Goal: Use online tool/utility: Utilize a website feature to perform a specific function

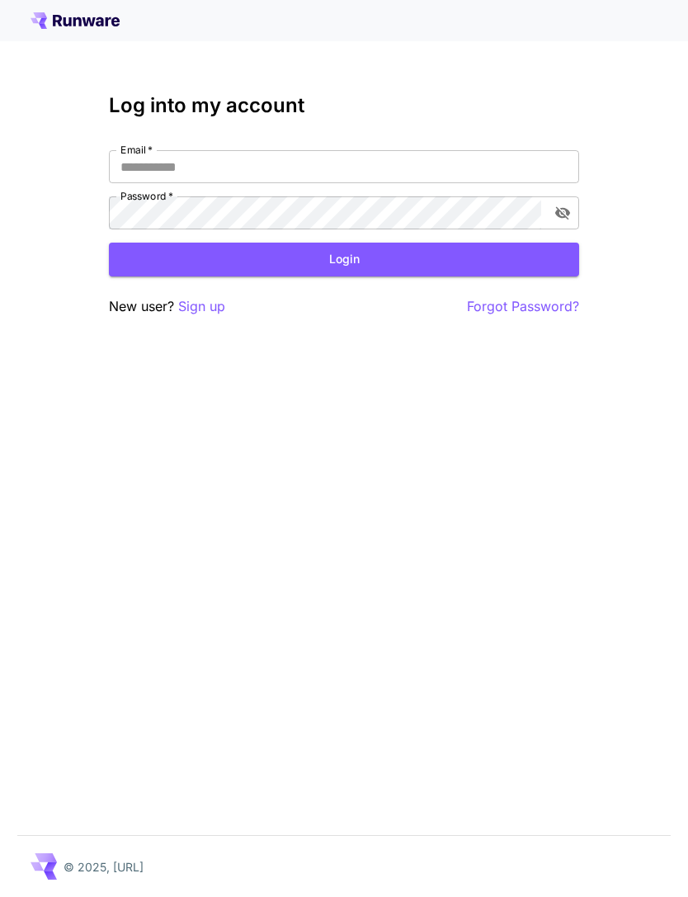
click at [445, 163] on input "Email   *" at bounding box center [344, 166] width 470 height 33
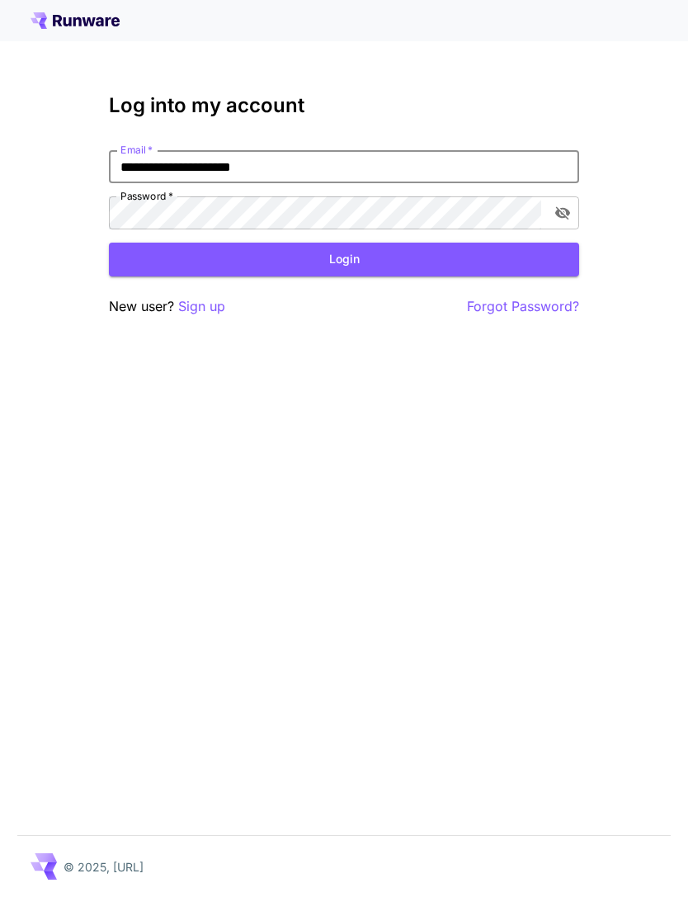
type input "**********"
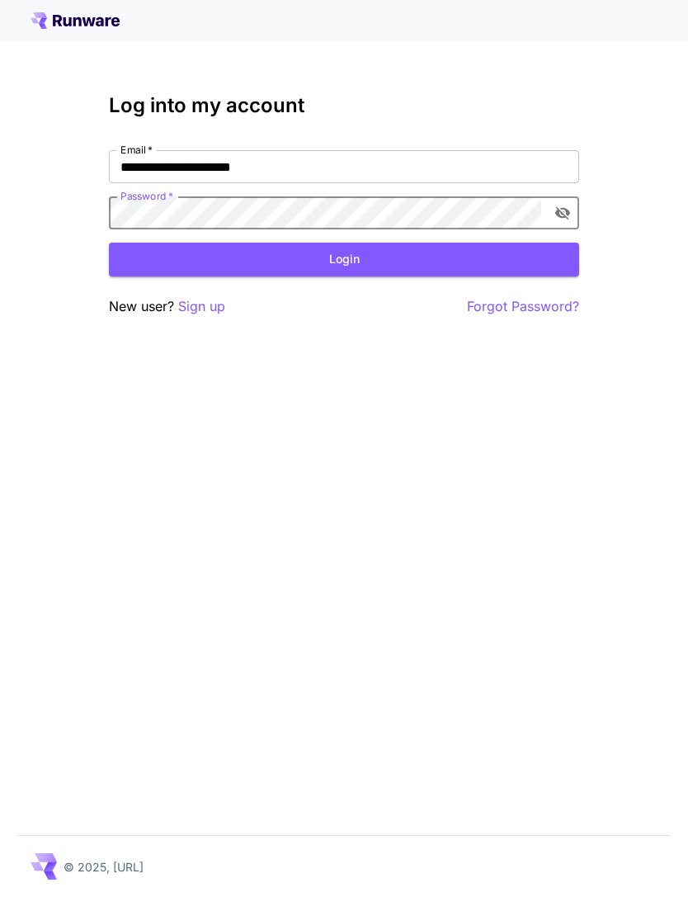
click at [394, 254] on button "Login" at bounding box center [344, 260] width 470 height 34
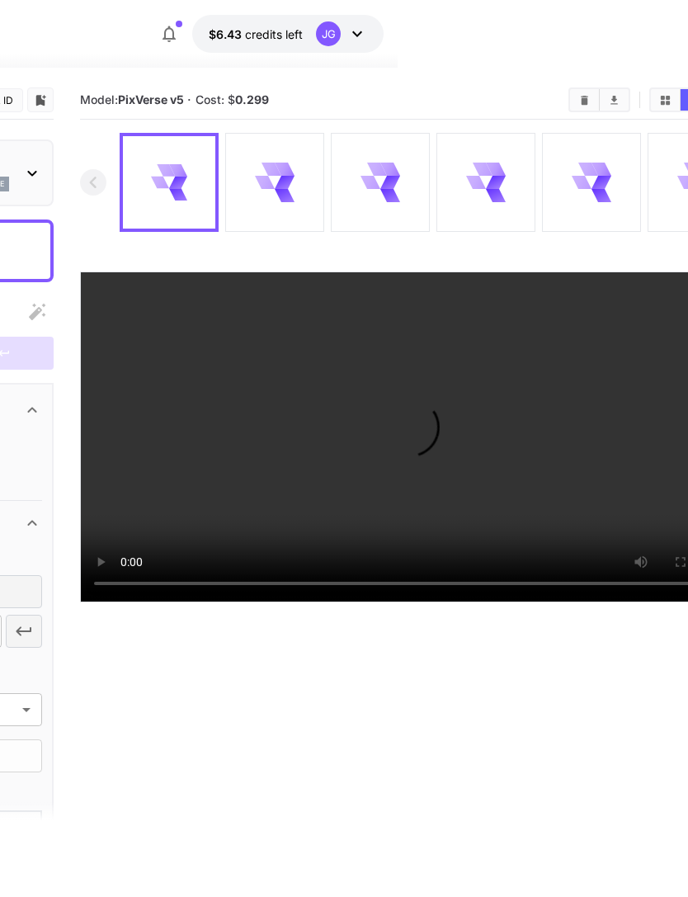
scroll to position [0, 342]
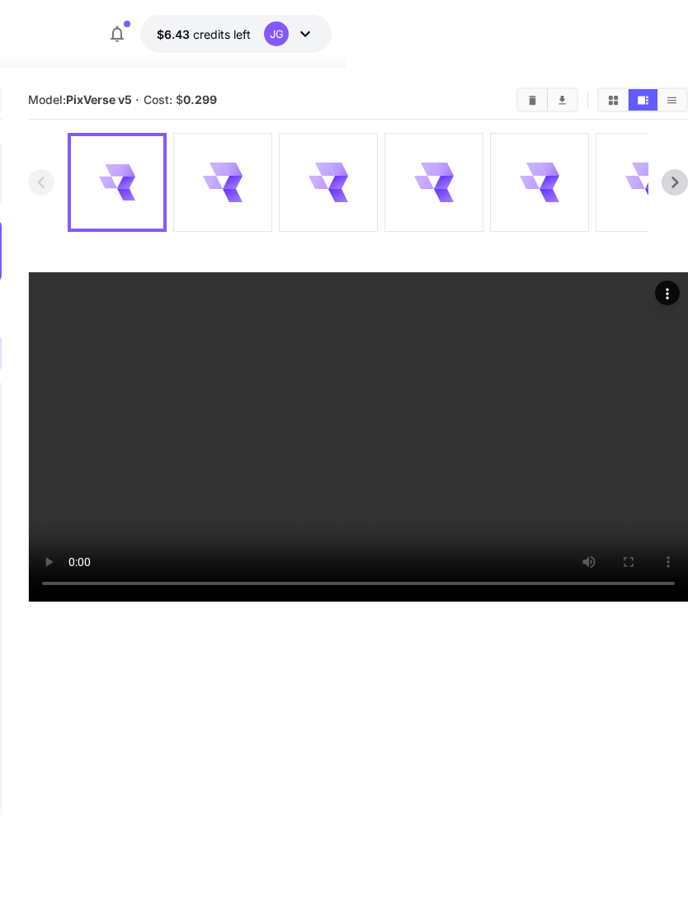
click at [363, 602] on video at bounding box center [358, 436] width 659 height 329
click at [237, 187] on icon at bounding box center [222, 182] width 39 height 39
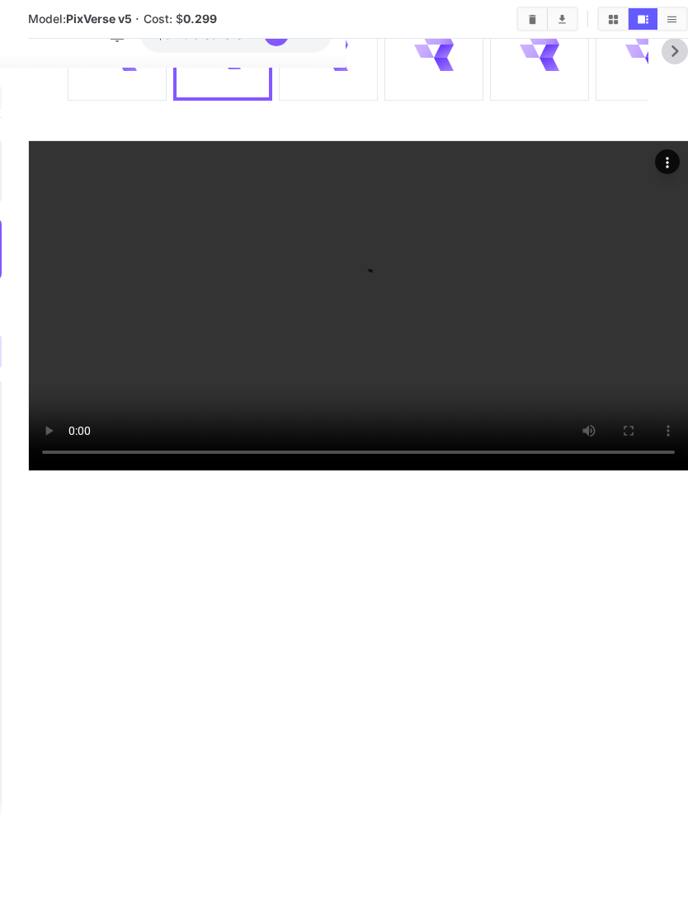
scroll to position [241, 342]
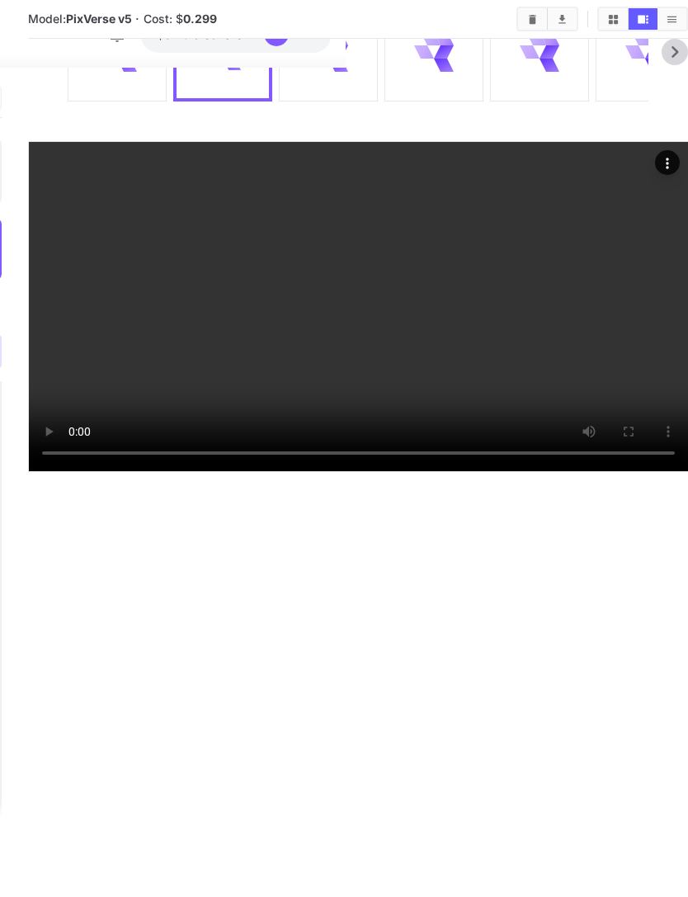
click at [526, 471] on video at bounding box center [358, 306] width 659 height 329
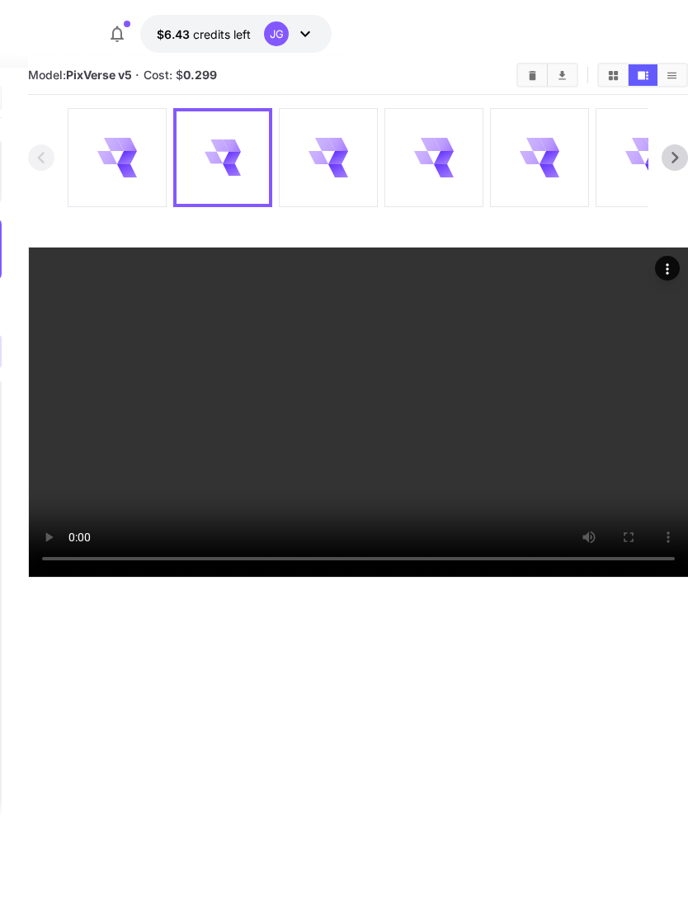
scroll to position [28, 342]
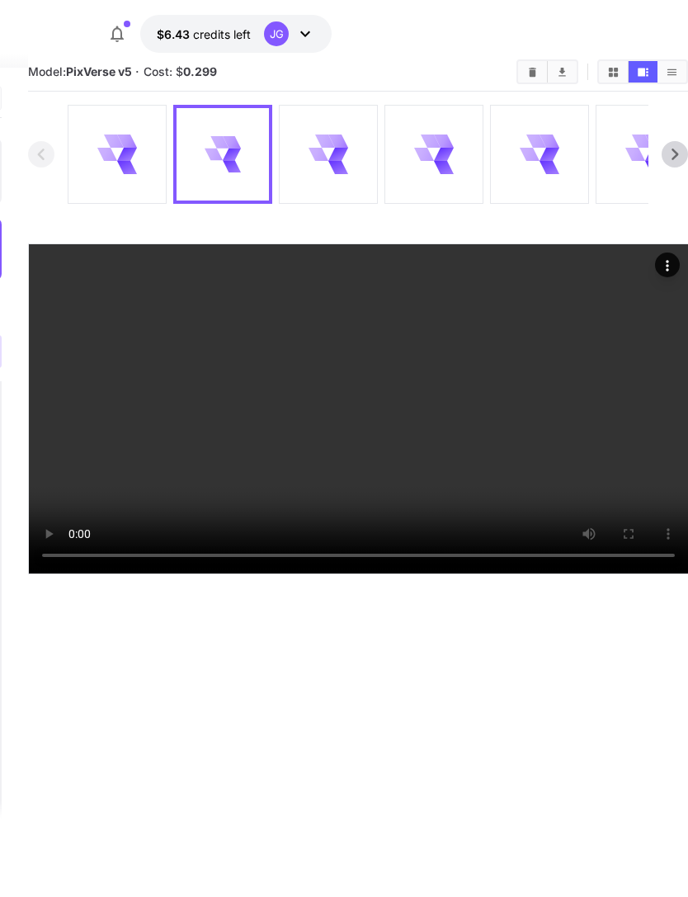
click at [351, 163] on div at bounding box center [328, 154] width 97 height 97
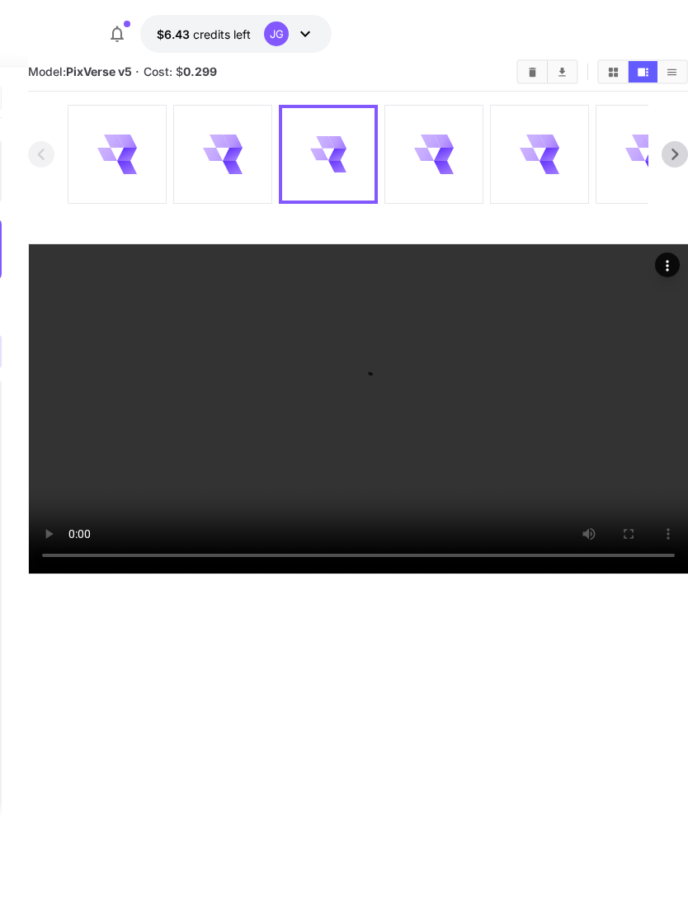
scroll to position [0, 342]
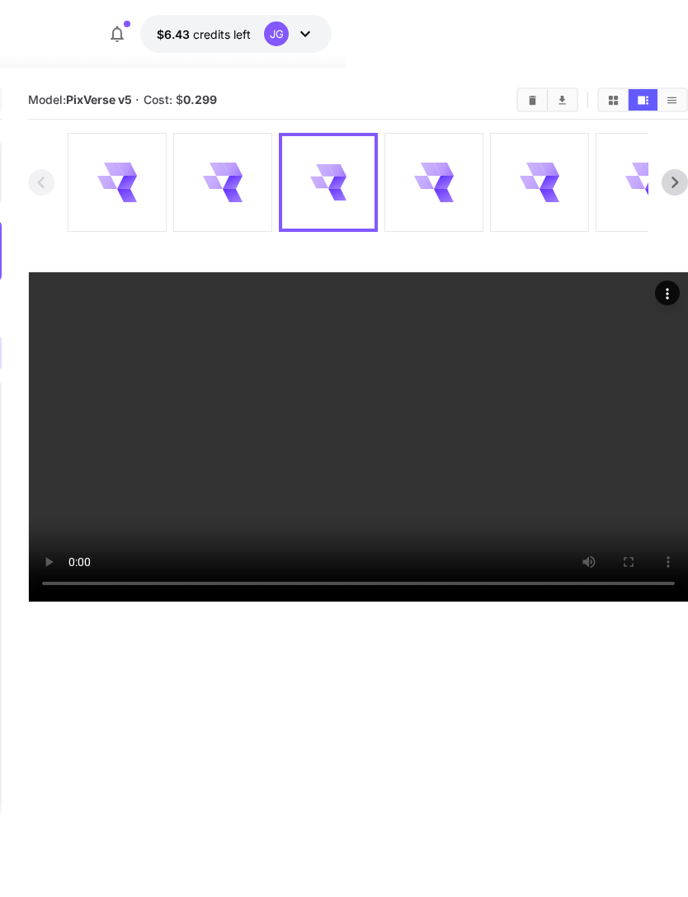
click at [369, 602] on video at bounding box center [358, 436] width 659 height 329
click at [464, 569] on video at bounding box center [358, 436] width 659 height 329
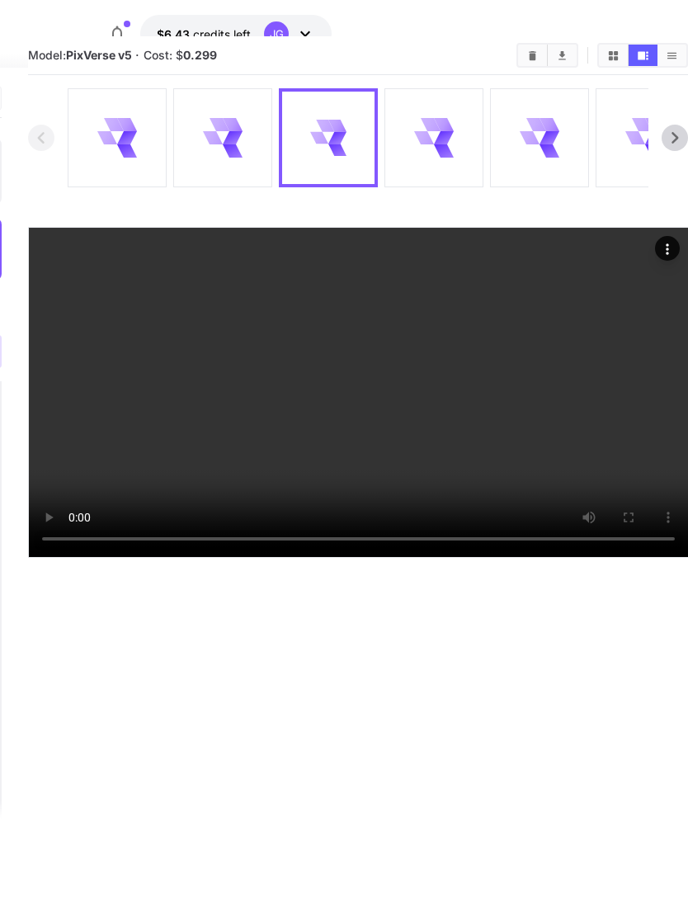
scroll to position [39, 342]
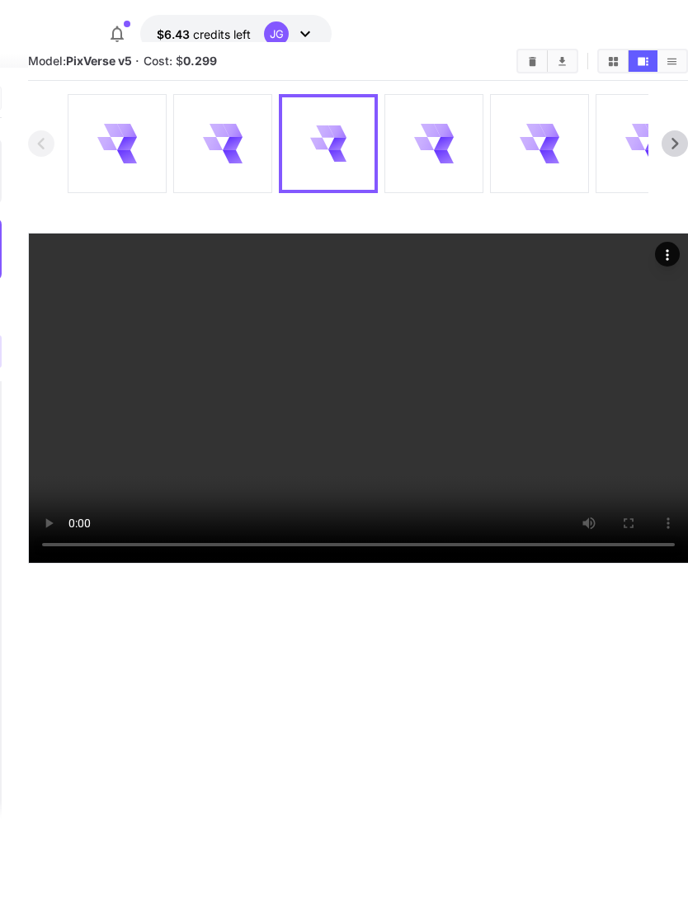
click at [437, 143] on icon at bounding box center [444, 143] width 20 height 13
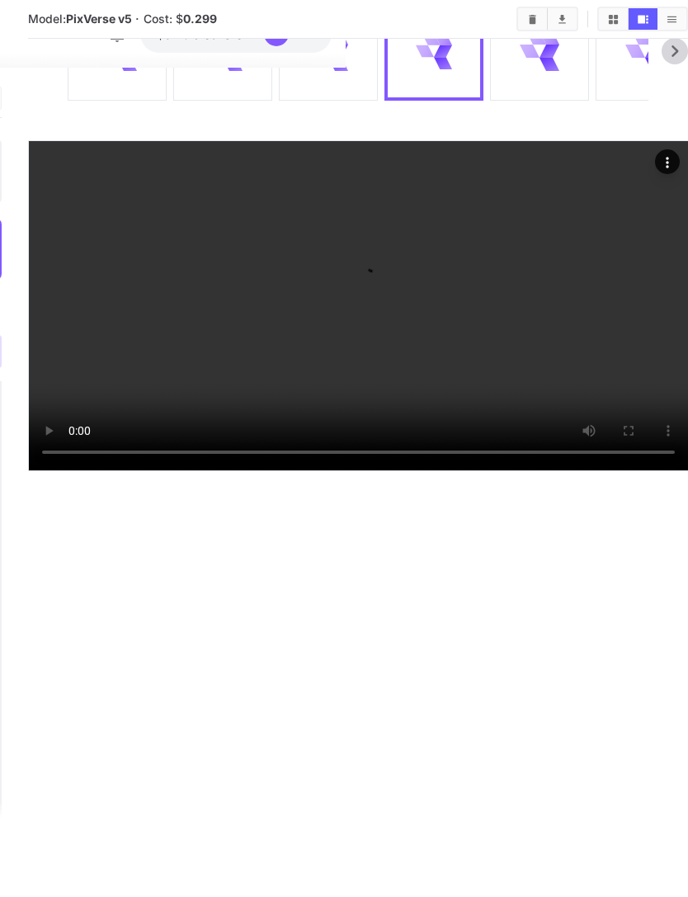
scroll to position [208, 342]
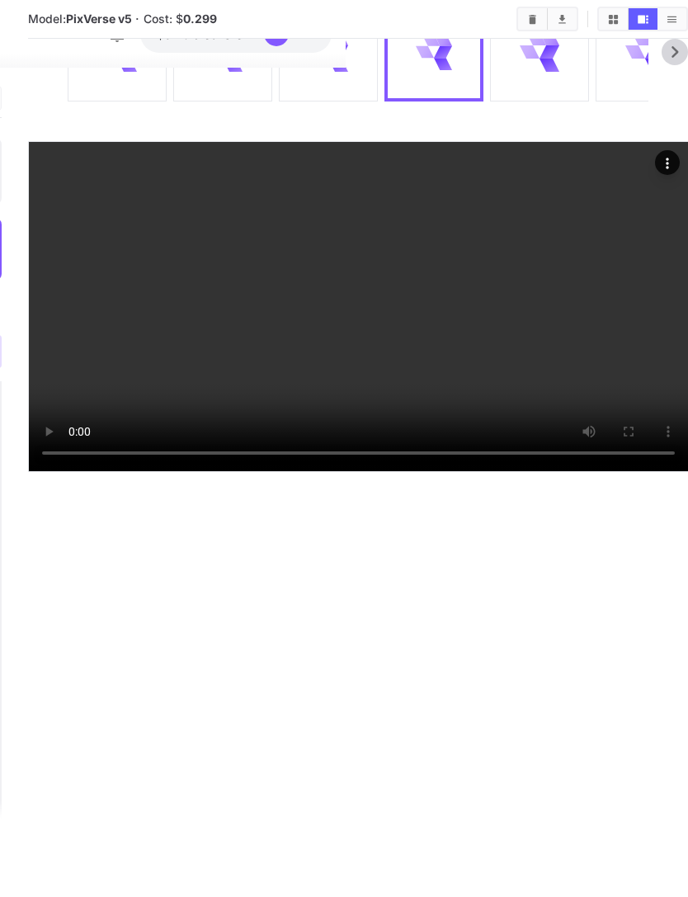
click at [354, 471] on video at bounding box center [358, 306] width 659 height 329
click at [460, 432] on video at bounding box center [358, 306] width 659 height 329
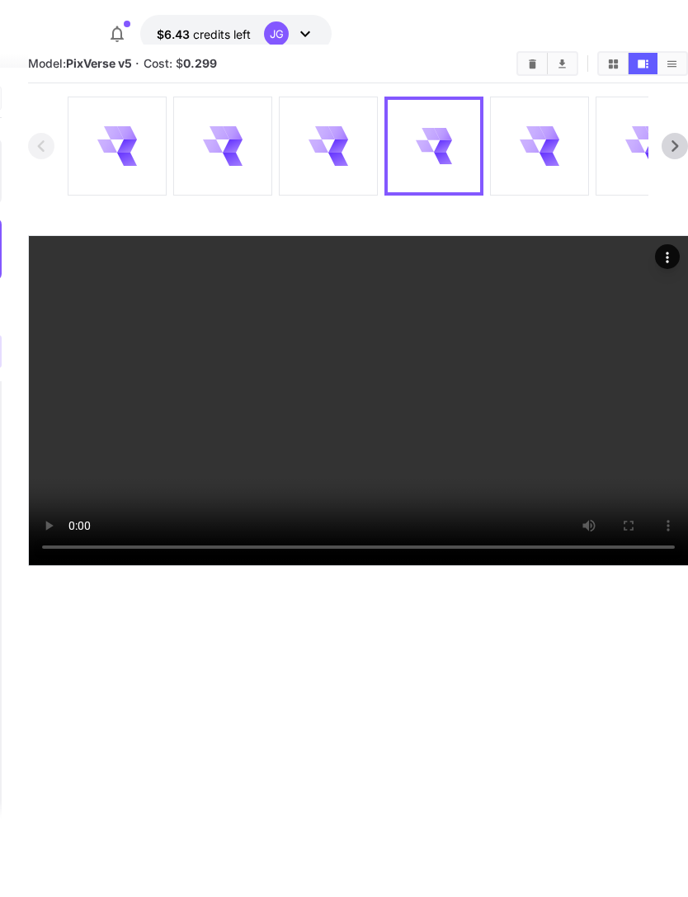
scroll to position [29, 342]
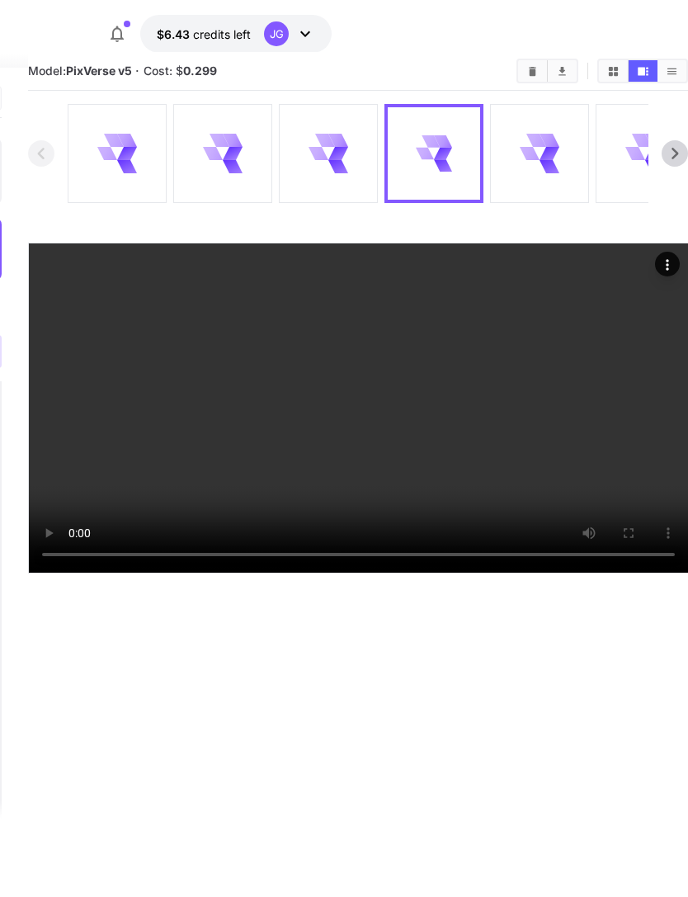
click at [541, 147] on icon at bounding box center [539, 153] width 39 height 39
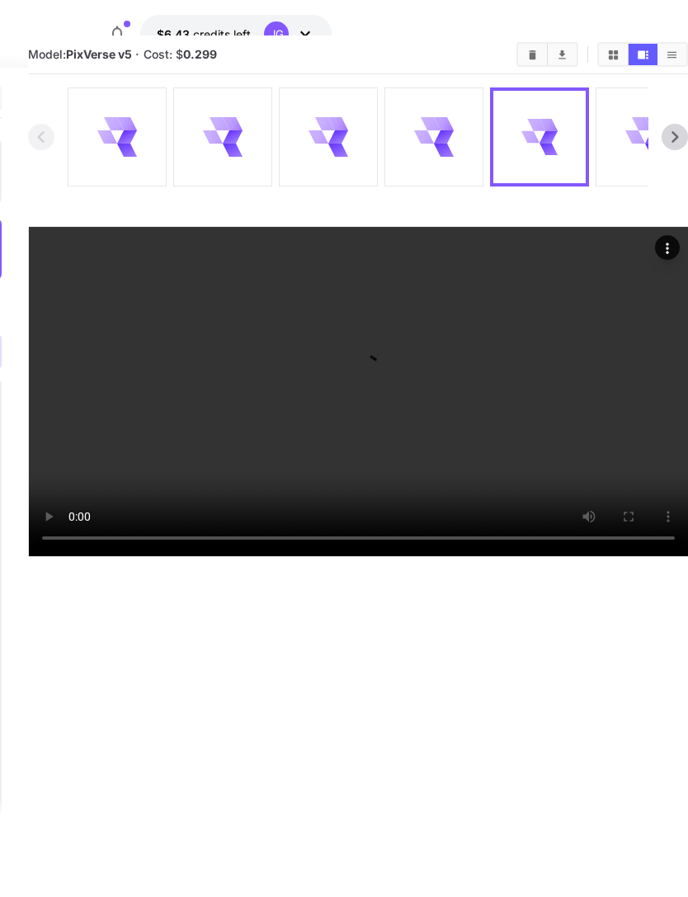
scroll to position [206, 342]
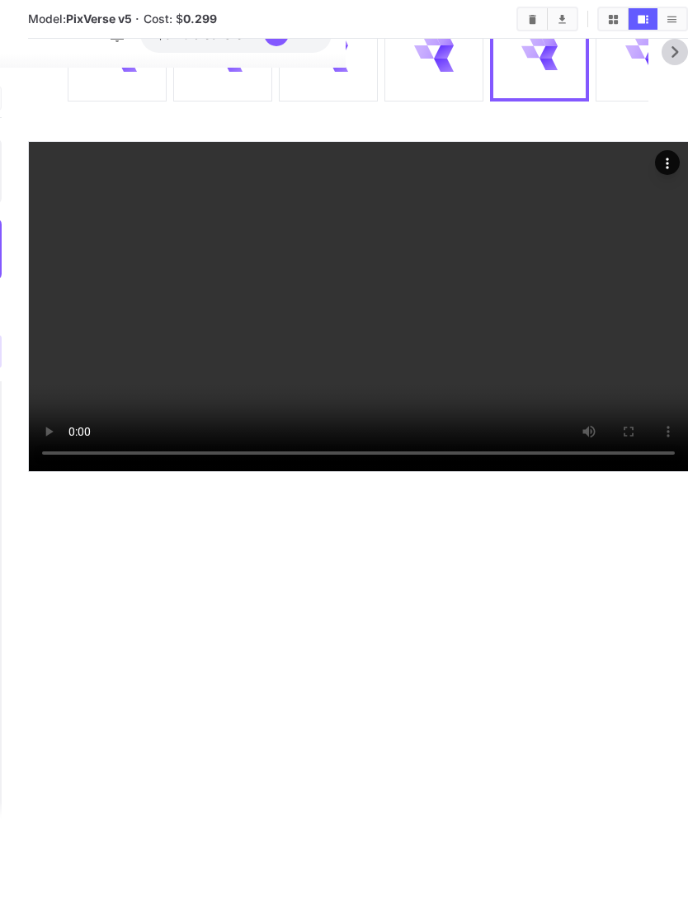
click at [360, 471] on video at bounding box center [358, 306] width 659 height 329
click at [498, 411] on video at bounding box center [358, 306] width 659 height 329
click at [370, 471] on video at bounding box center [358, 306] width 659 height 329
click at [473, 471] on video at bounding box center [358, 306] width 659 height 329
click at [349, 471] on video at bounding box center [358, 306] width 659 height 329
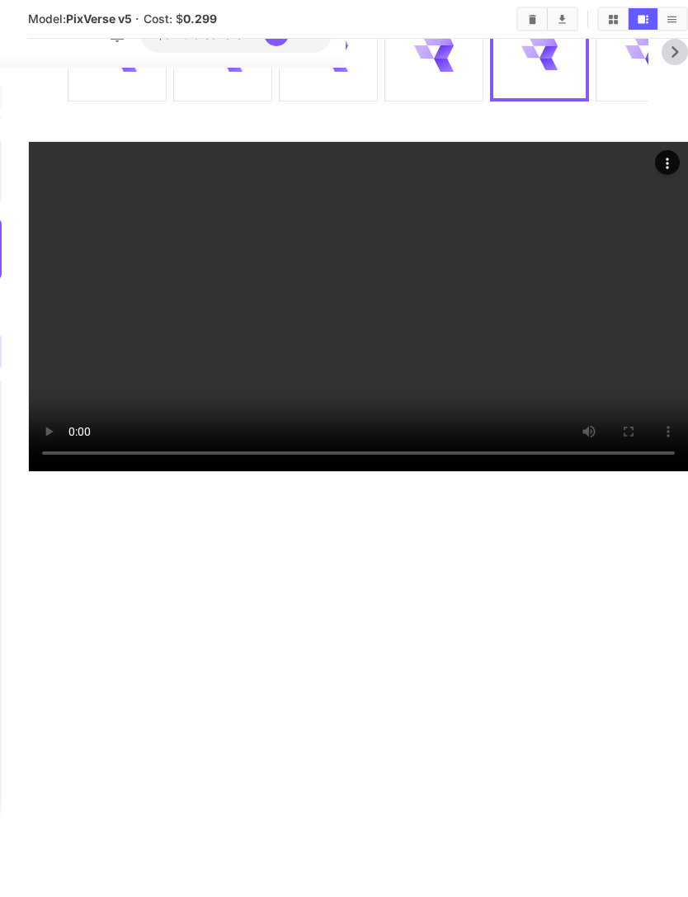
click at [443, 471] on video at bounding box center [358, 306] width 659 height 329
click at [358, 471] on video at bounding box center [358, 306] width 659 height 329
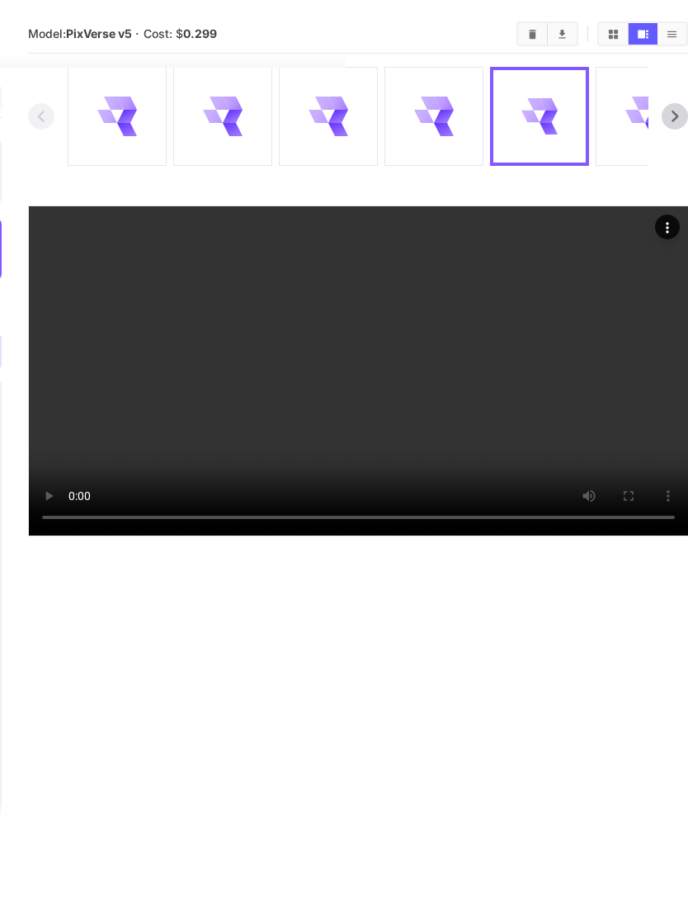
scroll to position [0, 342]
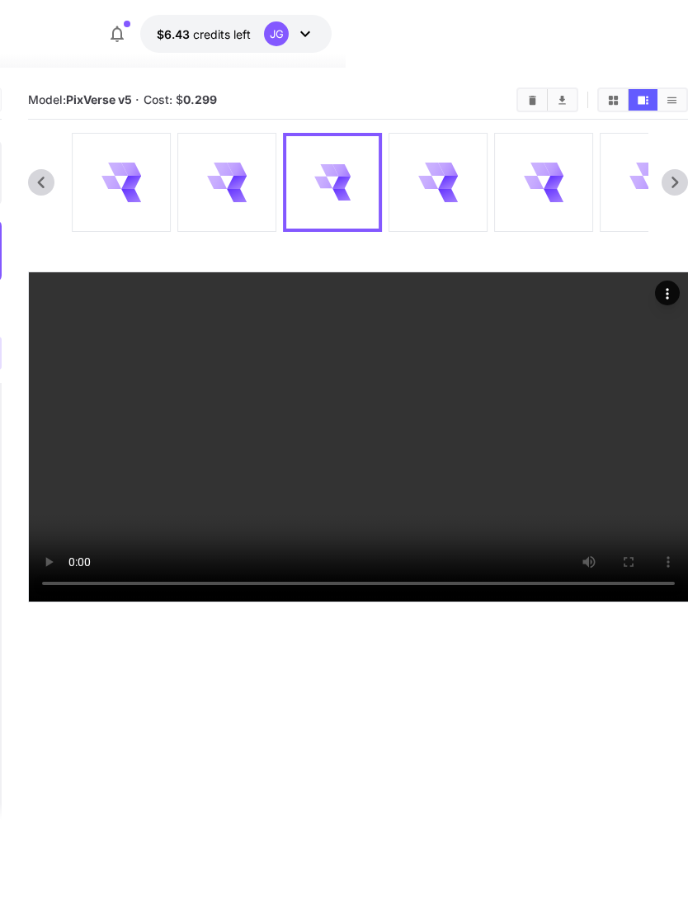
click at [472, 194] on div at bounding box center [438, 182] width 97 height 97
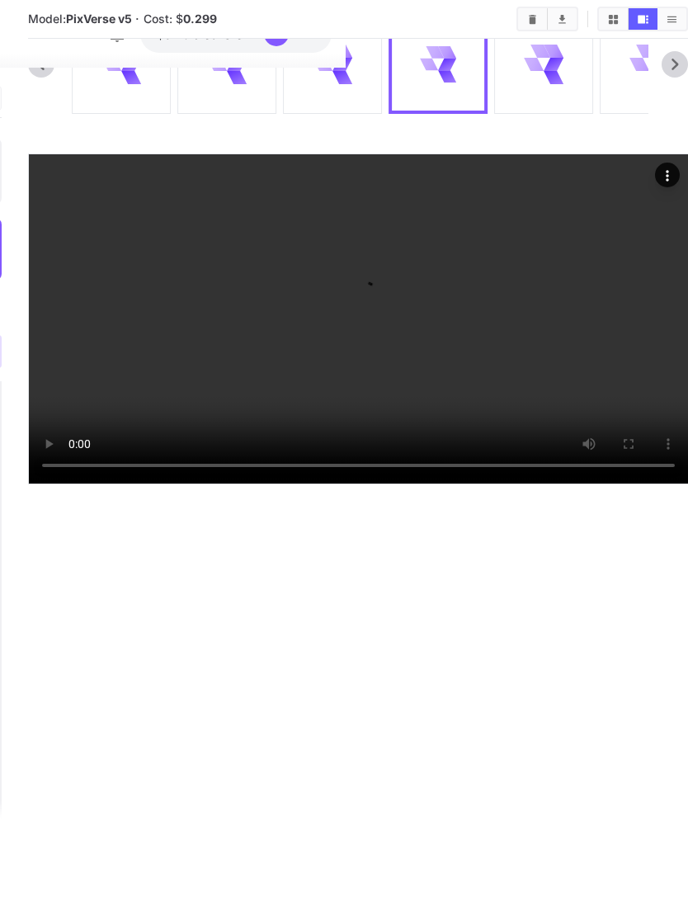
scroll to position [118, 342]
click at [550, 484] on video at bounding box center [358, 318] width 659 height 329
click at [564, 73] on div at bounding box center [543, 64] width 97 height 97
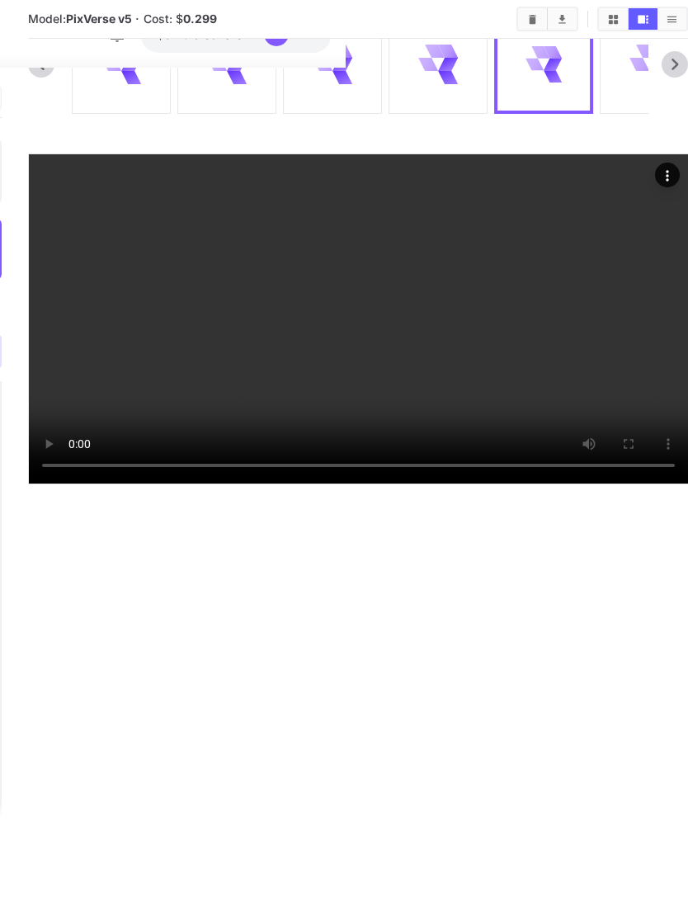
click at [366, 484] on video at bounding box center [358, 318] width 659 height 329
click at [462, 484] on video at bounding box center [358, 318] width 659 height 329
click at [359, 484] on video at bounding box center [358, 318] width 659 height 329
click at [460, 484] on video at bounding box center [358, 318] width 659 height 329
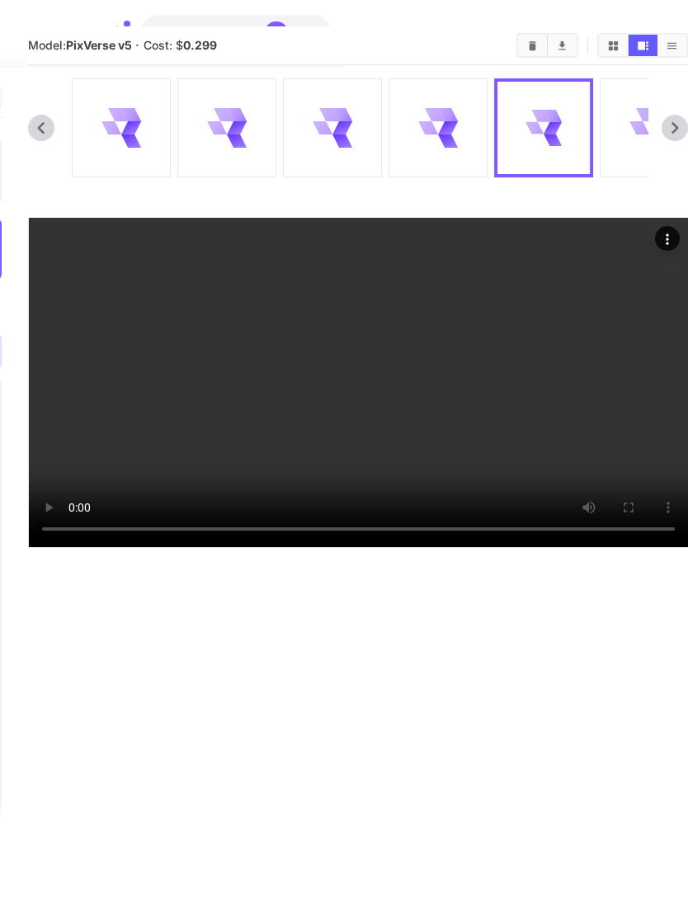
scroll to position [15, 342]
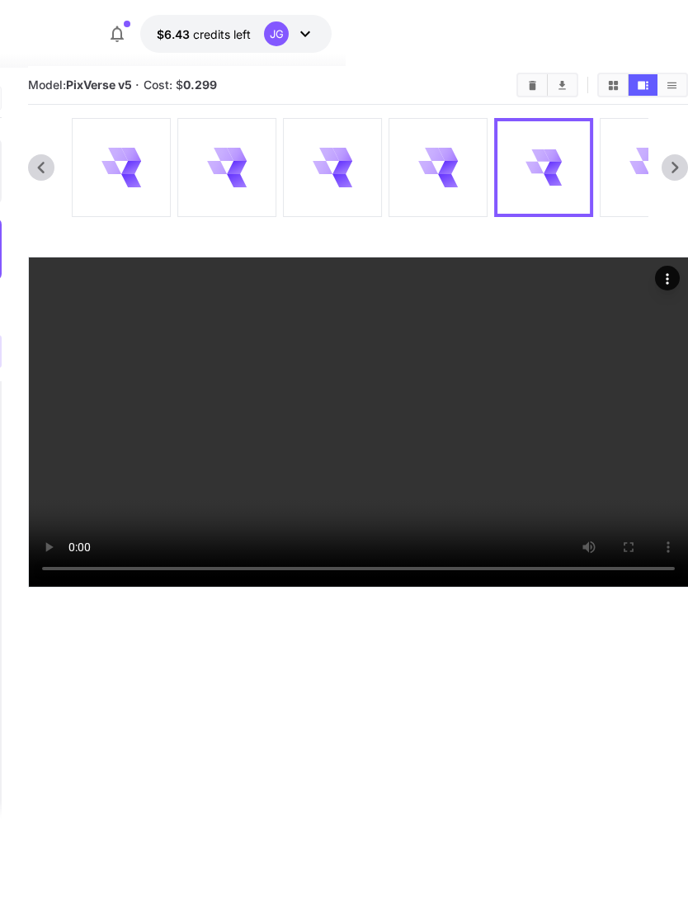
click at [433, 179] on icon at bounding box center [437, 167] width 39 height 39
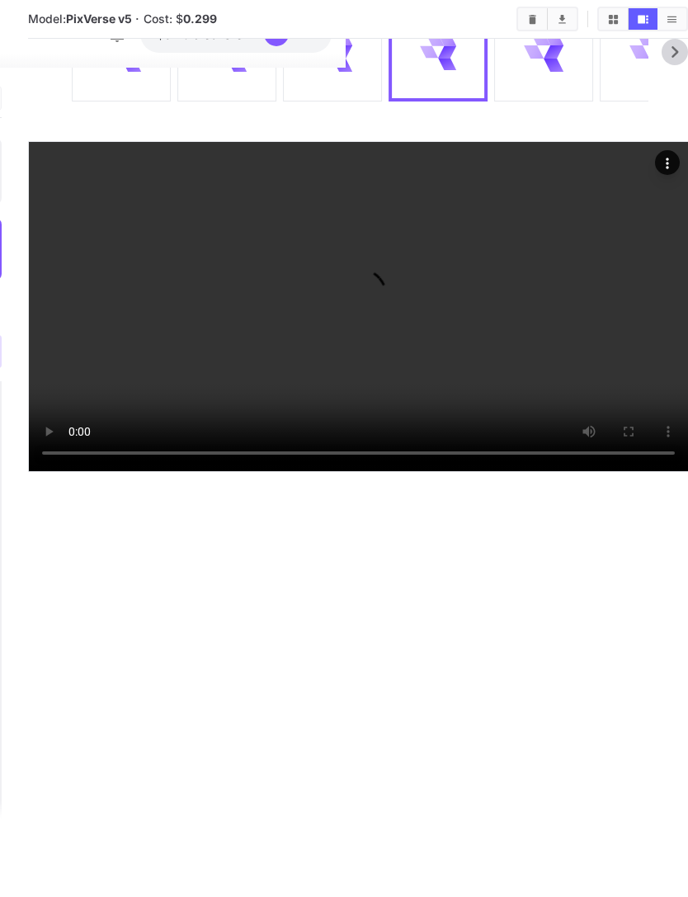
scroll to position [153, 342]
click at [547, 471] on video at bounding box center [358, 306] width 659 height 329
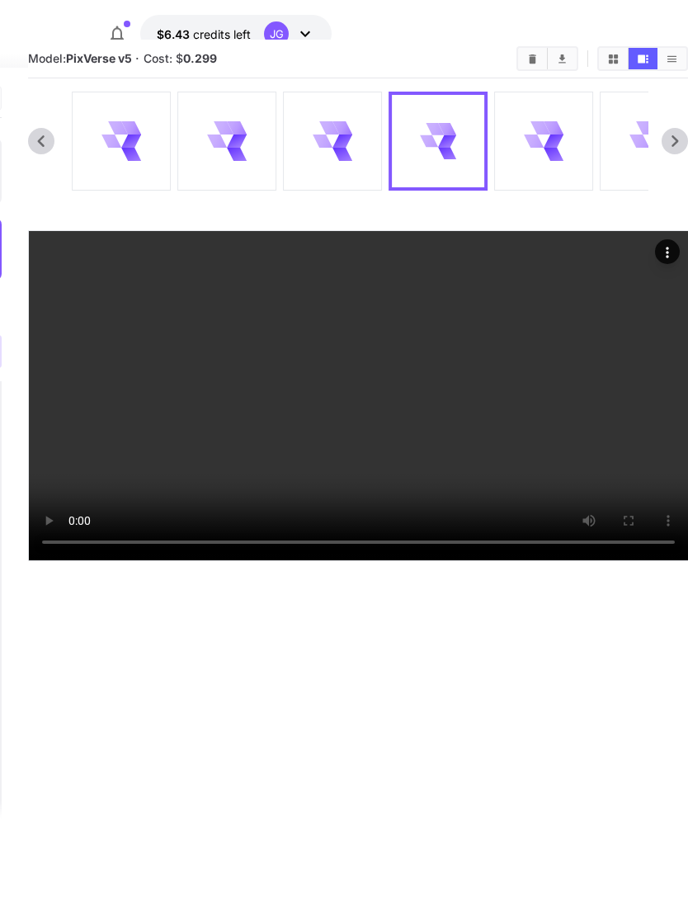
scroll to position [45, 342]
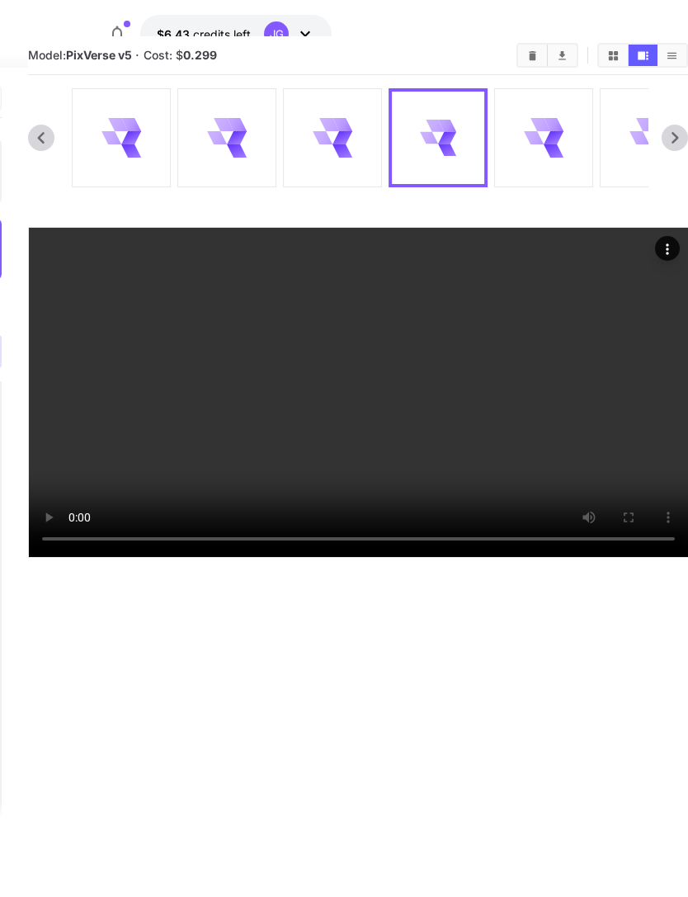
click at [345, 136] on icon at bounding box center [343, 137] width 20 height 13
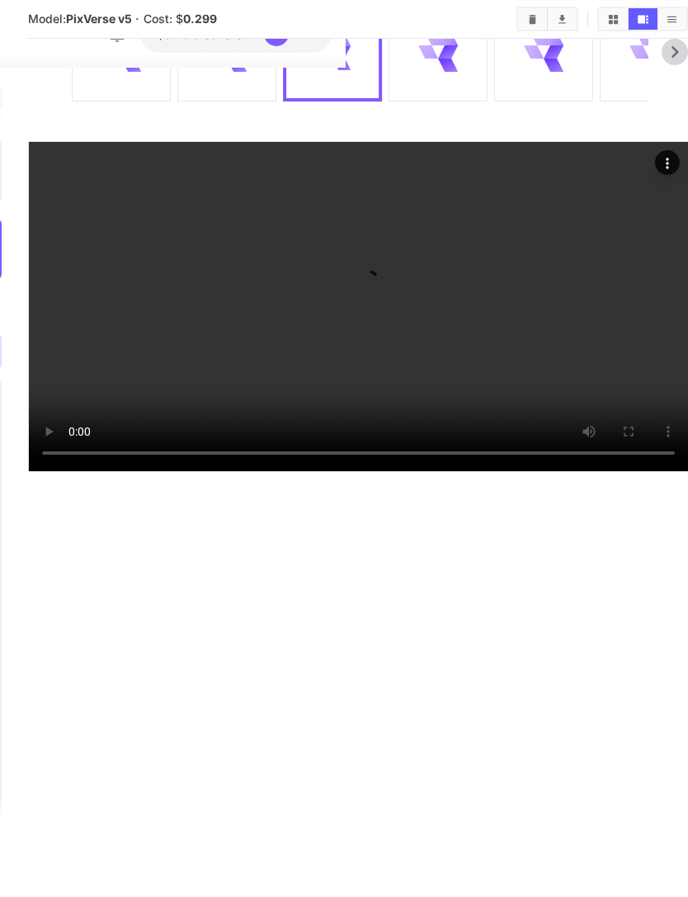
scroll to position [177, 342]
click at [545, 434] on video at bounding box center [358, 306] width 659 height 329
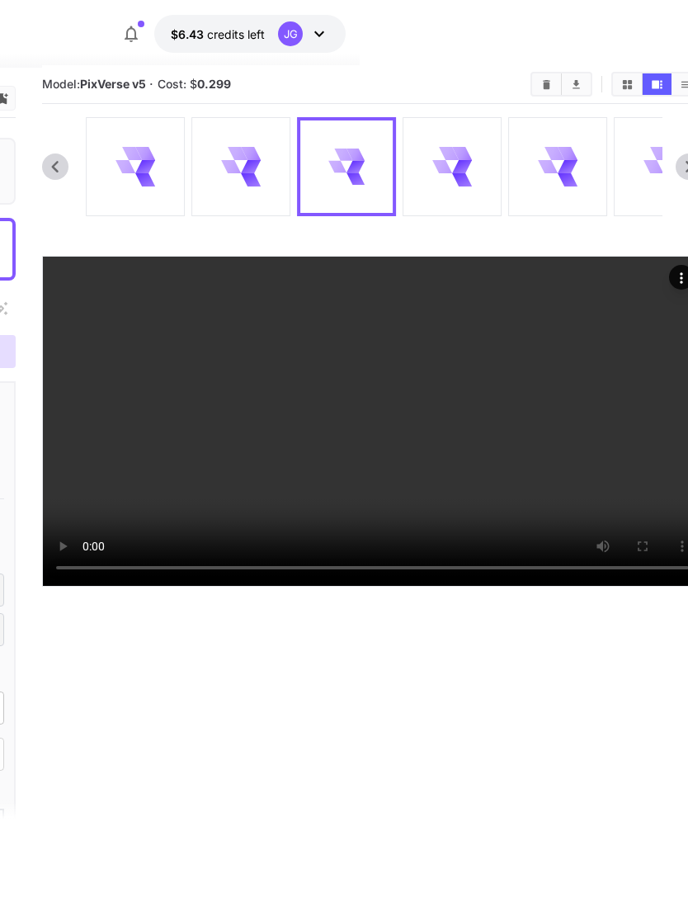
scroll to position [16, 328]
click at [557, 163] on icon at bounding box center [558, 166] width 39 height 39
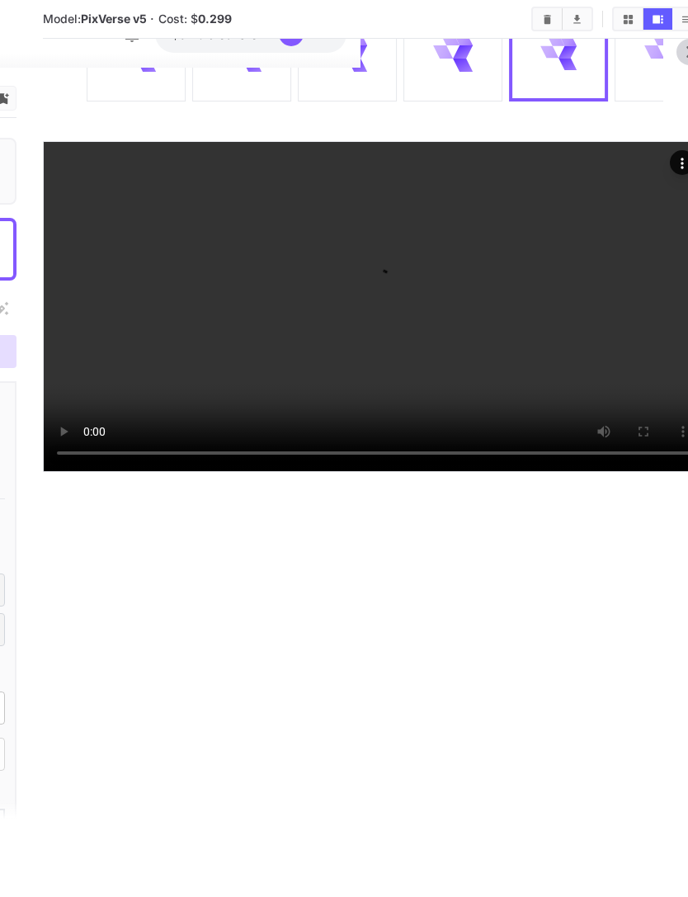
scroll to position [172, 328]
click at [551, 422] on video at bounding box center [373, 306] width 659 height 329
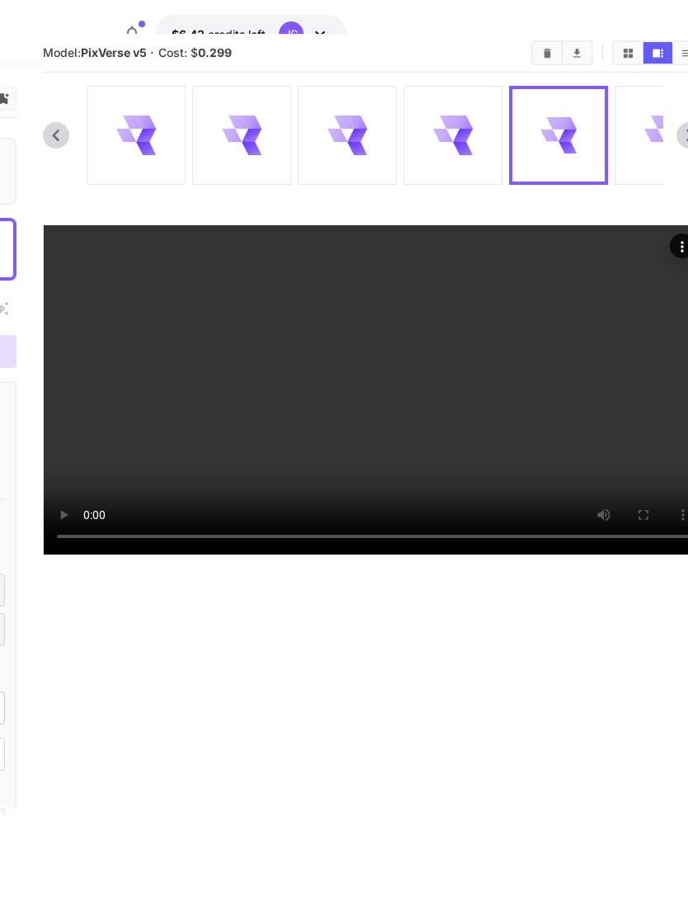
scroll to position [52, 328]
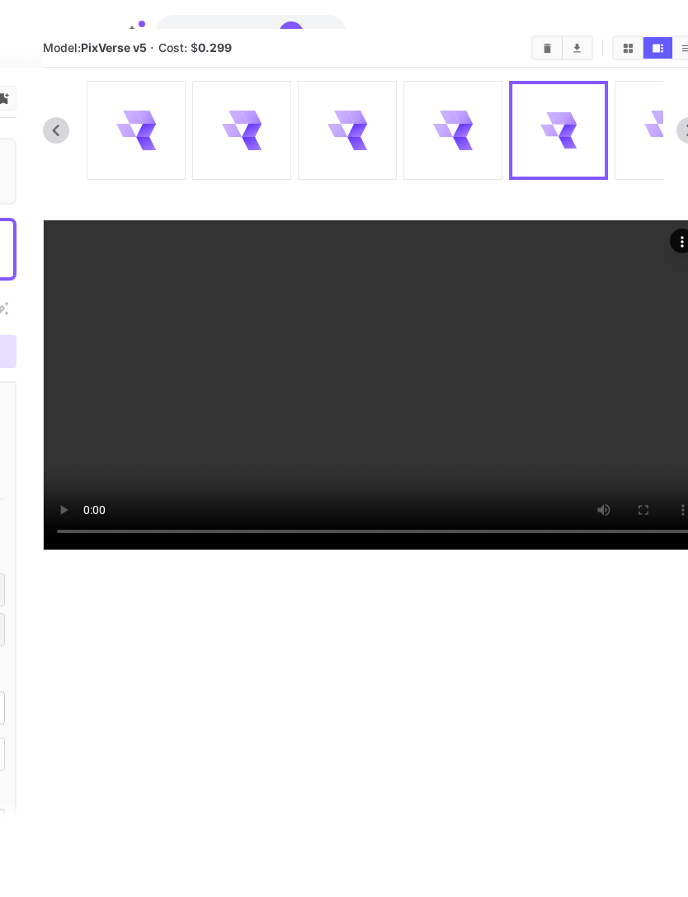
click at [649, 144] on icon at bounding box center [664, 130] width 39 height 39
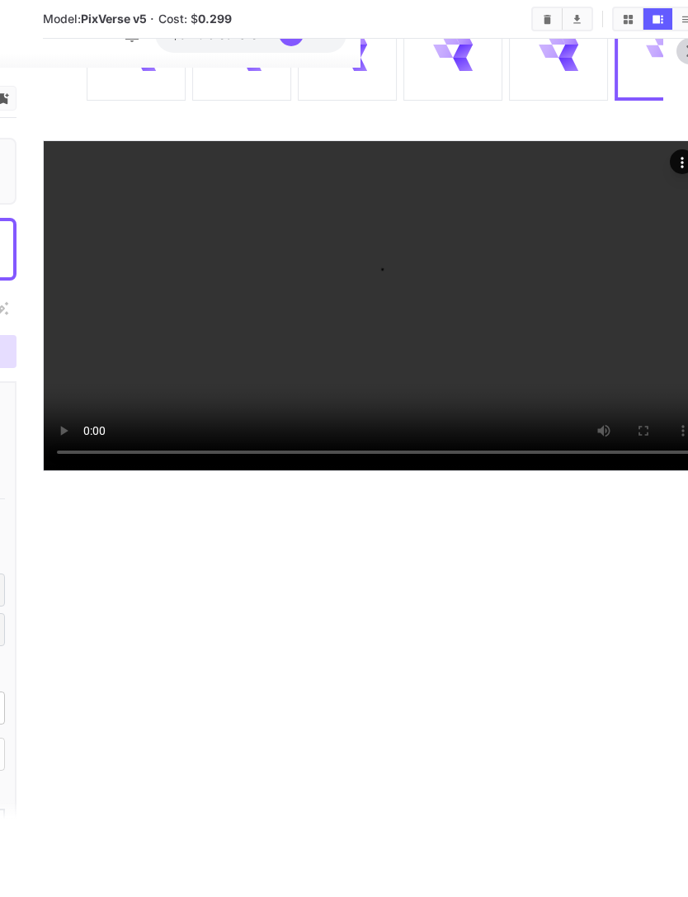
scroll to position [188, 328]
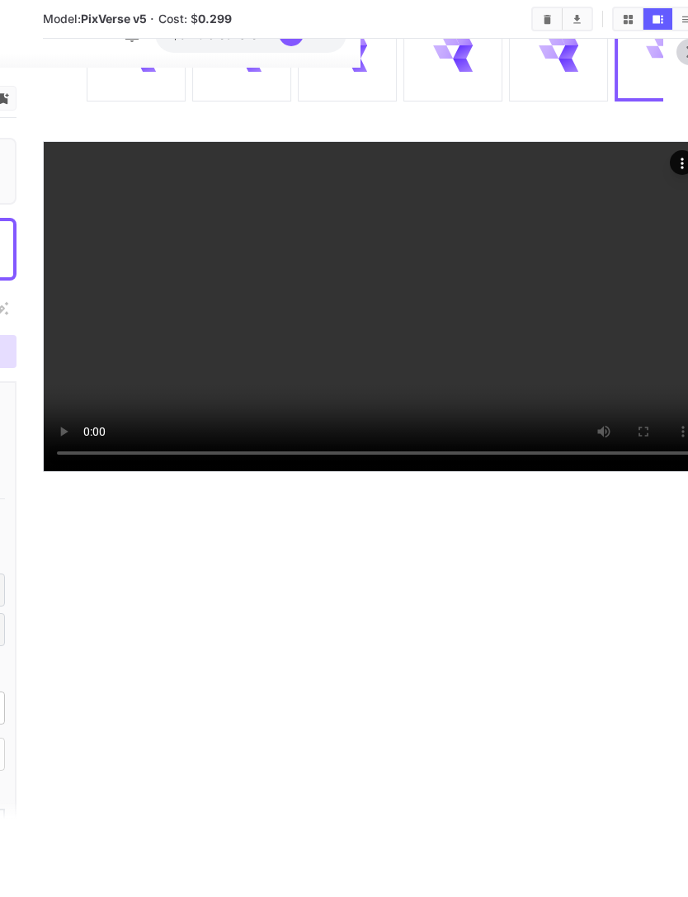
click at [555, 394] on video at bounding box center [373, 306] width 659 height 329
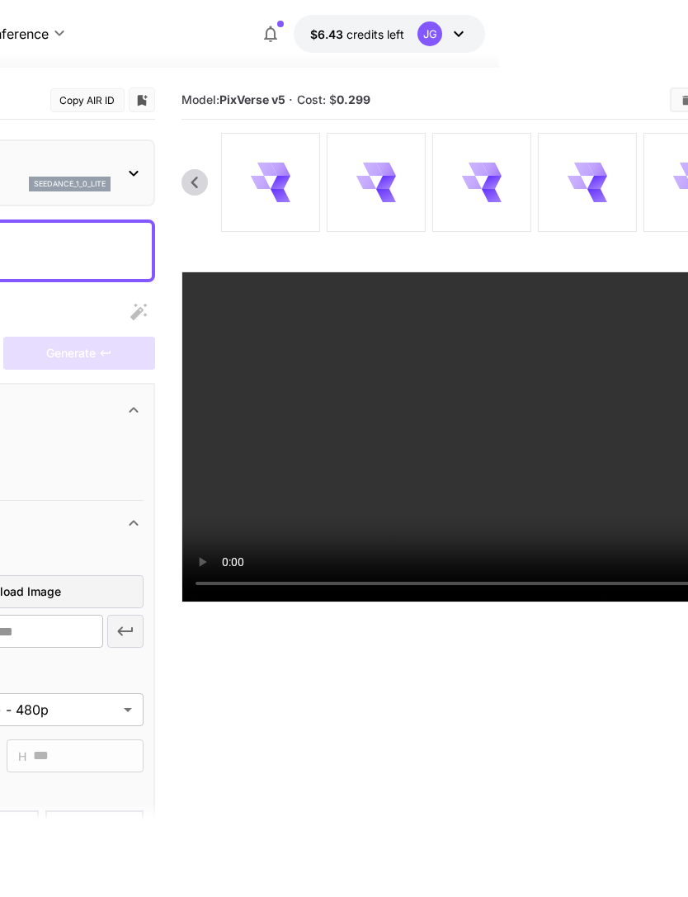
scroll to position [0, 0]
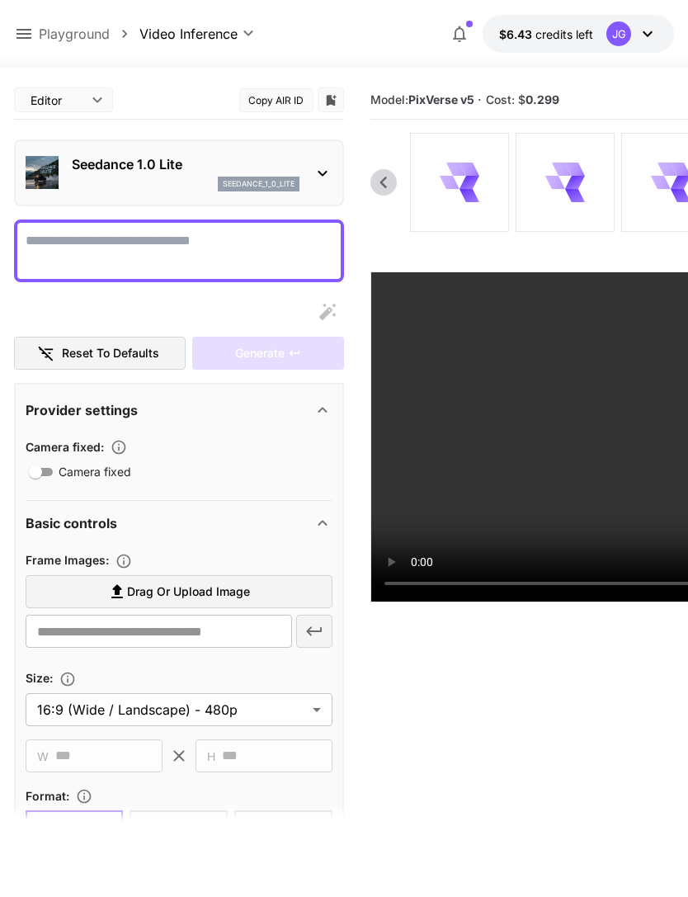
click at [27, 31] on icon at bounding box center [24, 34] width 15 height 10
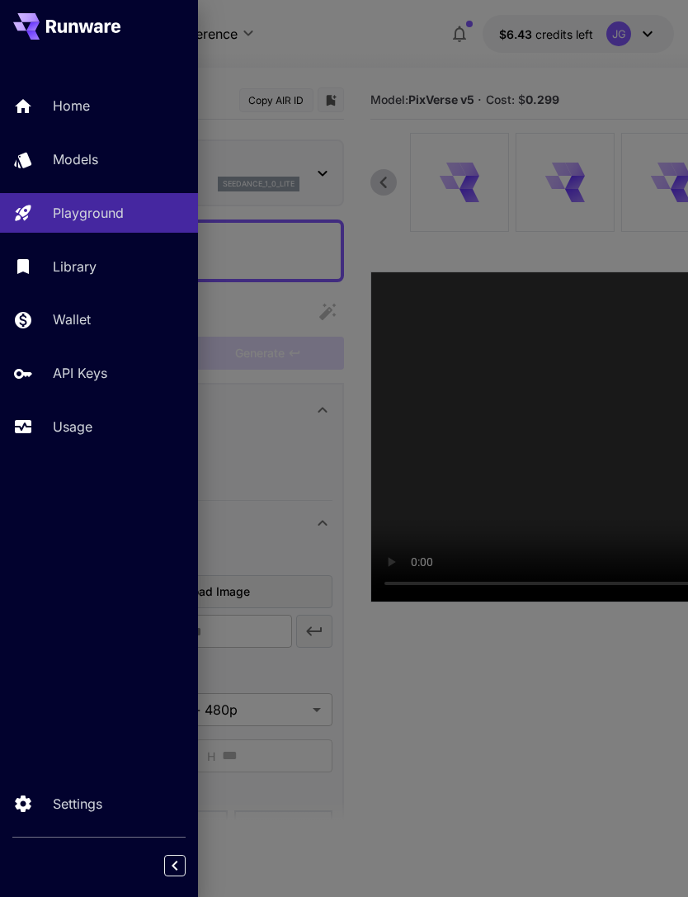
click at [76, 425] on p "Usage" at bounding box center [73, 427] width 40 height 20
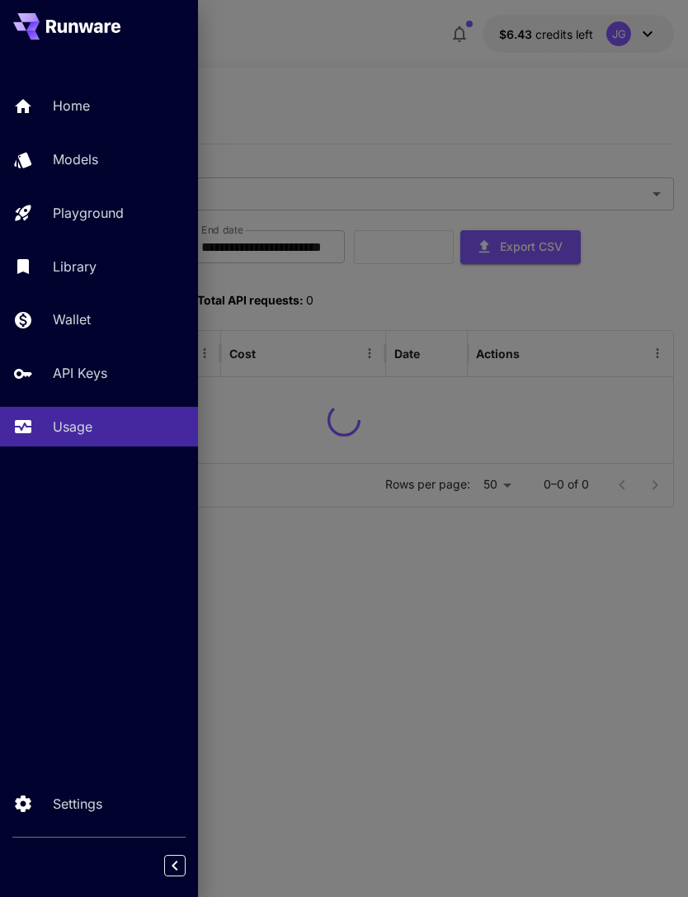
click at [396, 107] on div at bounding box center [344, 448] width 688 height 897
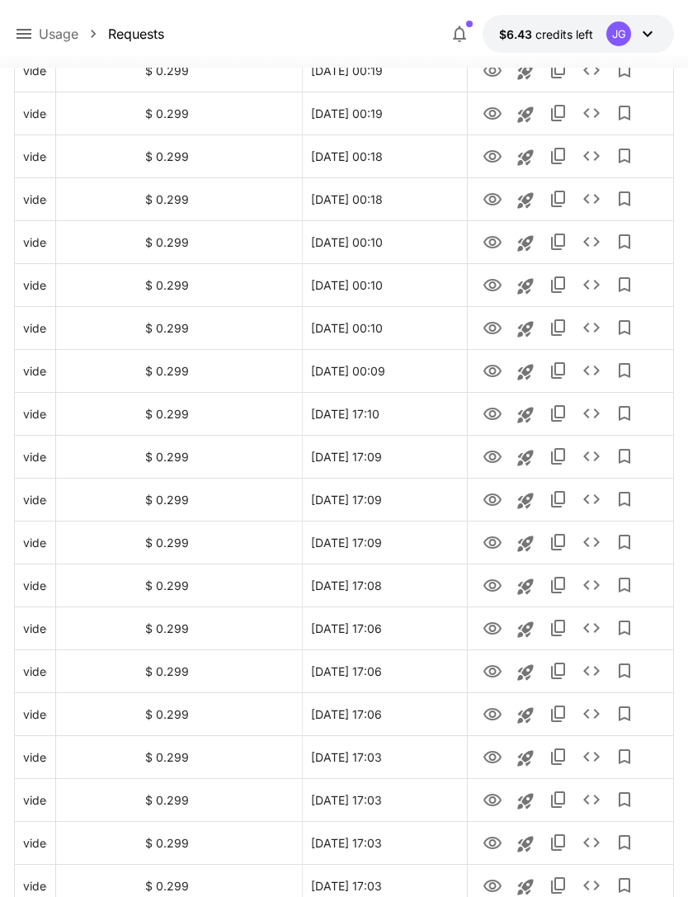
scroll to position [671, 0]
click at [490, 415] on icon "View" at bounding box center [493, 414] width 18 height 12
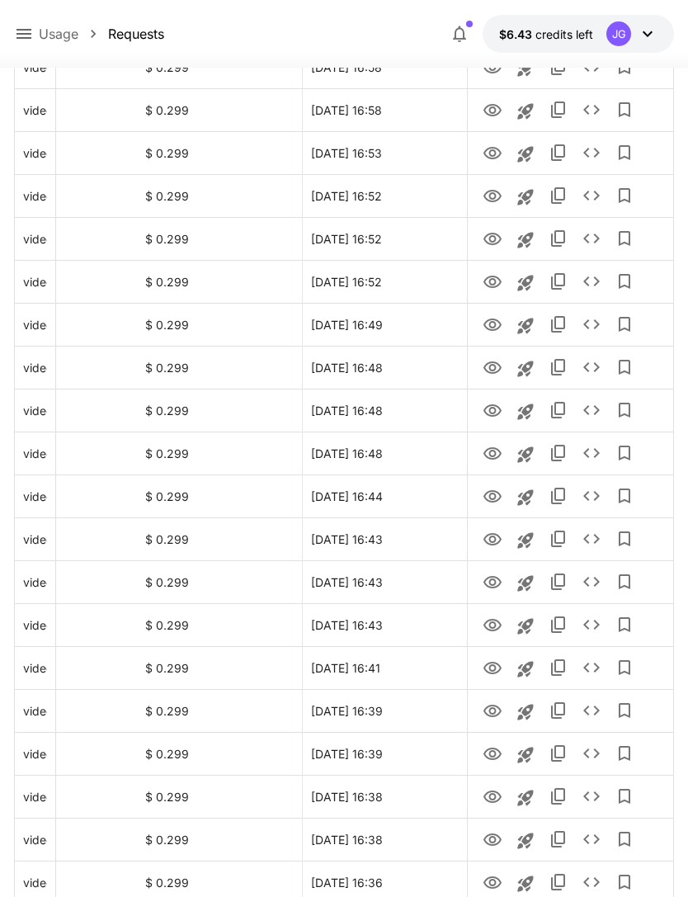
scroll to position [1666, 0]
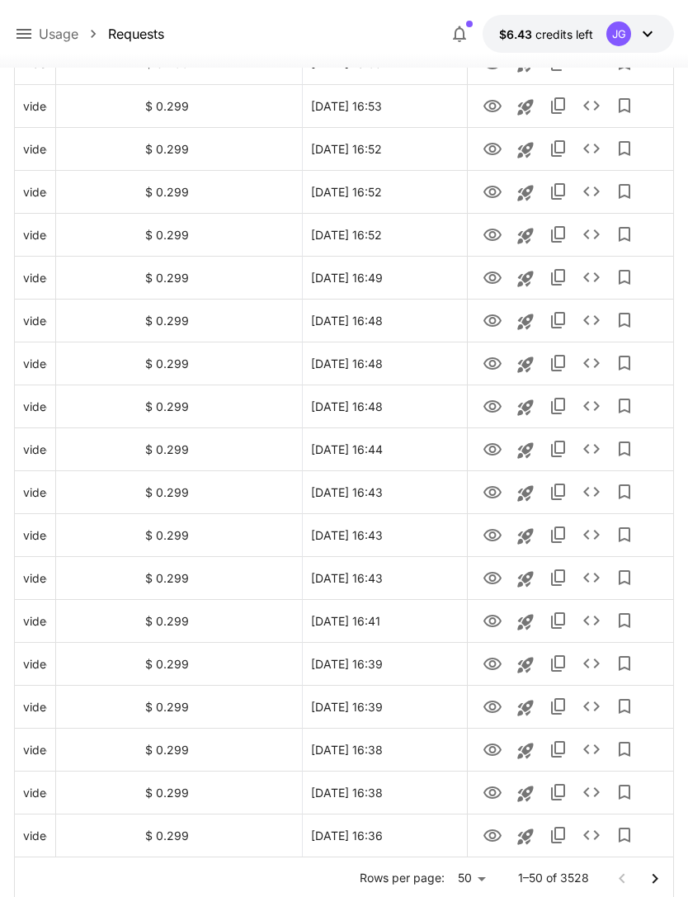
click at [659, 876] on icon "Go to next page" at bounding box center [655, 879] width 20 height 20
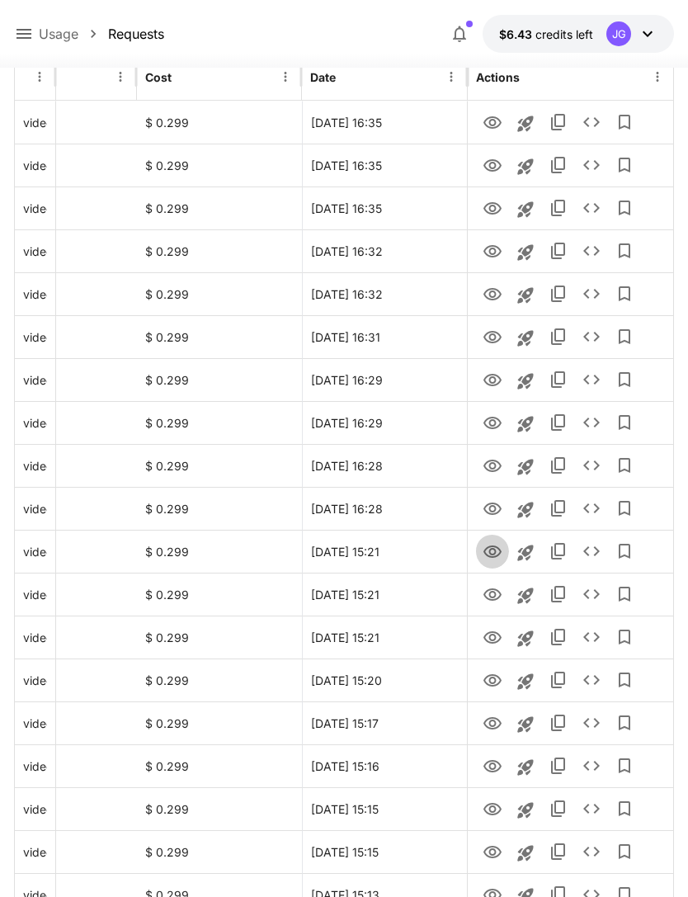
scroll to position [276, 0]
click at [492, 553] on icon "View" at bounding box center [493, 552] width 20 height 20
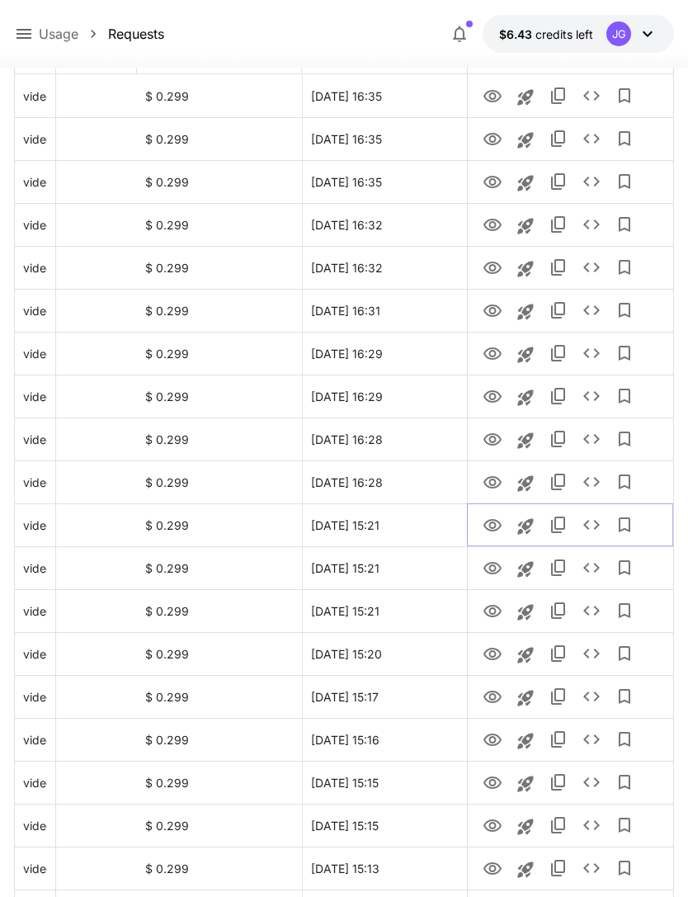
click at [523, 528] on icon "Launch in playground" at bounding box center [526, 527] width 20 height 20
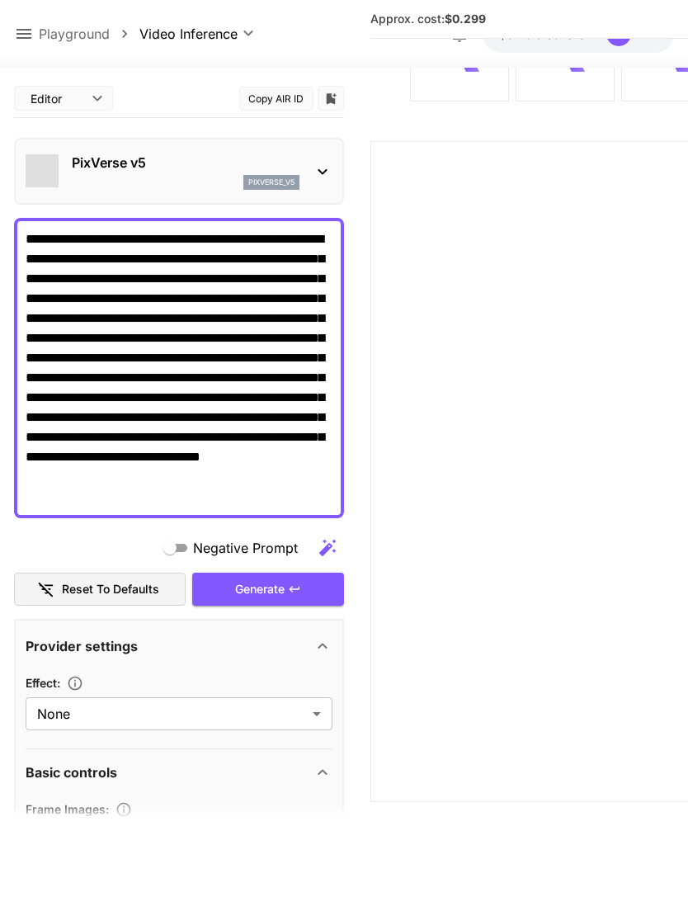
type textarea "**********"
type input "**********"
type input "****"
type input "*"
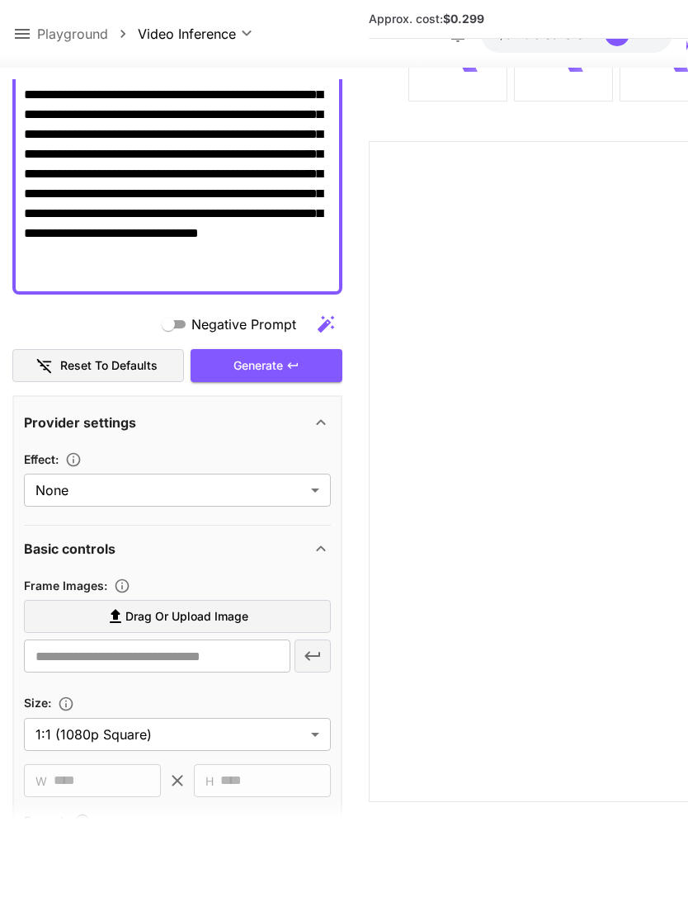
scroll to position [248, 0]
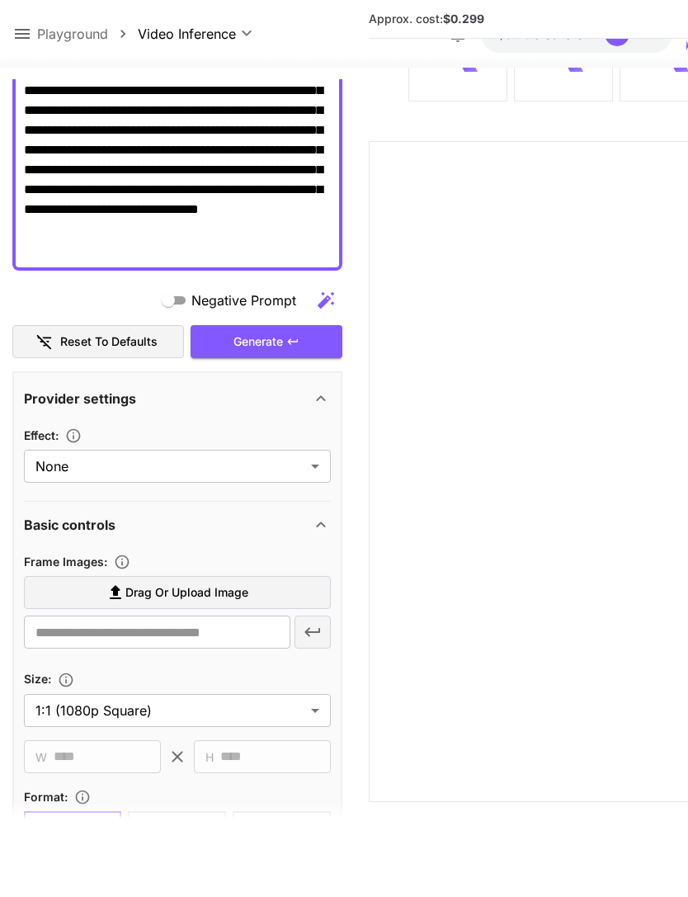
click at [250, 576] on label "Drag or upload image" at bounding box center [177, 593] width 307 height 34
click at [0, 0] on input "Drag or upload image" at bounding box center [0, 0] width 0 height 0
click at [277, 576] on label "Drag or upload image" at bounding box center [177, 593] width 307 height 34
click at [0, 0] on input "Drag or upload image" at bounding box center [0, 0] width 0 height 0
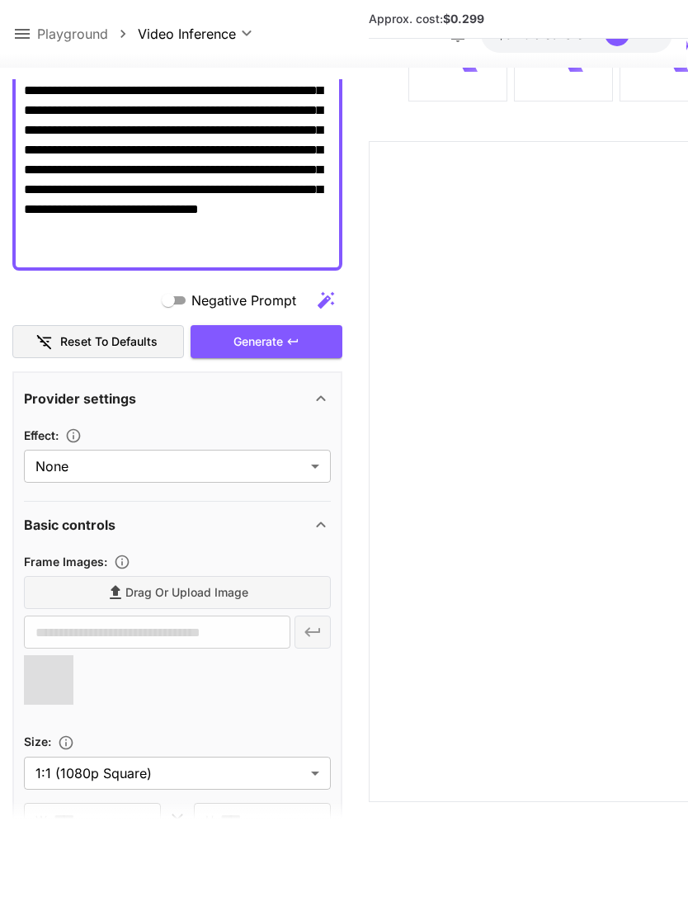
type input "**********"
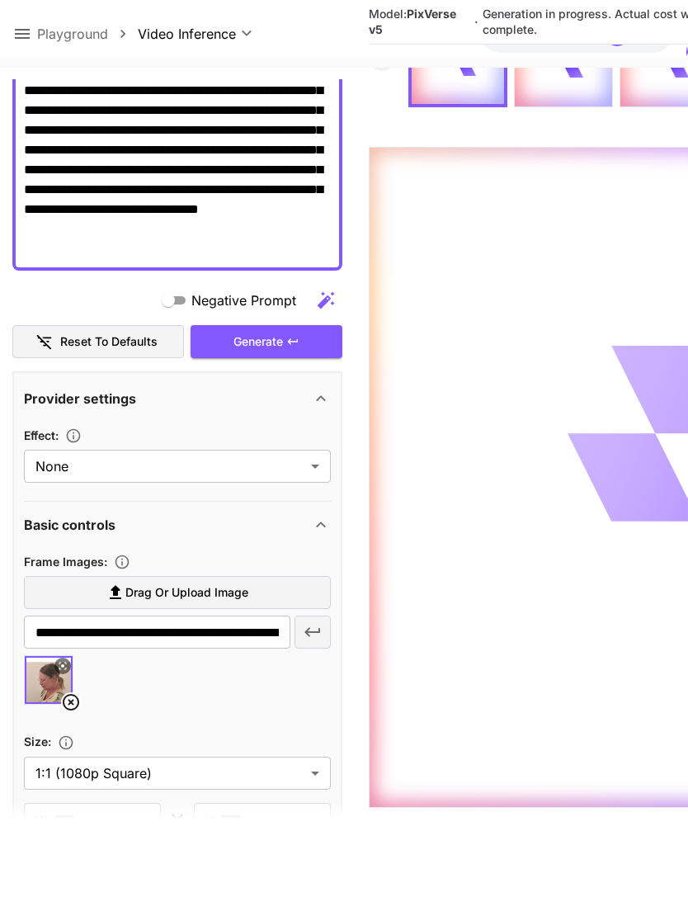
click at [12, 31] on icon at bounding box center [22, 34] width 20 height 20
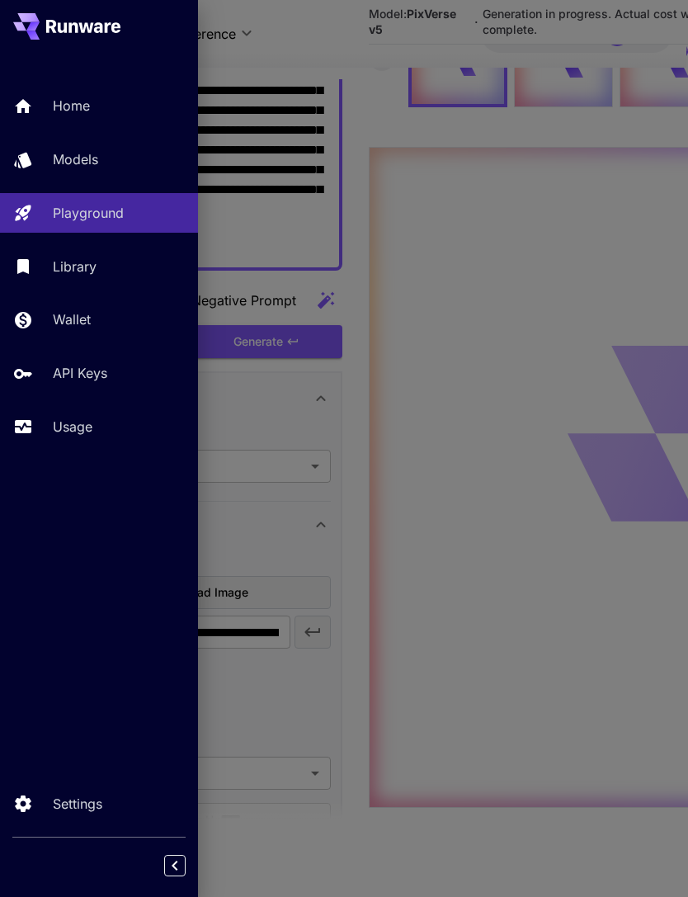
click at [76, 432] on p "Usage" at bounding box center [73, 427] width 40 height 20
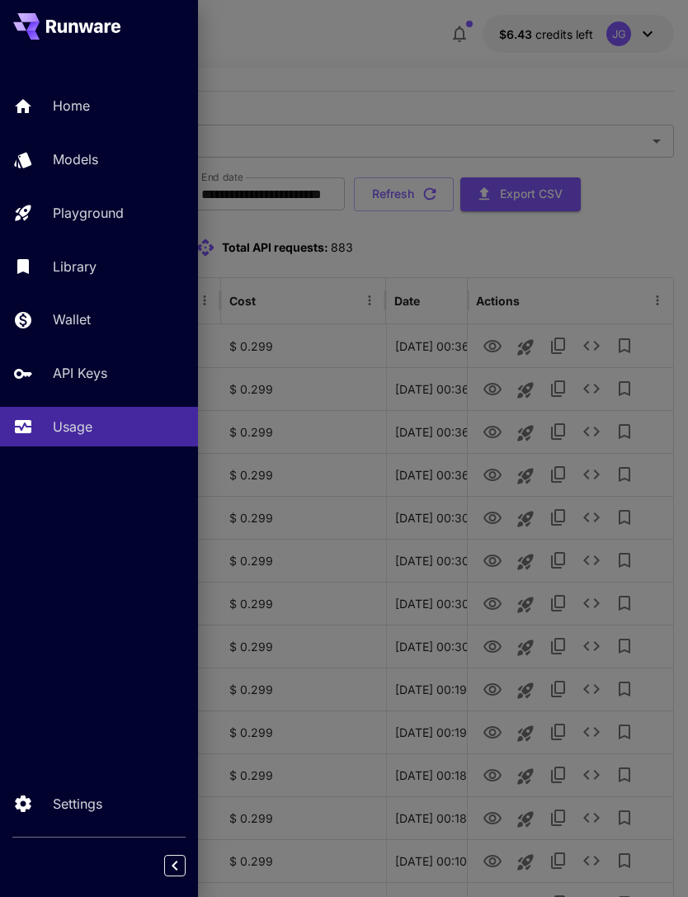
click at [481, 96] on div at bounding box center [344, 448] width 688 height 897
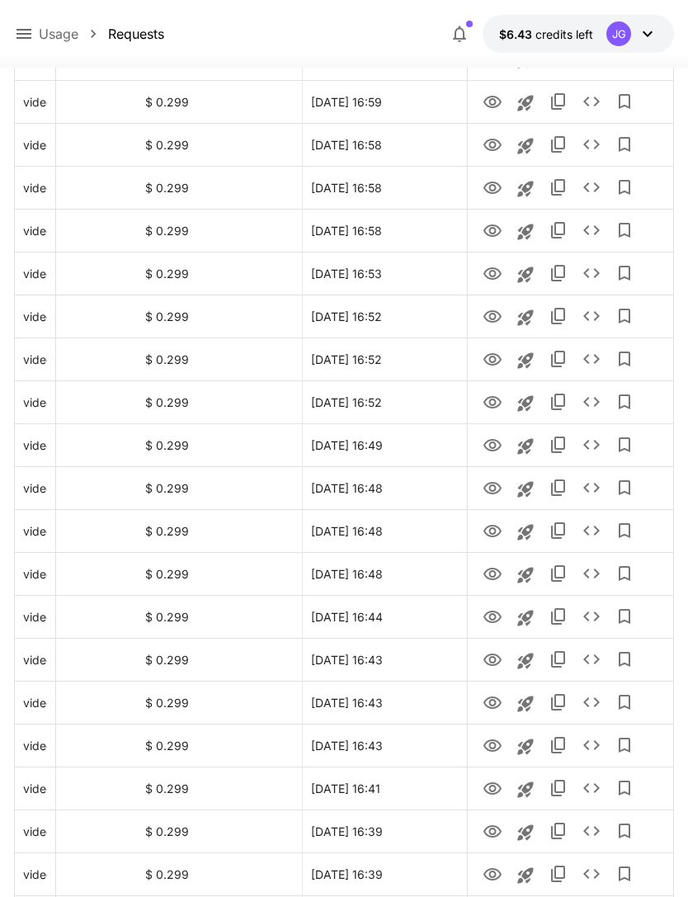
scroll to position [1666, 0]
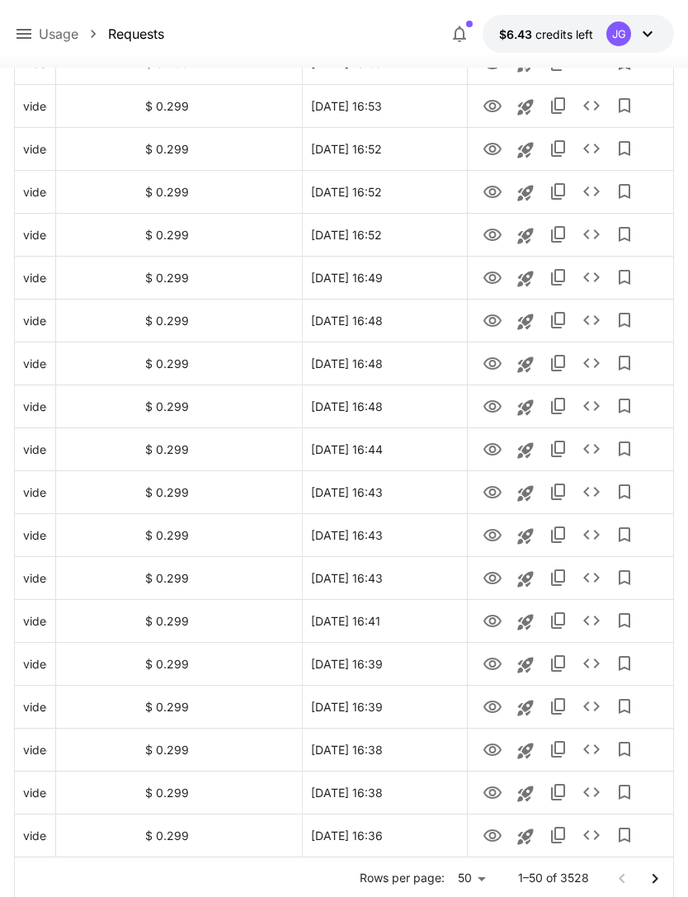
click at [650, 876] on icon "Go to next page" at bounding box center [655, 879] width 20 height 20
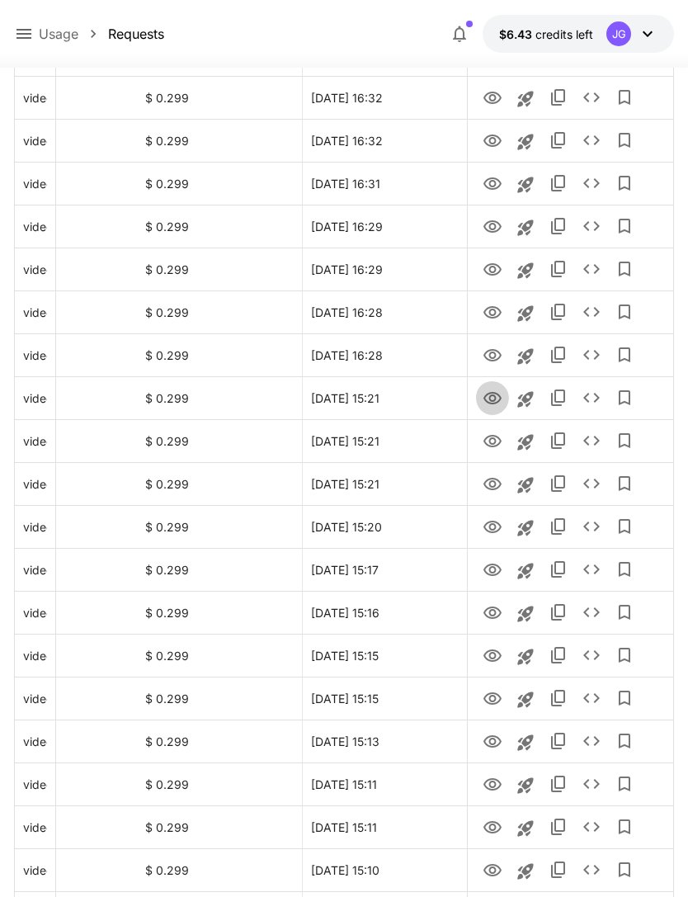
scroll to position [430, 0]
click at [490, 399] on icon "View" at bounding box center [493, 398] width 18 height 12
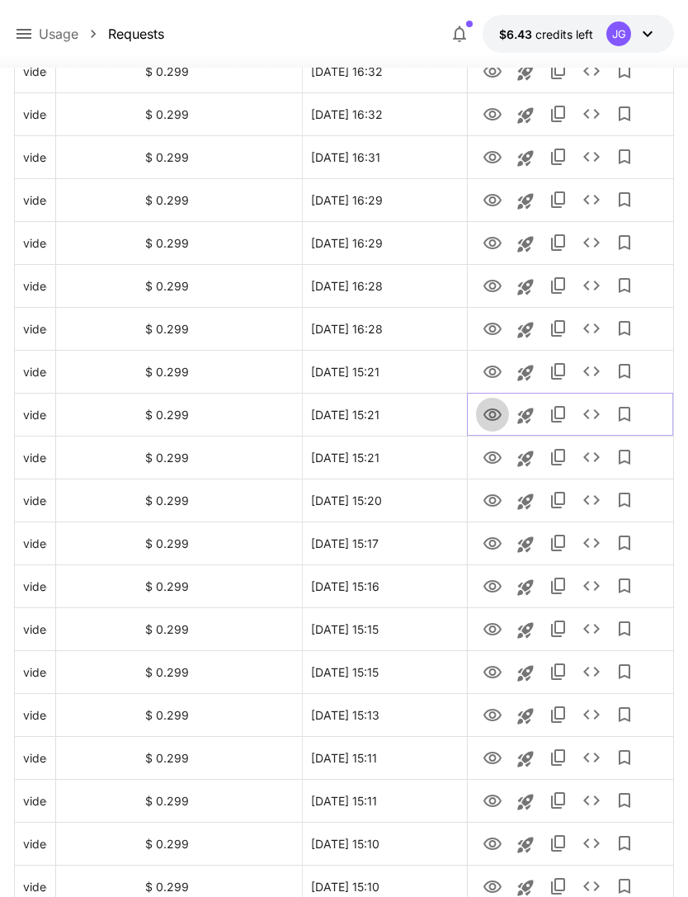
click at [490, 413] on icon "View" at bounding box center [493, 414] width 18 height 12
click at [487, 465] on icon "View" at bounding box center [493, 458] width 20 height 20
click at [490, 413] on icon "View" at bounding box center [493, 414] width 18 height 12
click at [494, 503] on icon "View" at bounding box center [493, 500] width 18 height 12
click at [495, 536] on icon "View" at bounding box center [493, 544] width 20 height 20
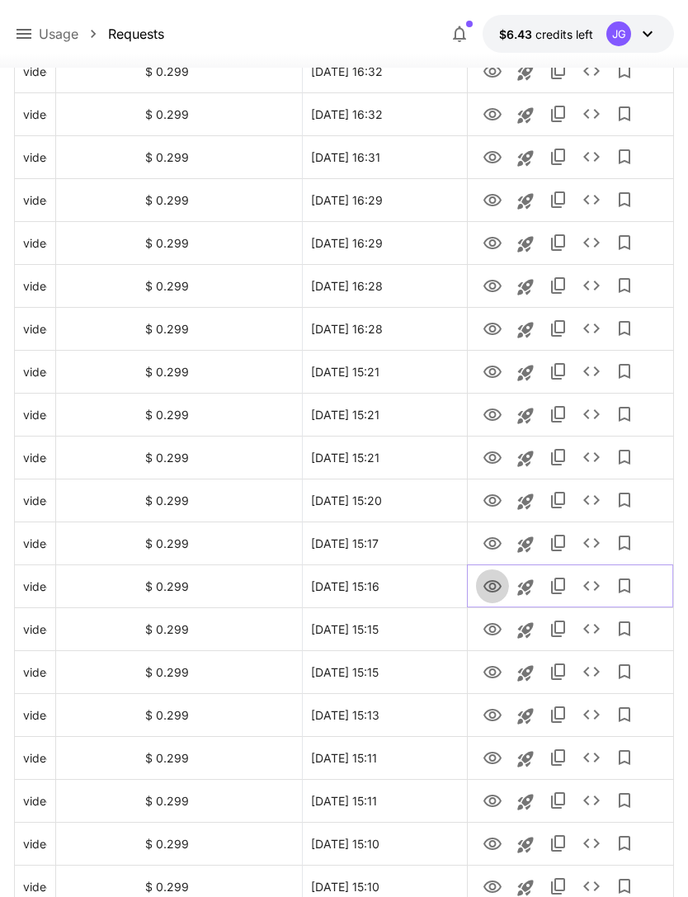
click at [496, 590] on icon "View" at bounding box center [493, 586] width 18 height 12
click at [490, 544] on icon "View" at bounding box center [493, 543] width 18 height 12
click at [491, 631] on icon "View" at bounding box center [493, 629] width 18 height 12
click at [487, 674] on icon "View" at bounding box center [493, 672] width 18 height 12
click at [496, 721] on icon "View" at bounding box center [493, 716] width 20 height 20
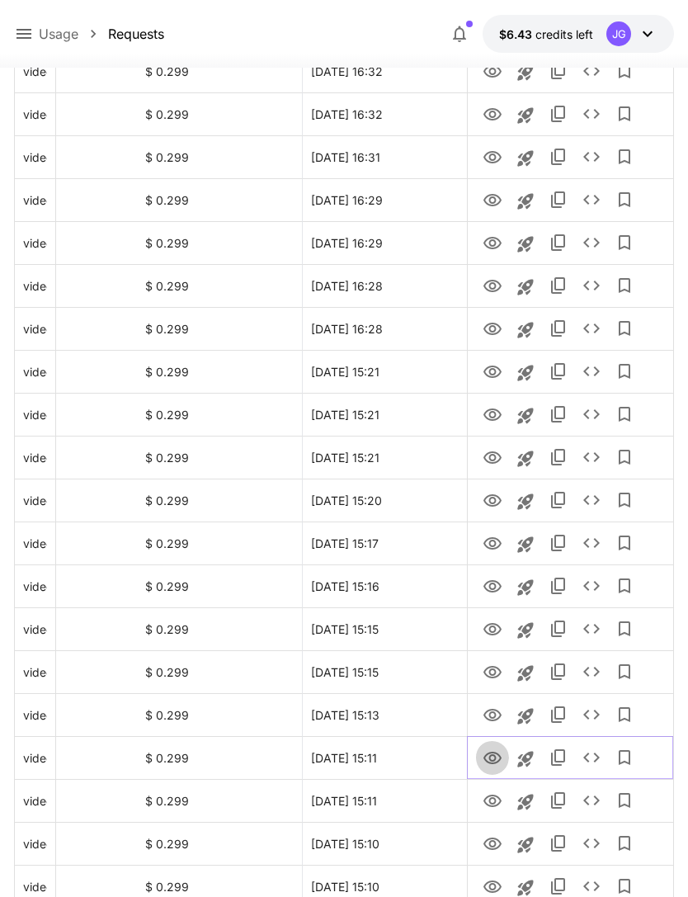
click at [497, 758] on icon "View" at bounding box center [493, 758] width 20 height 20
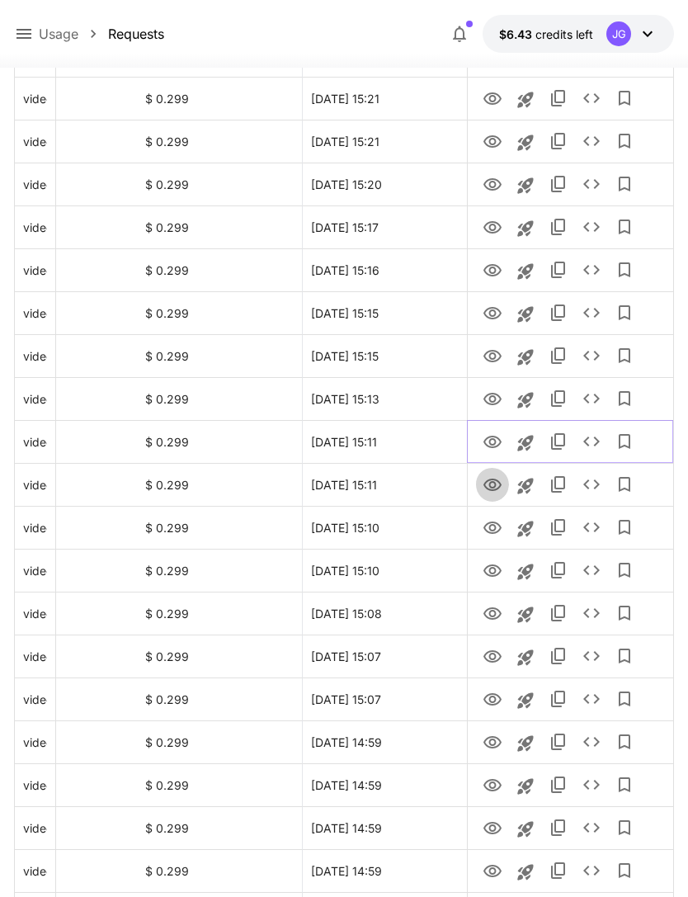
scroll to position [772, 0]
click at [493, 488] on icon "View" at bounding box center [493, 485] width 18 height 12
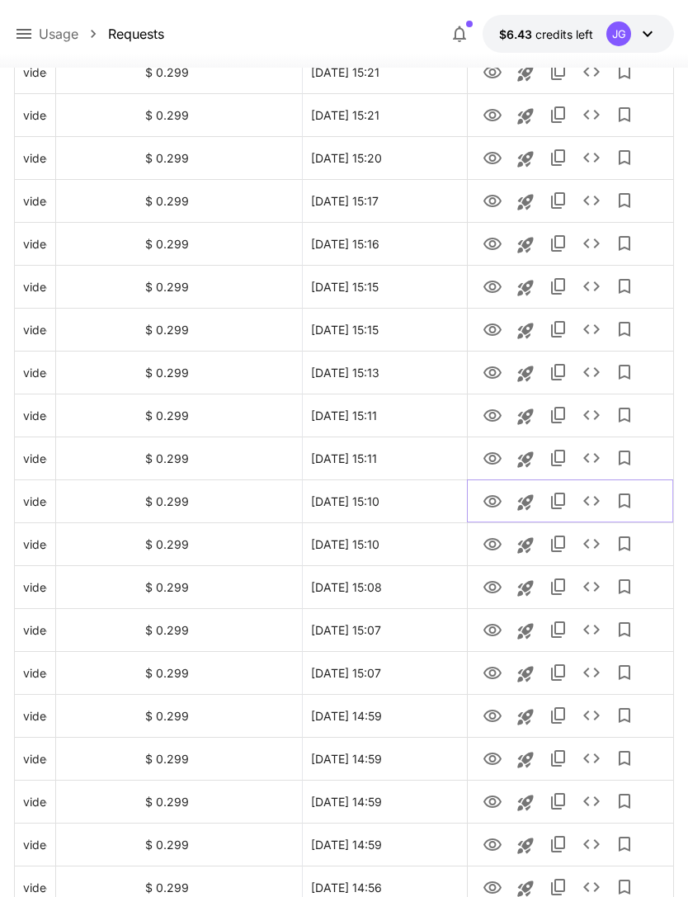
click at [492, 501] on icon "View" at bounding box center [493, 502] width 20 height 20
click at [488, 550] on icon "View" at bounding box center [493, 545] width 20 height 20
click at [490, 670] on icon "View" at bounding box center [493, 673] width 18 height 12
click at [493, 715] on icon "View" at bounding box center [493, 716] width 20 height 20
click at [501, 760] on icon "View" at bounding box center [493, 759] width 20 height 20
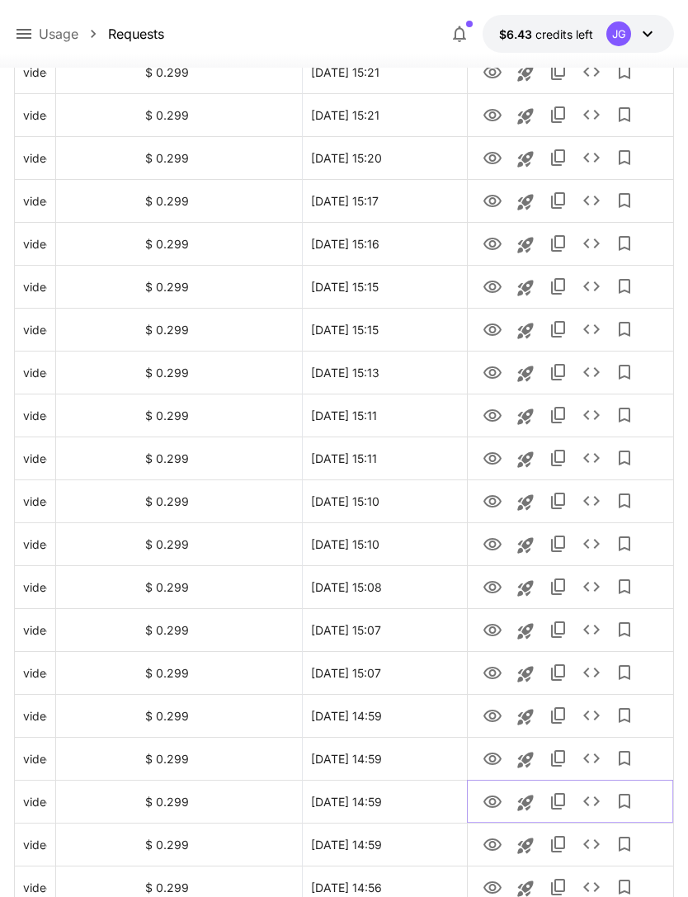
click at [489, 802] on icon "View" at bounding box center [493, 802] width 20 height 20
click at [488, 761] on icon "View" at bounding box center [493, 759] width 20 height 20
click at [496, 851] on icon "View" at bounding box center [493, 845] width 20 height 20
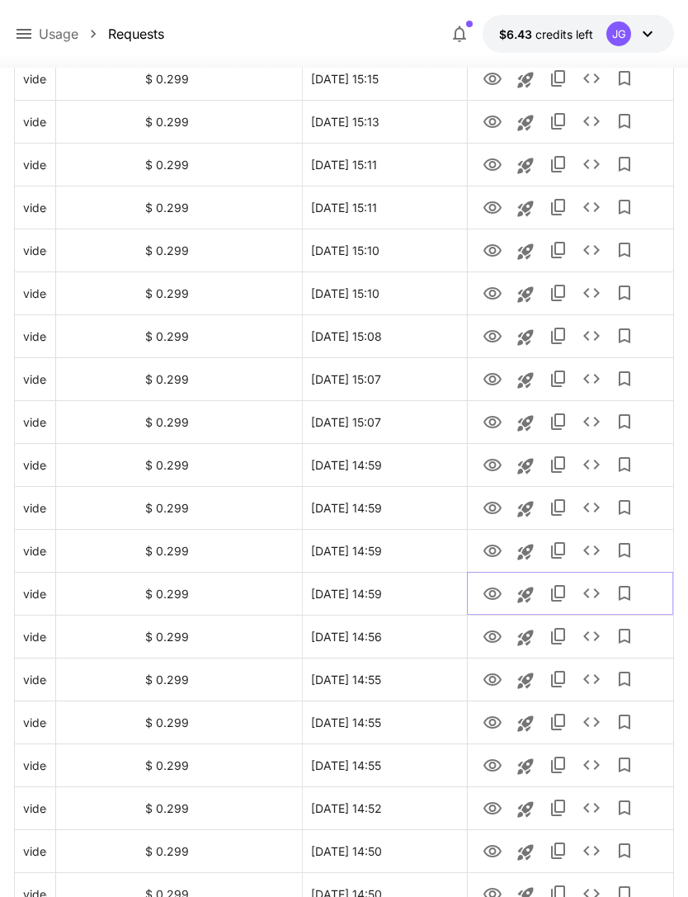
scroll to position [1052, 0]
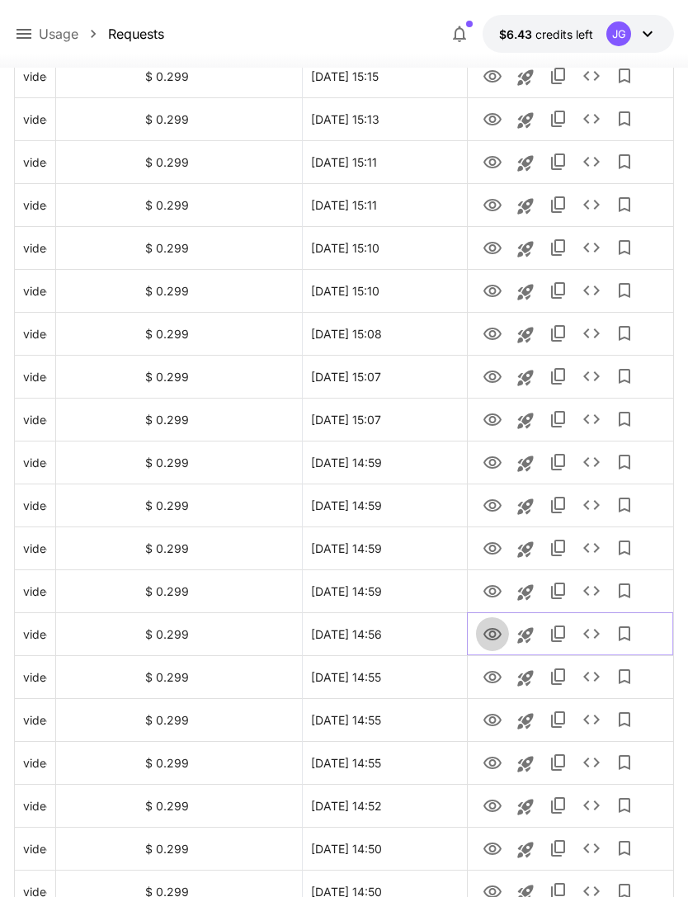
click at [490, 638] on icon "View" at bounding box center [493, 634] width 18 height 12
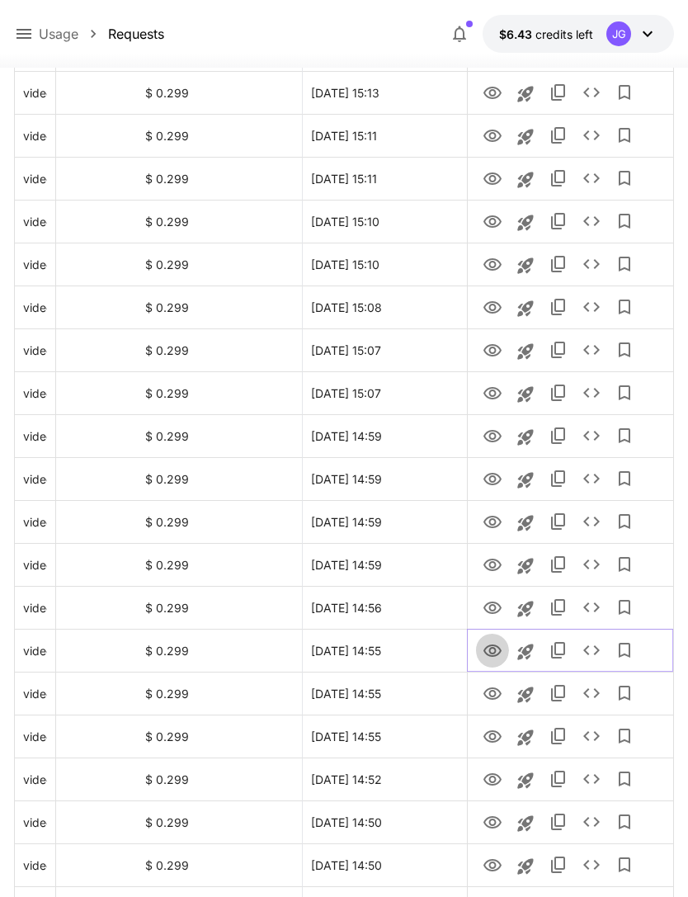
click at [489, 656] on icon "View" at bounding box center [493, 651] width 20 height 20
click at [497, 692] on icon "View" at bounding box center [493, 694] width 20 height 20
click at [486, 741] on icon "View" at bounding box center [493, 737] width 20 height 20
click at [485, 779] on icon "View" at bounding box center [493, 780] width 20 height 20
click at [490, 825] on icon "View" at bounding box center [493, 823] width 20 height 20
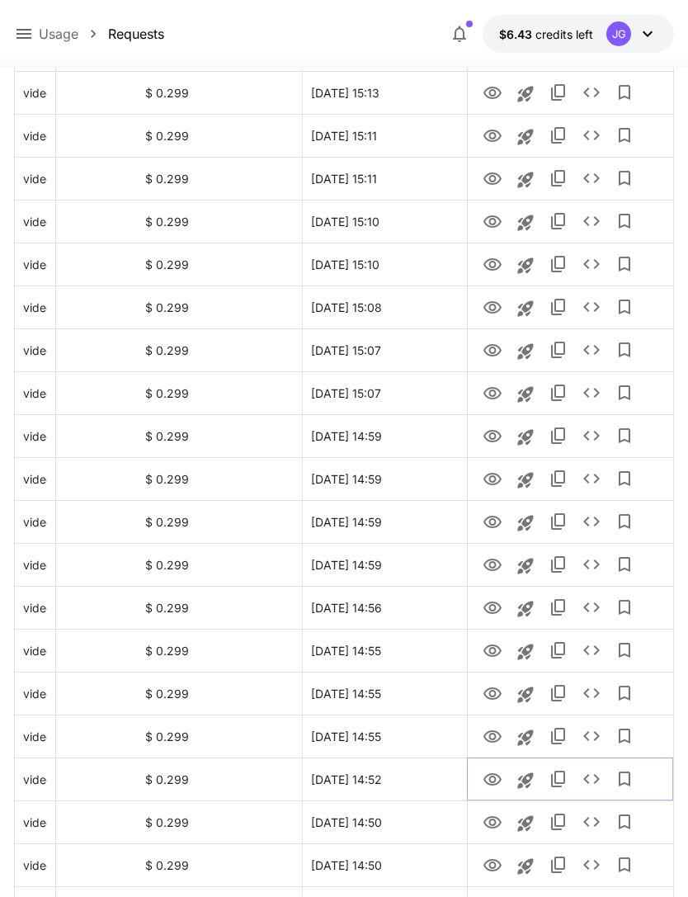
click at [493, 781] on icon "View" at bounding box center [493, 779] width 18 height 12
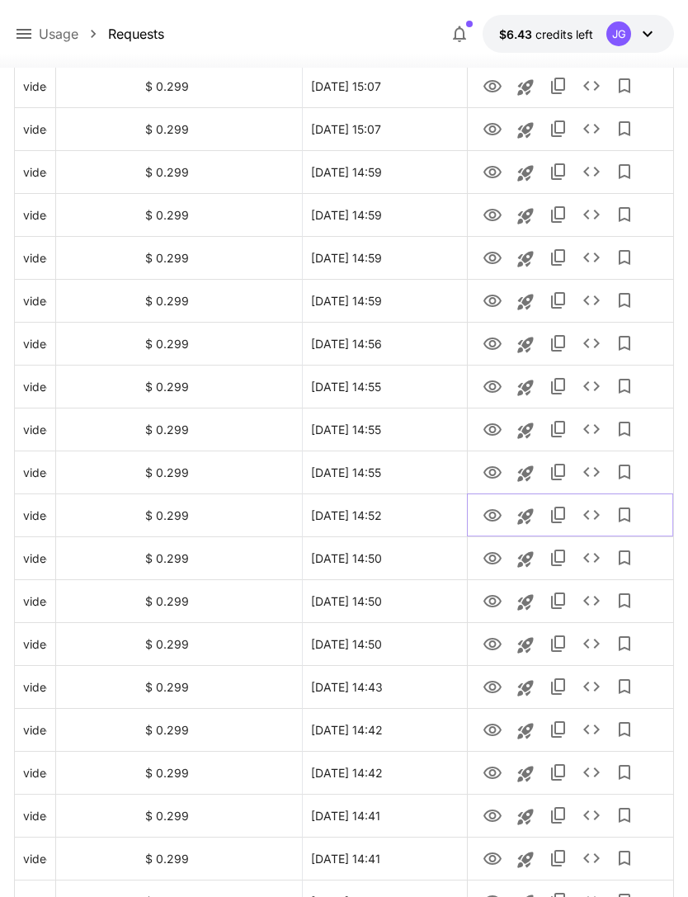
scroll to position [1343, 0]
click at [494, 607] on icon "View" at bounding box center [493, 601] width 18 height 12
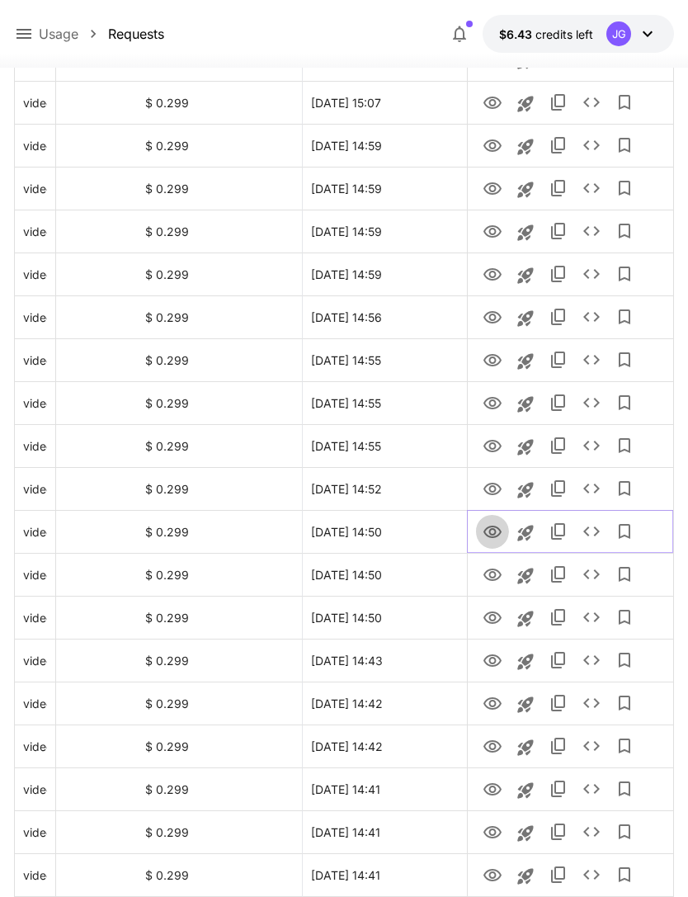
click at [490, 528] on icon "View" at bounding box center [493, 532] width 20 height 20
click at [498, 665] on icon "View" at bounding box center [493, 661] width 20 height 20
click at [493, 703] on icon "View" at bounding box center [493, 704] width 20 height 20
click at [497, 752] on icon "View" at bounding box center [493, 747] width 20 height 20
click at [492, 788] on icon "View" at bounding box center [493, 790] width 20 height 20
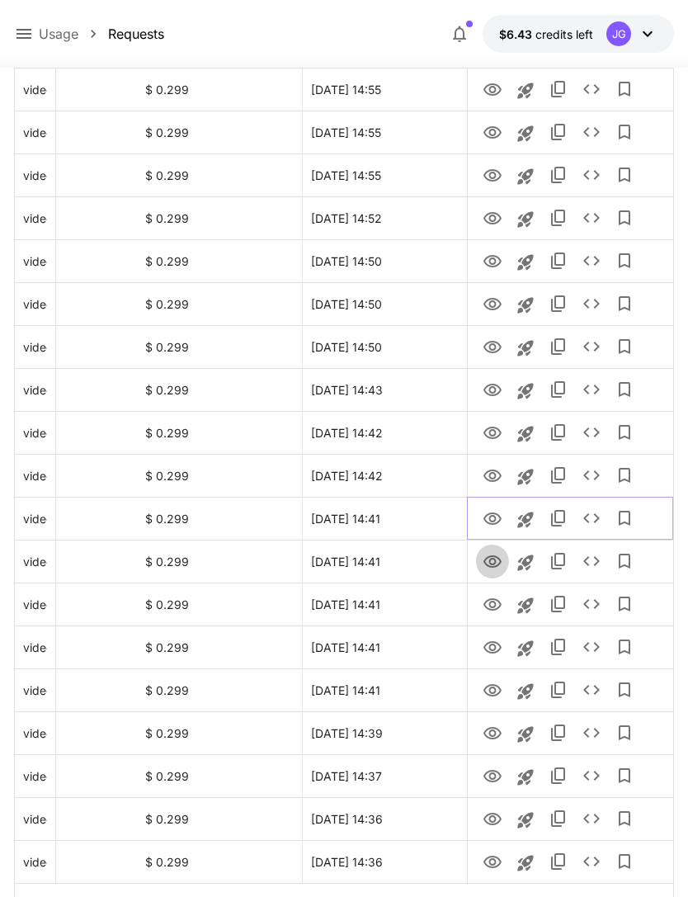
scroll to position [1640, 0]
click at [494, 564] on icon "View" at bounding box center [493, 562] width 20 height 20
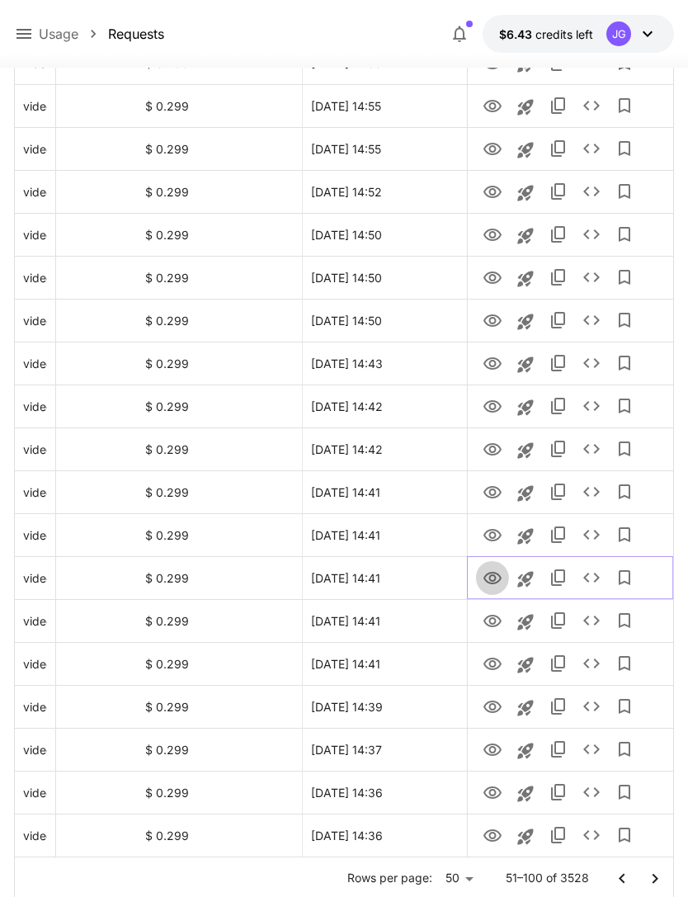
click at [492, 575] on icon "View" at bounding box center [493, 578] width 18 height 12
click at [500, 629] on icon "View" at bounding box center [493, 621] width 20 height 20
click at [494, 666] on icon "View" at bounding box center [493, 664] width 18 height 12
click at [492, 704] on icon "View" at bounding box center [493, 707] width 18 height 12
click at [489, 750] on icon "View" at bounding box center [493, 750] width 20 height 20
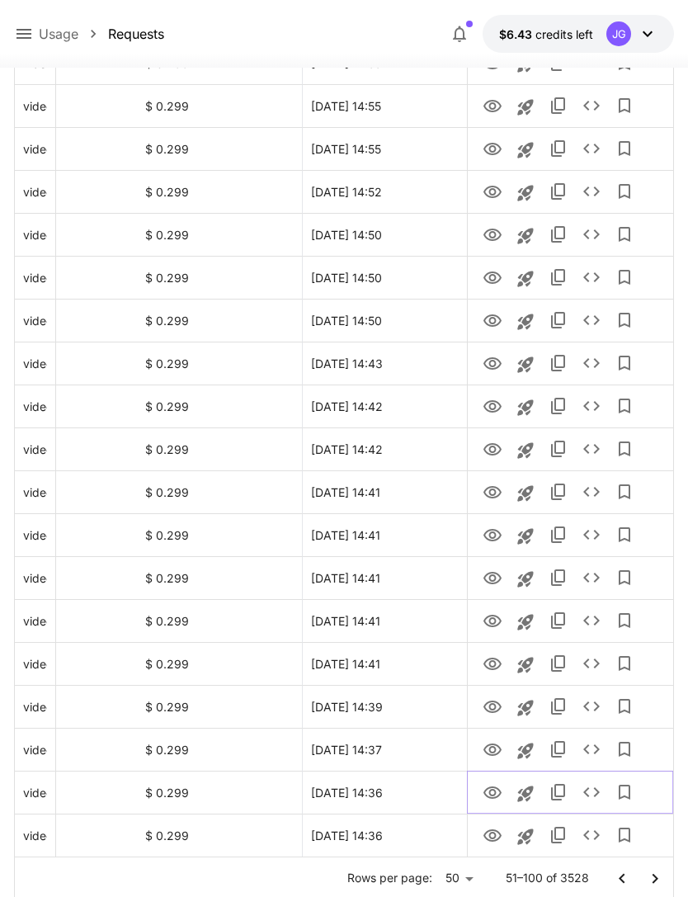
click at [488, 794] on icon "View" at bounding box center [493, 793] width 20 height 20
click at [497, 839] on icon "View" at bounding box center [493, 835] width 18 height 12
click at [489, 796] on icon "View" at bounding box center [493, 793] width 20 height 20
click at [488, 834] on icon "View" at bounding box center [493, 836] width 20 height 20
click at [659, 881] on icon "Go to next page" at bounding box center [655, 879] width 20 height 20
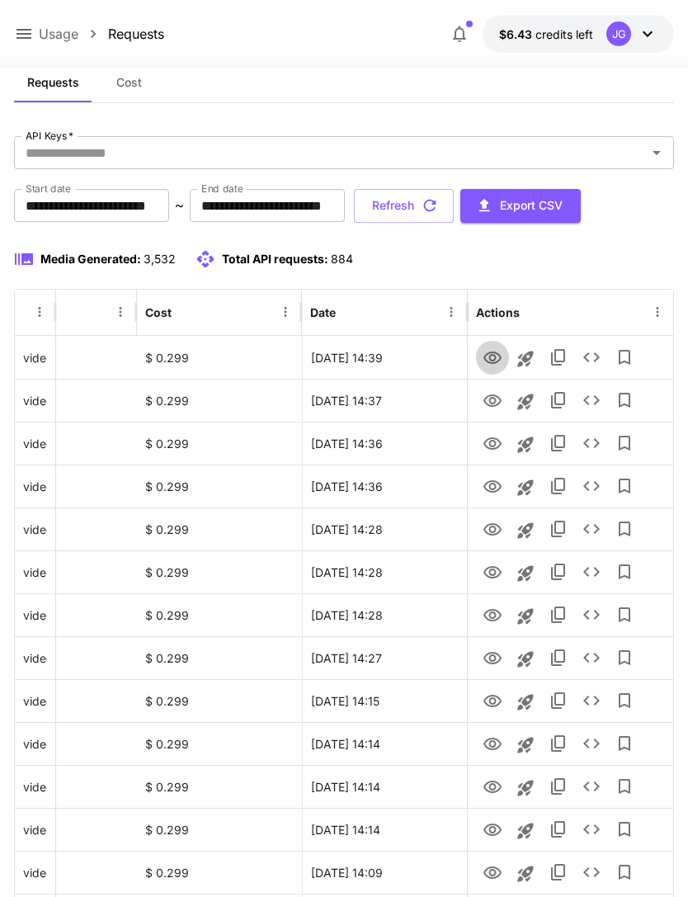
scroll to position [41, 0]
click at [487, 356] on icon "View" at bounding box center [493, 358] width 20 height 20
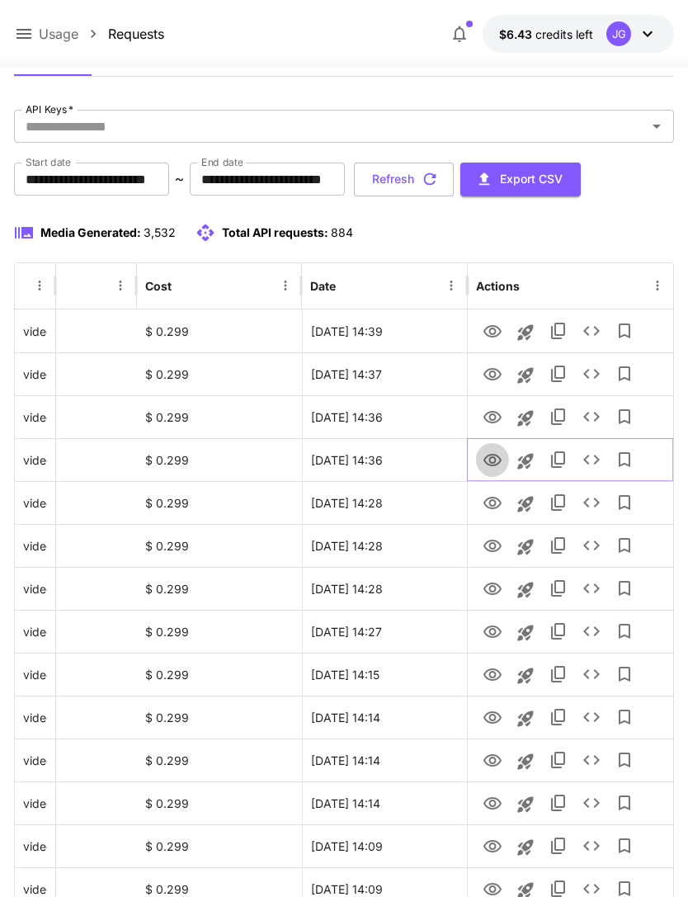
click at [494, 459] on icon "View" at bounding box center [493, 460] width 18 height 12
click at [491, 503] on icon "View" at bounding box center [493, 503] width 20 height 20
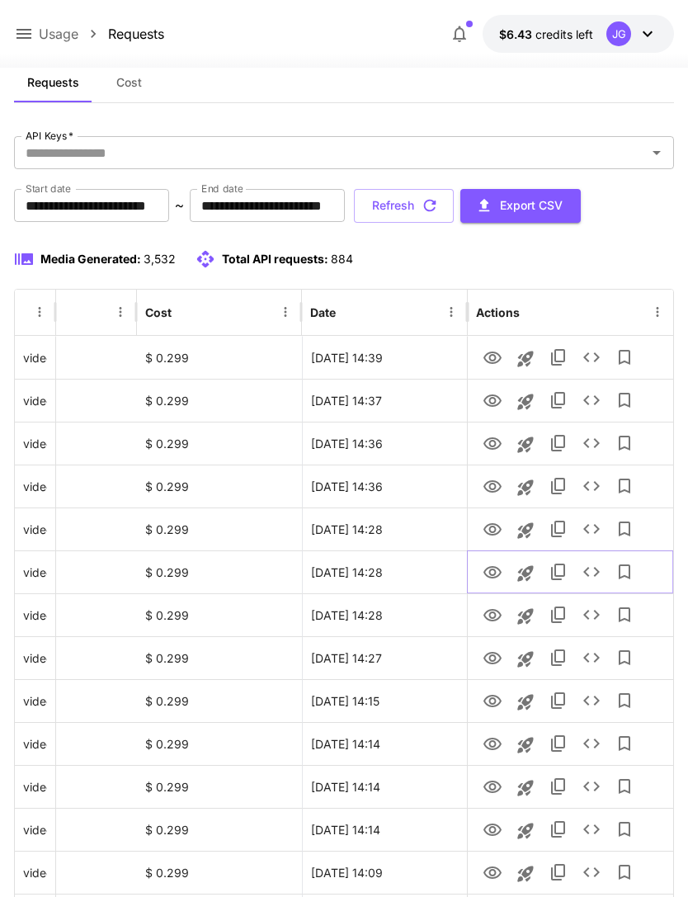
click at [490, 574] on icon "View" at bounding box center [493, 572] width 18 height 12
click at [492, 611] on icon "View" at bounding box center [493, 615] width 18 height 12
click at [494, 659] on icon "View" at bounding box center [493, 658] width 18 height 12
click at [491, 618] on icon "View" at bounding box center [493, 615] width 18 height 12
click at [490, 703] on icon "View" at bounding box center [493, 701] width 18 height 12
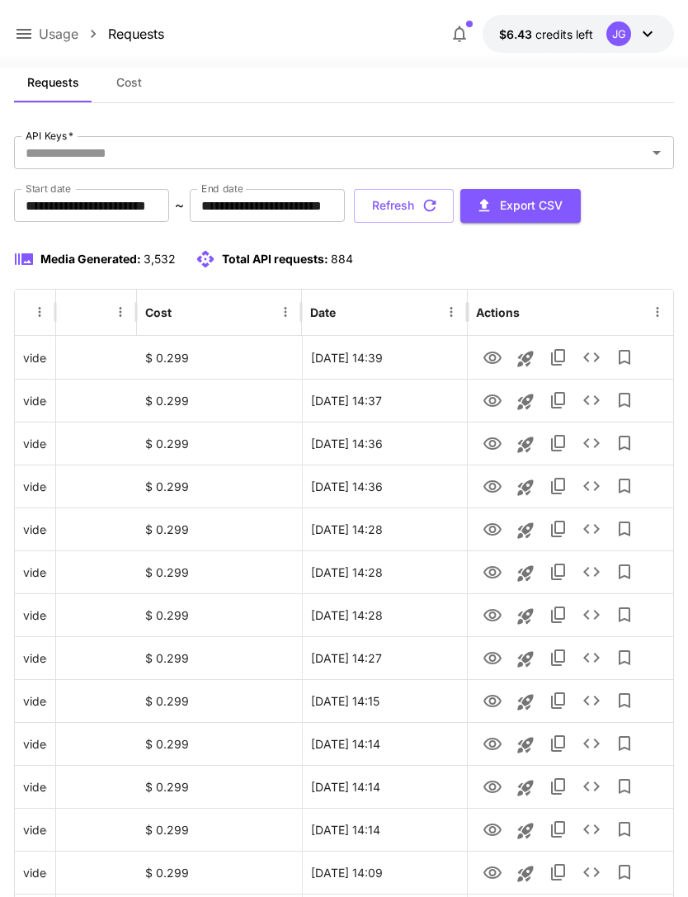
click at [480, 259] on div "Media Generated: 3,532 Total API requests: 884" at bounding box center [344, 259] width 661 height 20
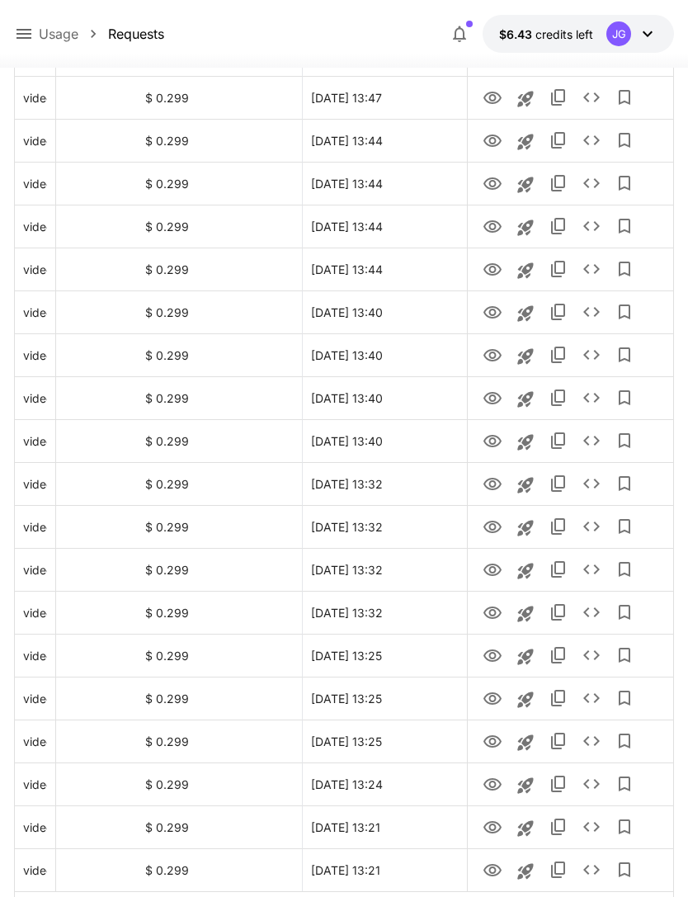
scroll to position [1666, 0]
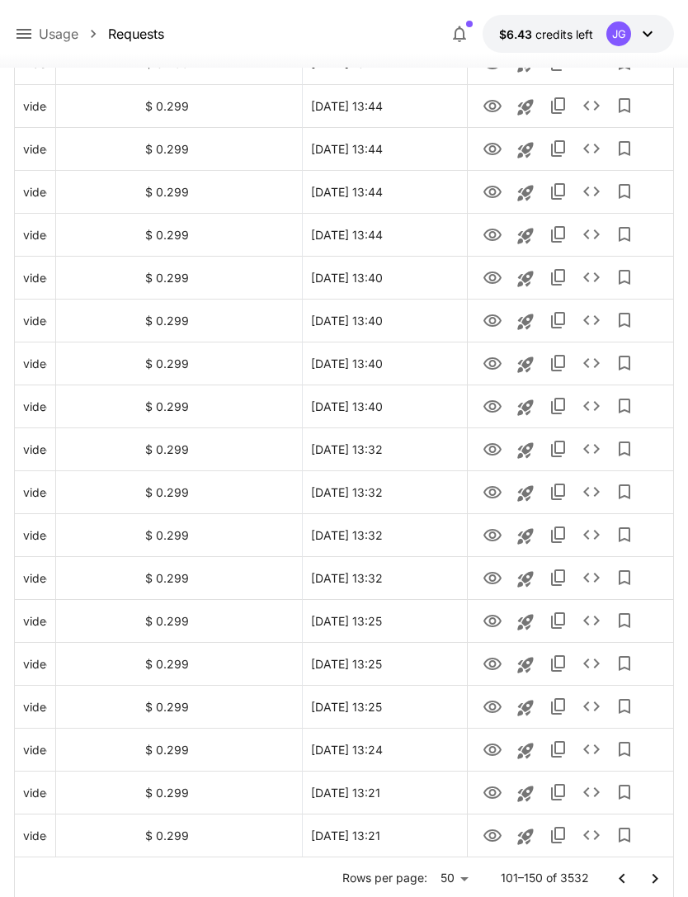
click at [622, 882] on icon "Go to previous page" at bounding box center [622, 879] width 20 height 20
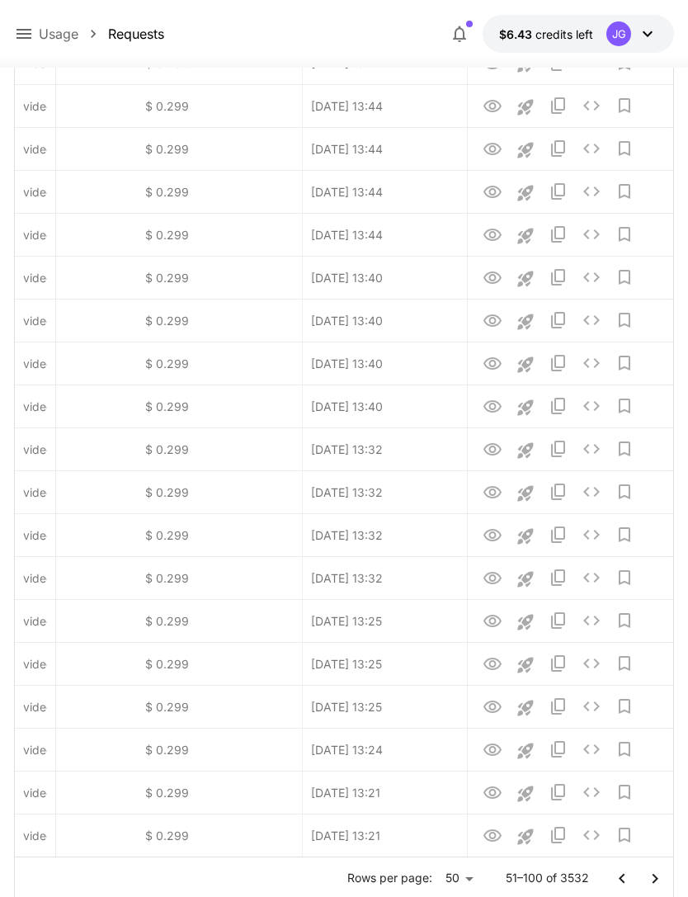
click at [616, 882] on icon "Go to previous page" at bounding box center [622, 879] width 20 height 20
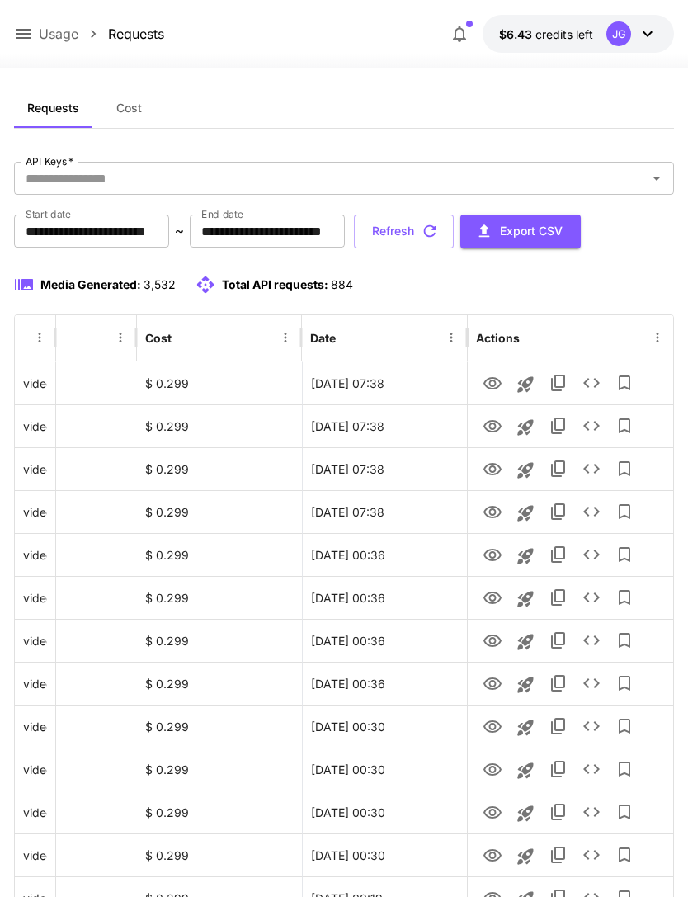
scroll to position [0, 0]
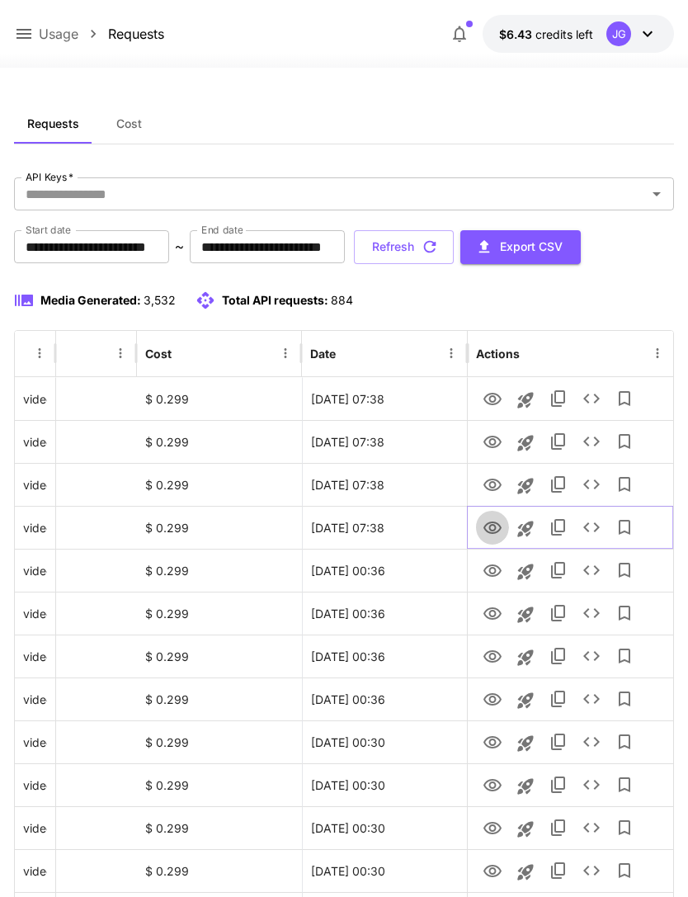
click at [489, 528] on icon "View" at bounding box center [493, 528] width 18 height 12
click at [494, 487] on icon "View" at bounding box center [493, 485] width 18 height 12
click at [493, 432] on icon "View" at bounding box center [493, 442] width 20 height 20
click at [490, 396] on icon "View" at bounding box center [493, 399] width 18 height 12
click at [491, 441] on icon "View" at bounding box center [493, 442] width 20 height 20
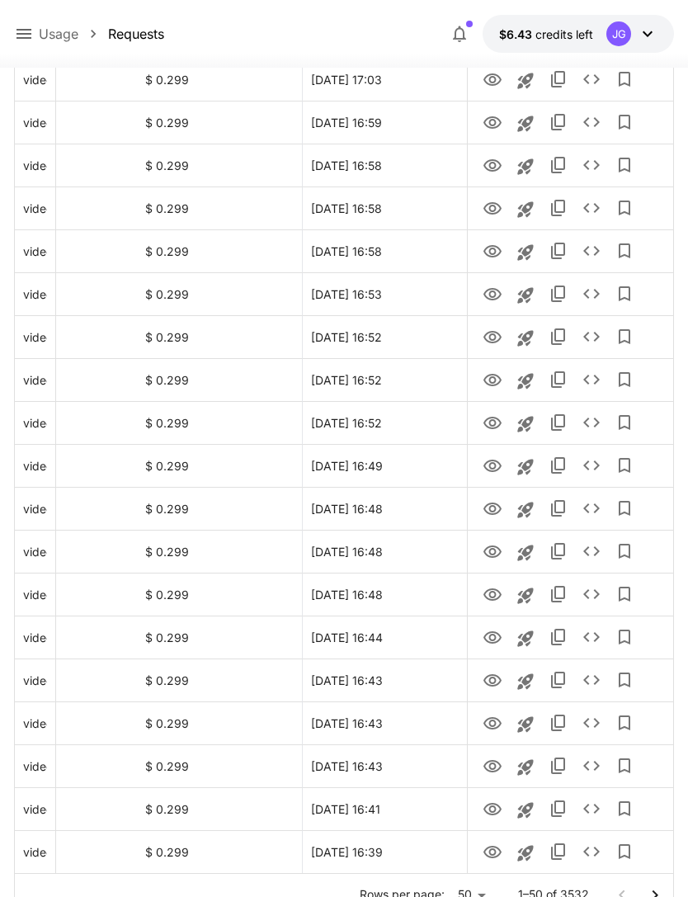
scroll to position [1666, 0]
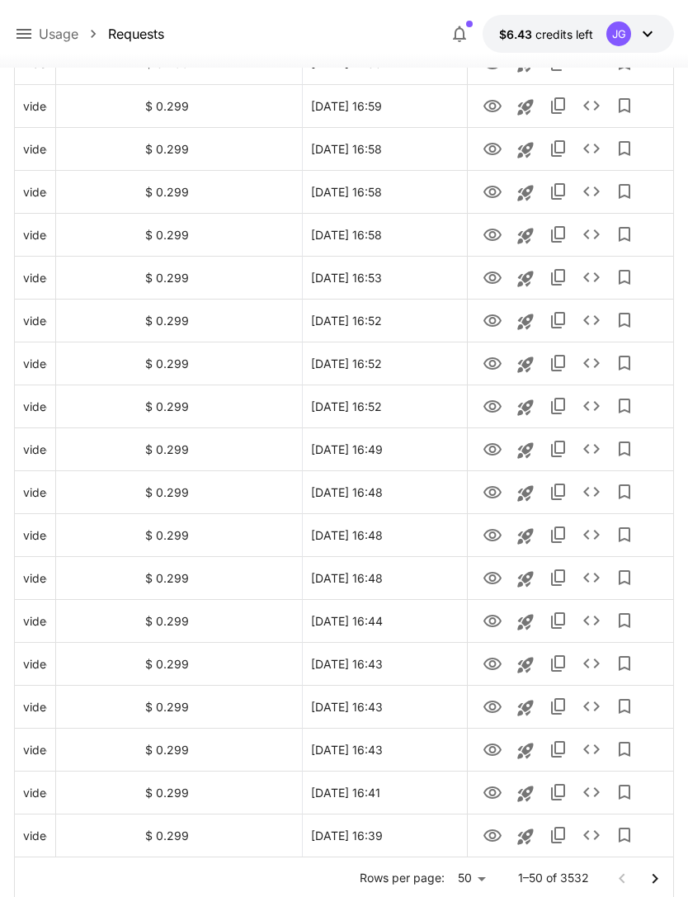
click at [658, 881] on icon "Go to next page" at bounding box center [655, 879] width 20 height 20
click at [654, 885] on icon "Go to next page" at bounding box center [655, 879] width 20 height 20
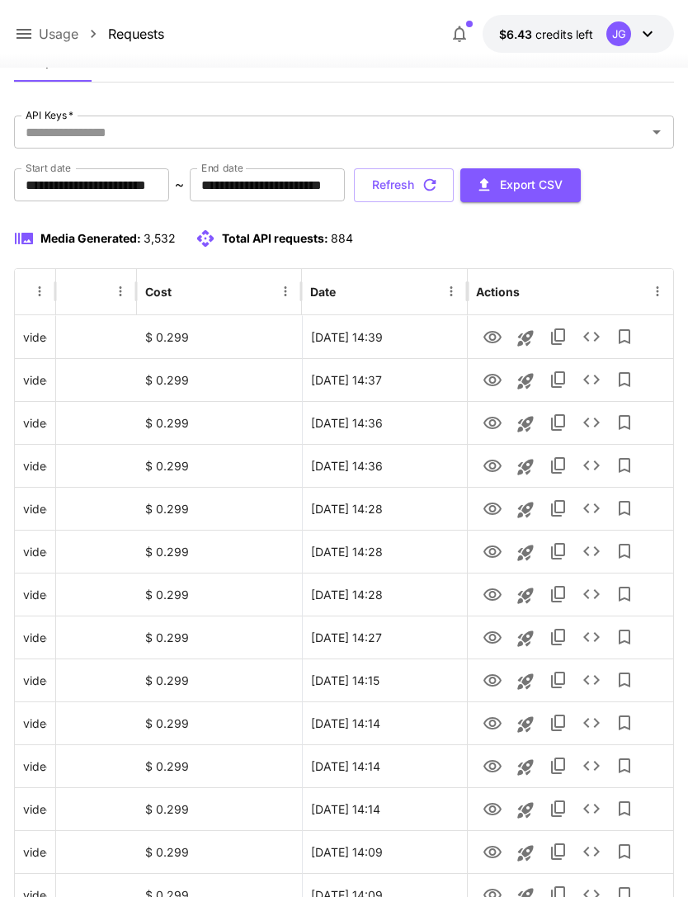
scroll to position [61, 0]
click at [497, 726] on icon "View" at bounding box center [493, 725] width 20 height 20
click at [485, 772] on icon "View" at bounding box center [493, 768] width 20 height 20
click at [488, 725] on icon "View" at bounding box center [493, 725] width 20 height 20
click at [484, 687] on icon "View" at bounding box center [493, 682] width 20 height 20
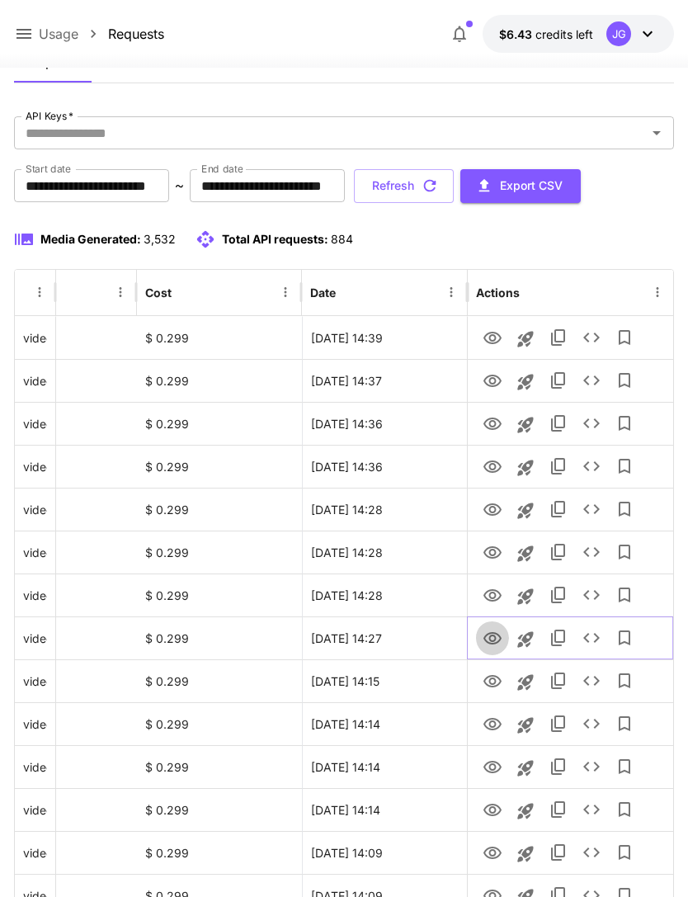
click at [492, 642] on icon "View" at bounding box center [493, 639] width 20 height 20
click at [494, 681] on icon "View" at bounding box center [493, 681] width 18 height 12
click at [496, 721] on icon "View" at bounding box center [493, 725] width 20 height 20
click at [490, 766] on icon "View" at bounding box center [493, 767] width 18 height 12
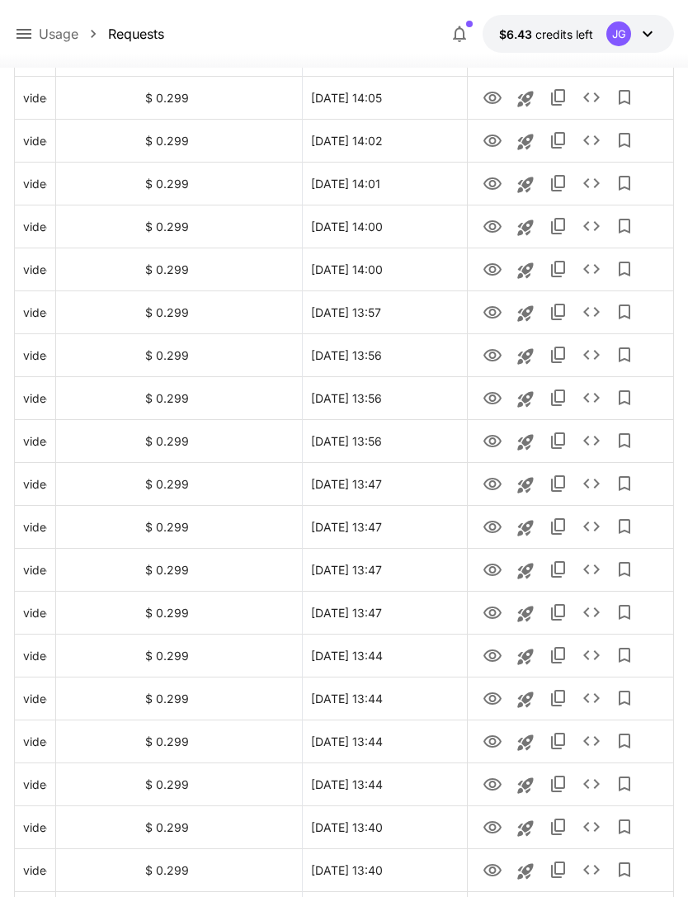
scroll to position [1121, 0]
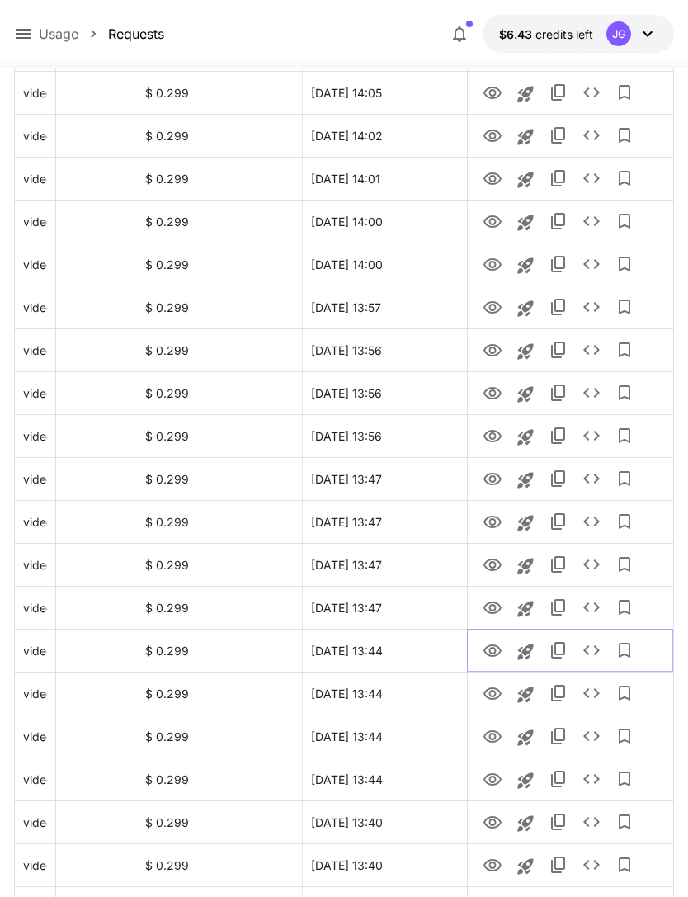
click at [494, 642] on icon "View" at bounding box center [493, 651] width 20 height 20
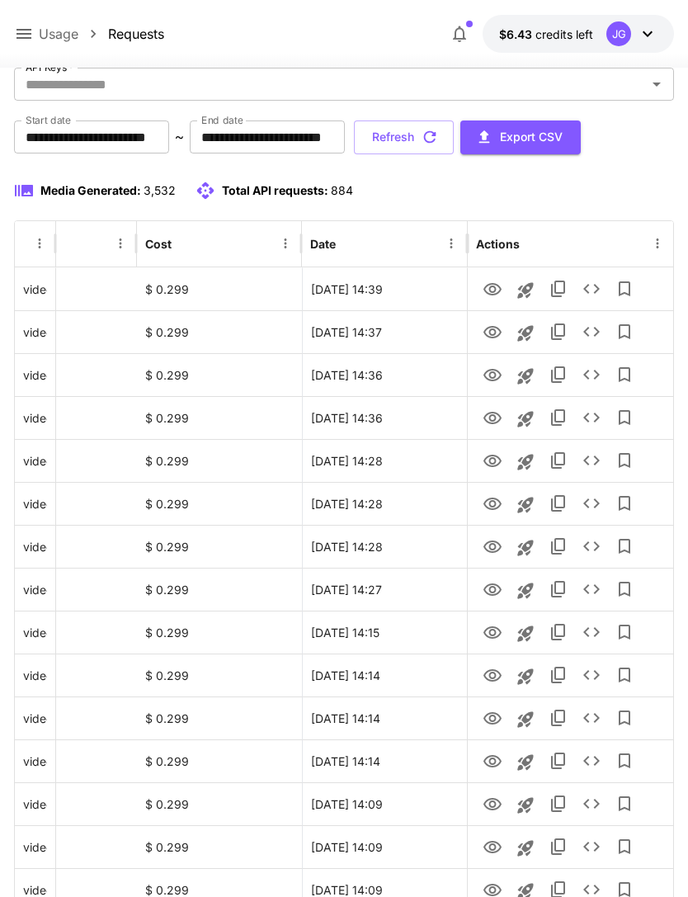
scroll to position [0, 0]
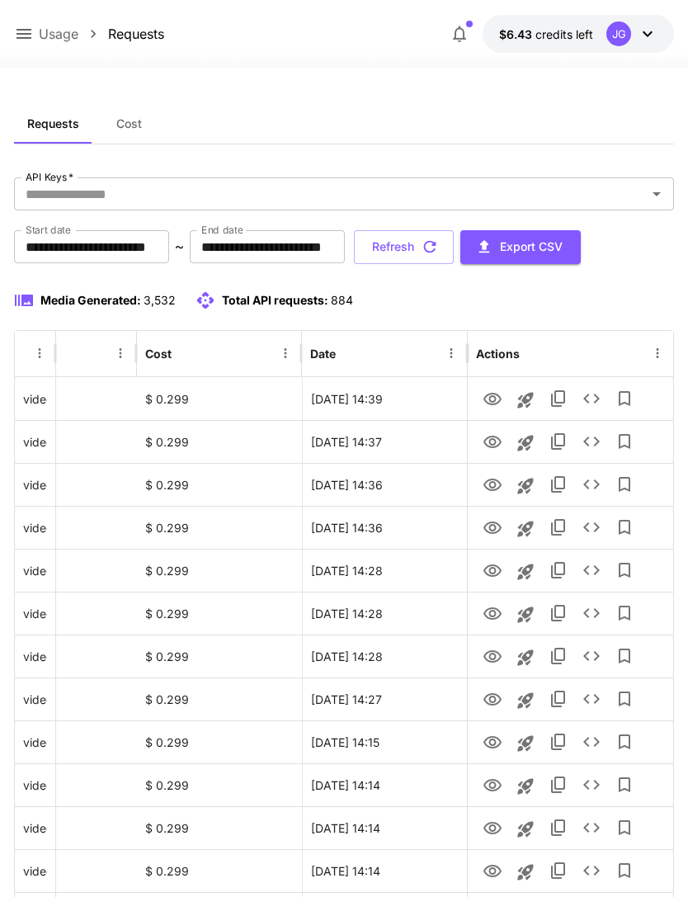
click at [31, 30] on icon at bounding box center [24, 34] width 15 height 10
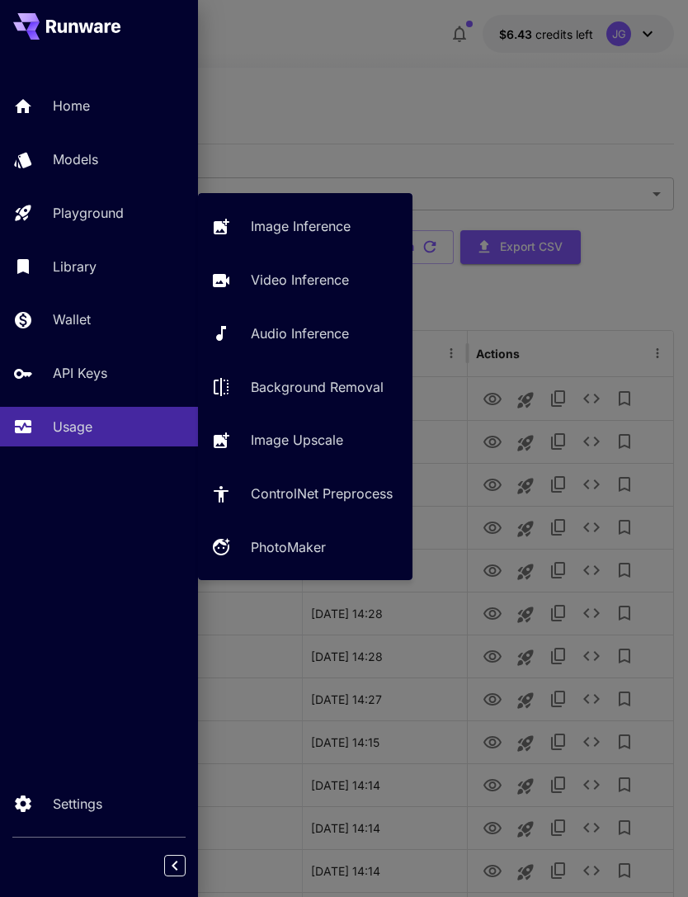
click at [126, 210] on div "Playground" at bounding box center [119, 213] width 132 height 20
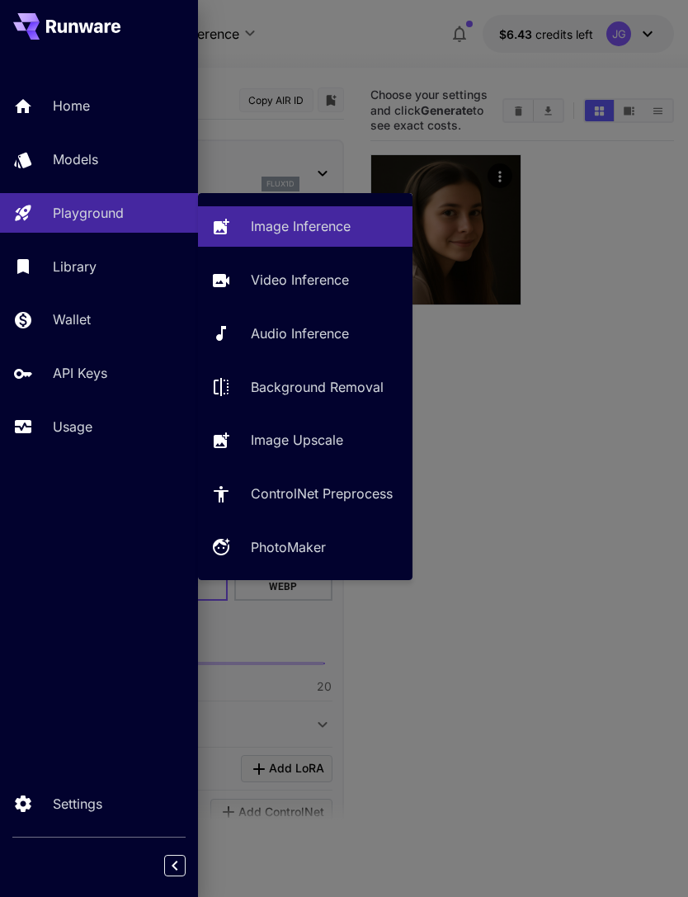
click at [300, 286] on p "Video Inference" at bounding box center [300, 280] width 98 height 20
type input "**********"
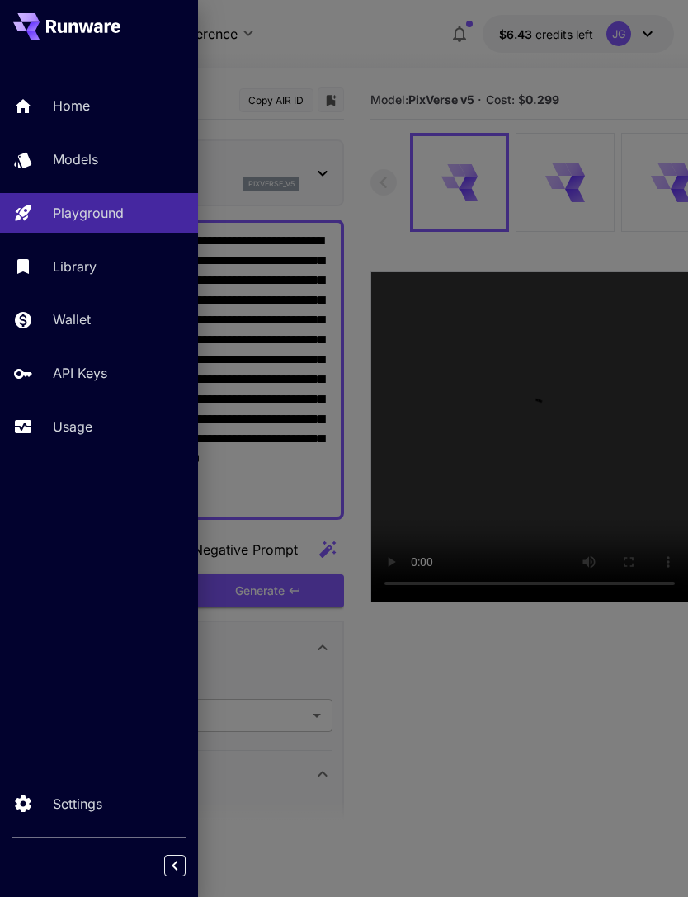
click at [386, 40] on div at bounding box center [344, 448] width 688 height 897
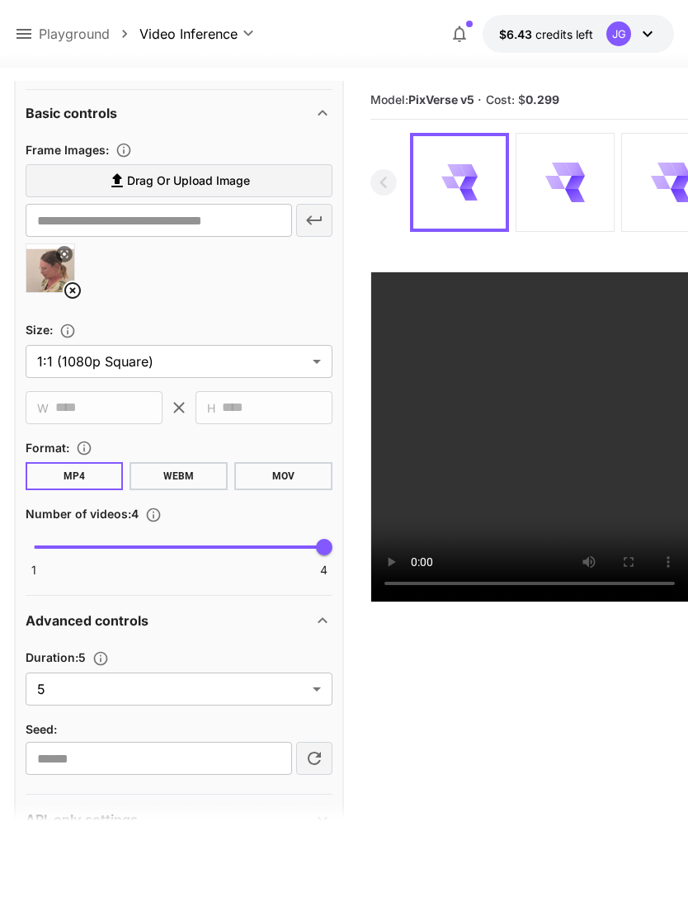
scroll to position [659, 0]
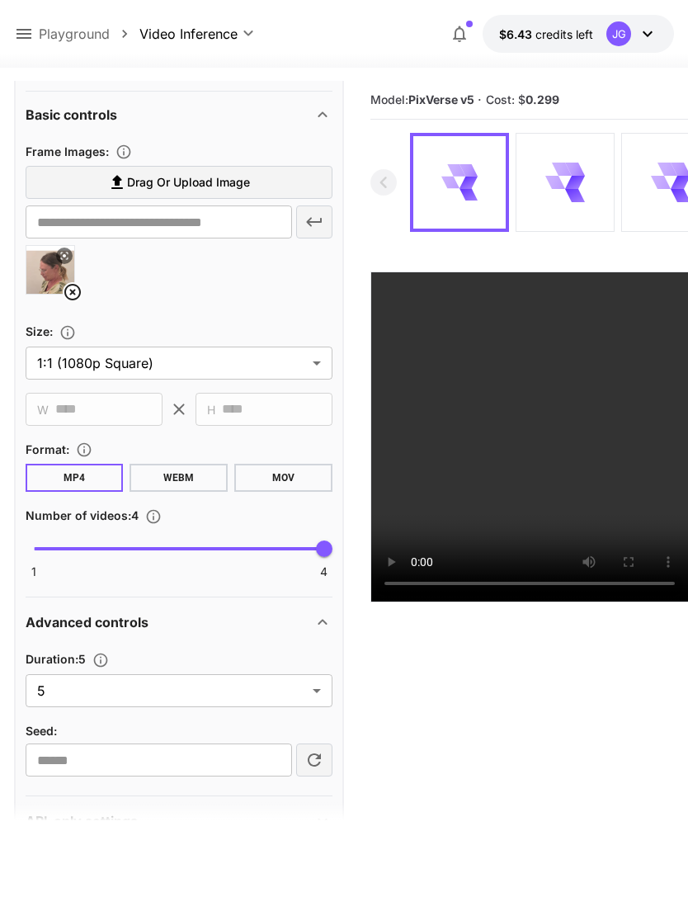
click at [255, 176] on label "Drag or upload image" at bounding box center [179, 183] width 307 height 34
click at [0, 0] on input "Drag or upload image" at bounding box center [0, 0] width 0 height 0
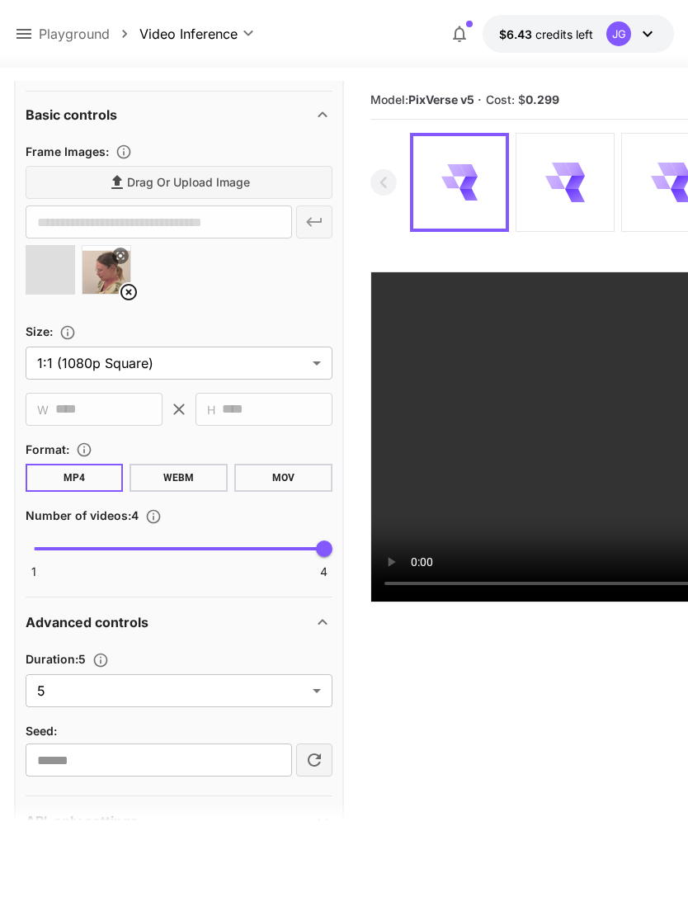
type input "**********"
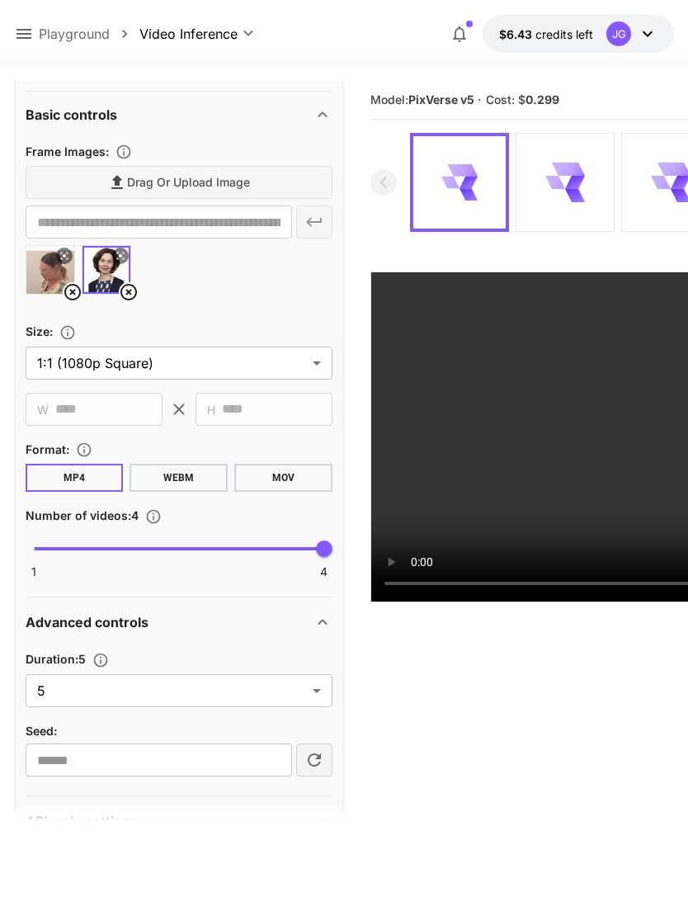
click at [68, 290] on icon at bounding box center [73, 292] width 20 height 20
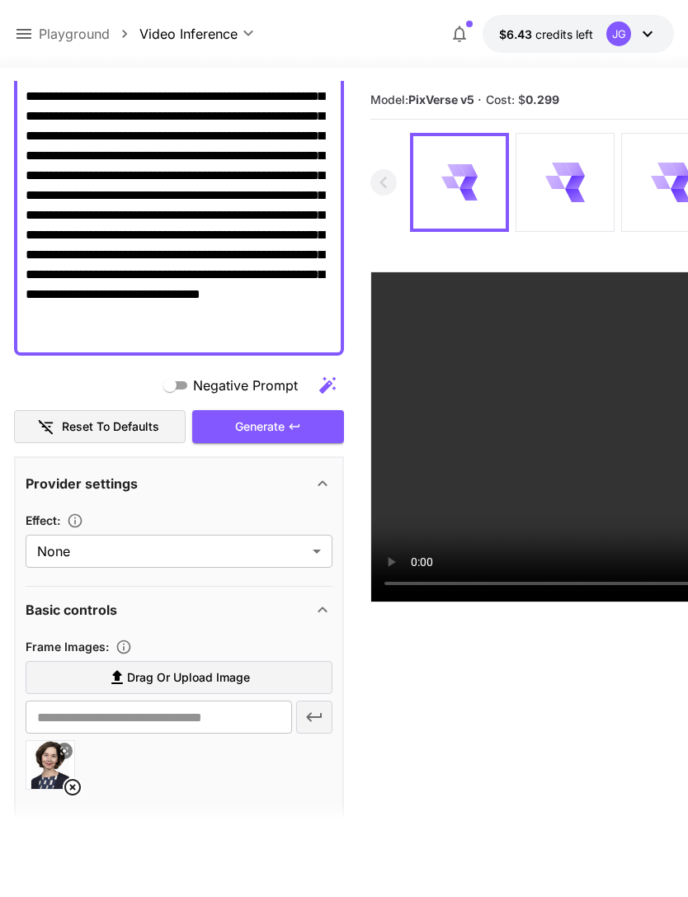
scroll to position [162, 0]
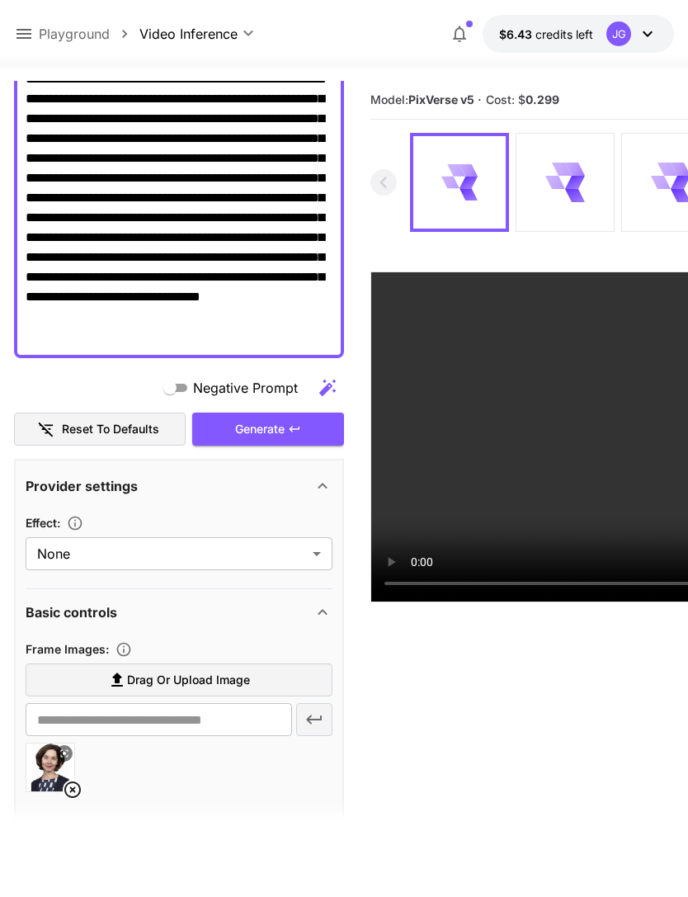
click at [271, 434] on div "Generate" at bounding box center [268, 430] width 152 height 34
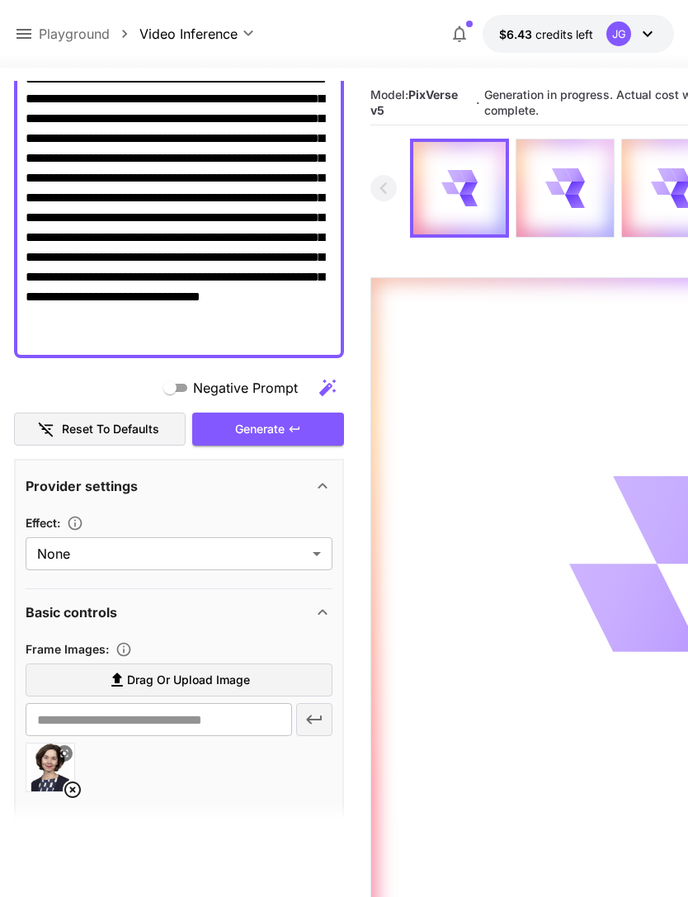
click at [32, 30] on icon at bounding box center [24, 34] width 20 height 20
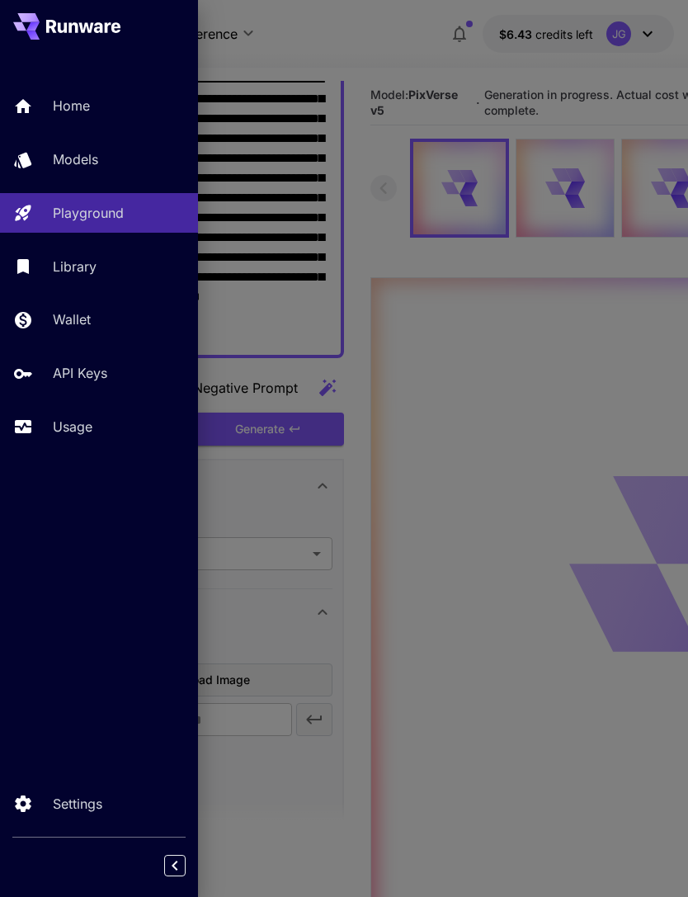
click at [83, 425] on p "Usage" at bounding box center [73, 427] width 40 height 20
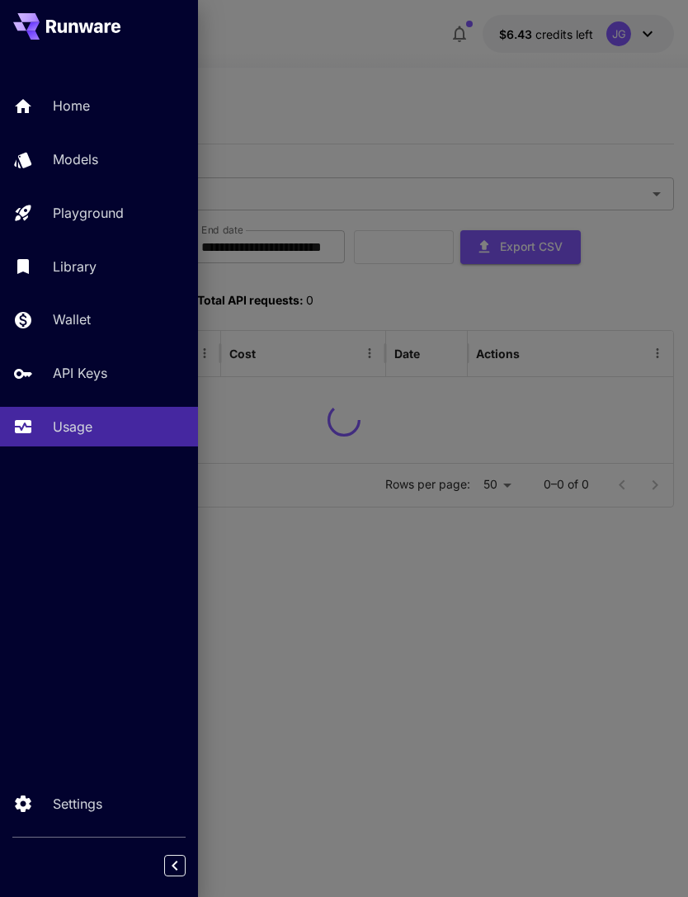
click at [377, 79] on div at bounding box center [344, 448] width 688 height 897
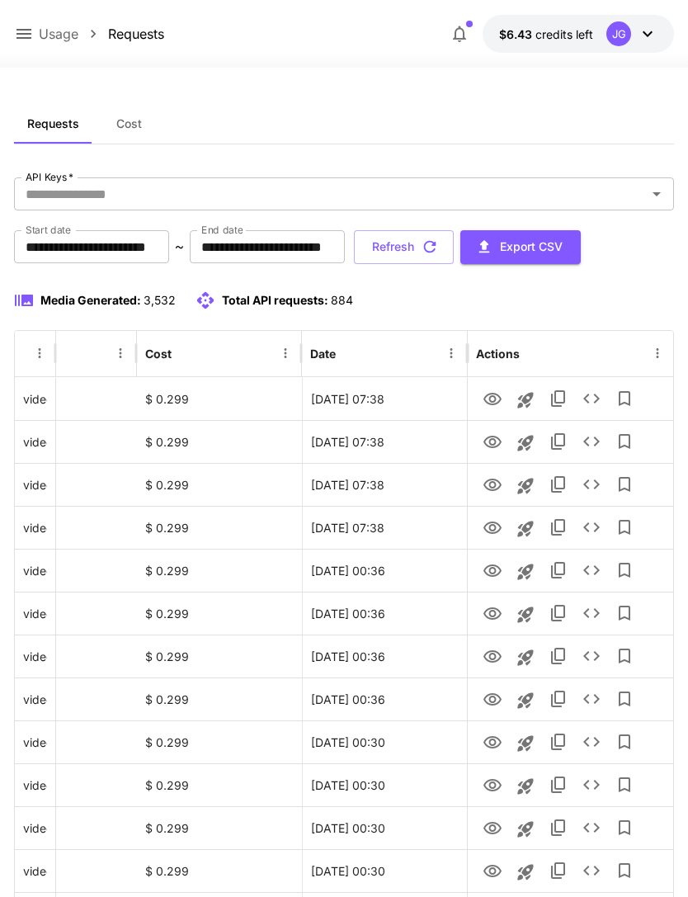
scroll to position [0, 84]
click at [492, 569] on icon "View" at bounding box center [493, 571] width 20 height 20
click at [439, 244] on icon "button" at bounding box center [430, 247] width 18 height 18
click at [491, 531] on icon "View" at bounding box center [493, 528] width 18 height 12
click at [492, 485] on icon "View" at bounding box center [493, 485] width 20 height 20
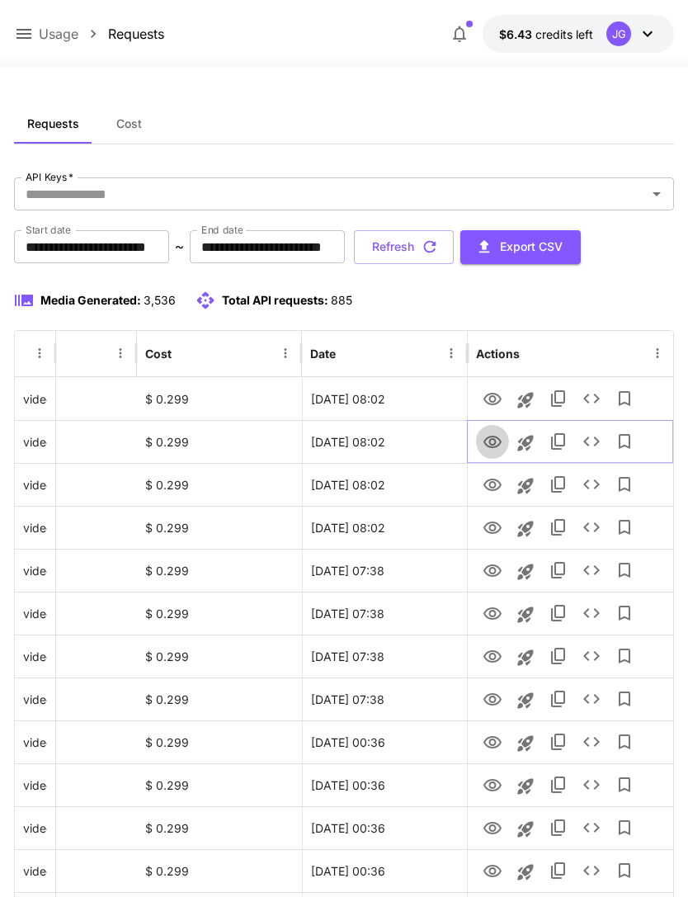
click at [496, 447] on icon "View" at bounding box center [493, 442] width 20 height 20
click at [492, 394] on icon "View" at bounding box center [493, 400] width 20 height 20
click at [30, 33] on icon at bounding box center [24, 34] width 20 height 20
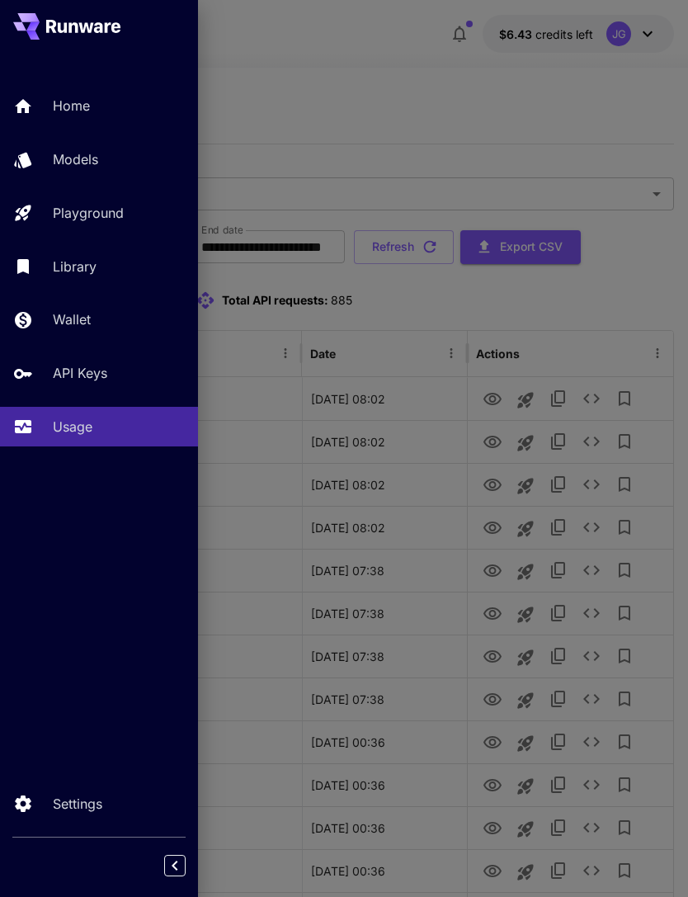
click at [119, 218] on p "Playground" at bounding box center [88, 213] width 71 height 20
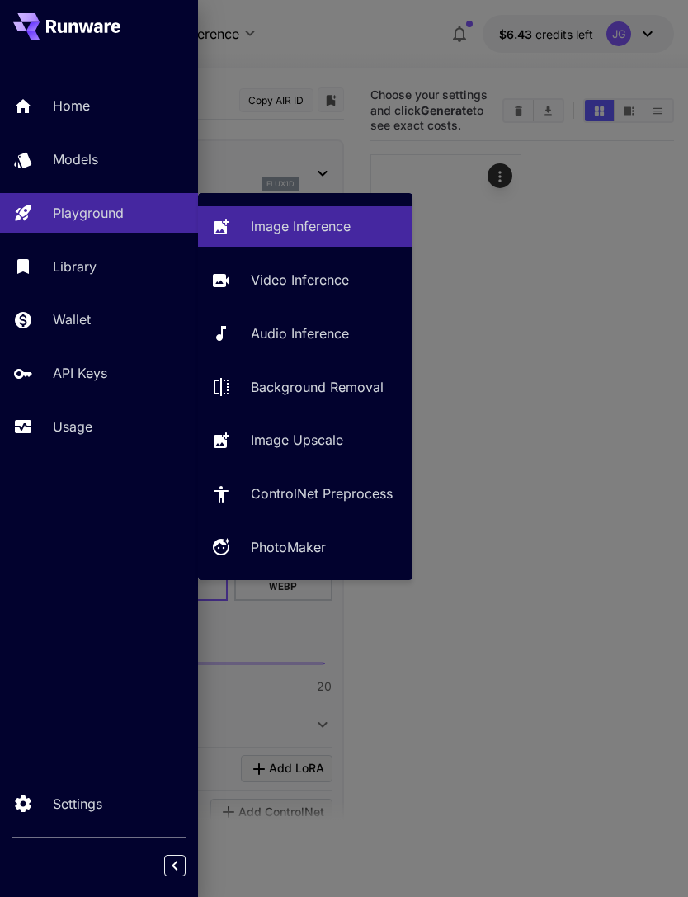
type input "**********"
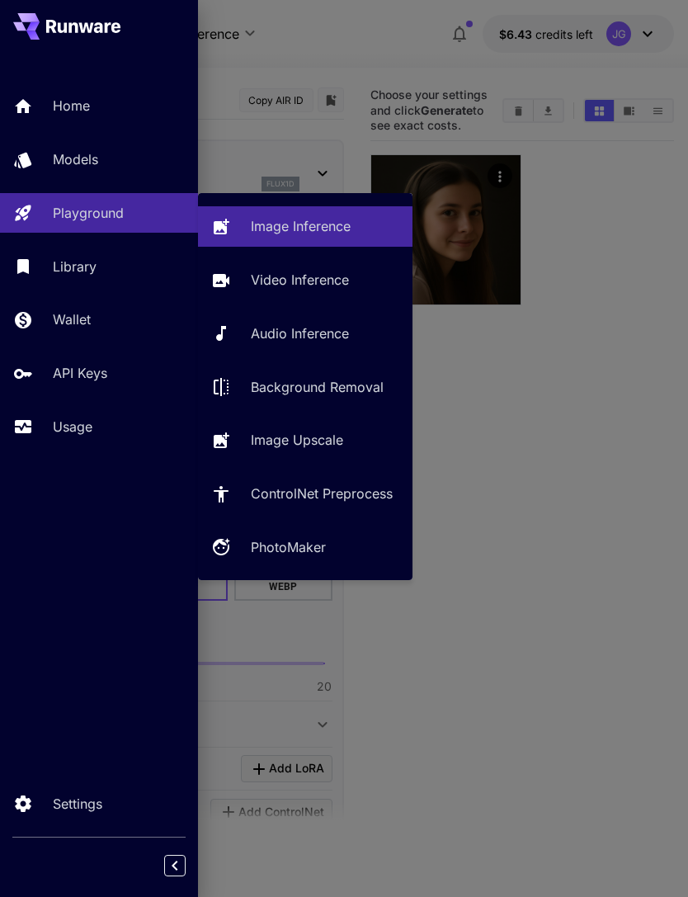
click at [312, 275] on p "Video Inference" at bounding box center [300, 280] width 98 height 20
type input "**********"
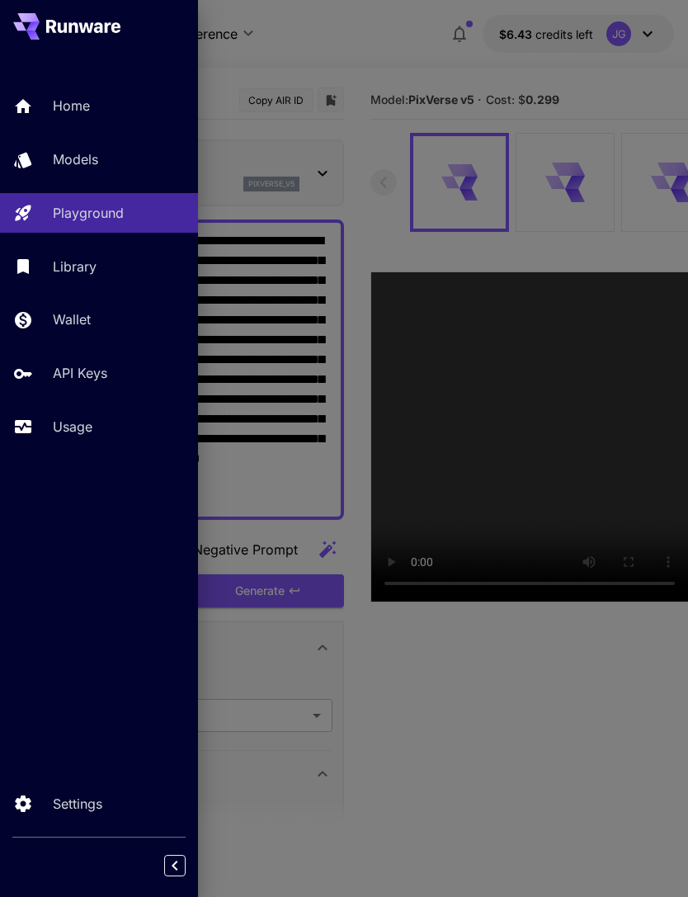
click at [359, 48] on div at bounding box center [344, 448] width 688 height 897
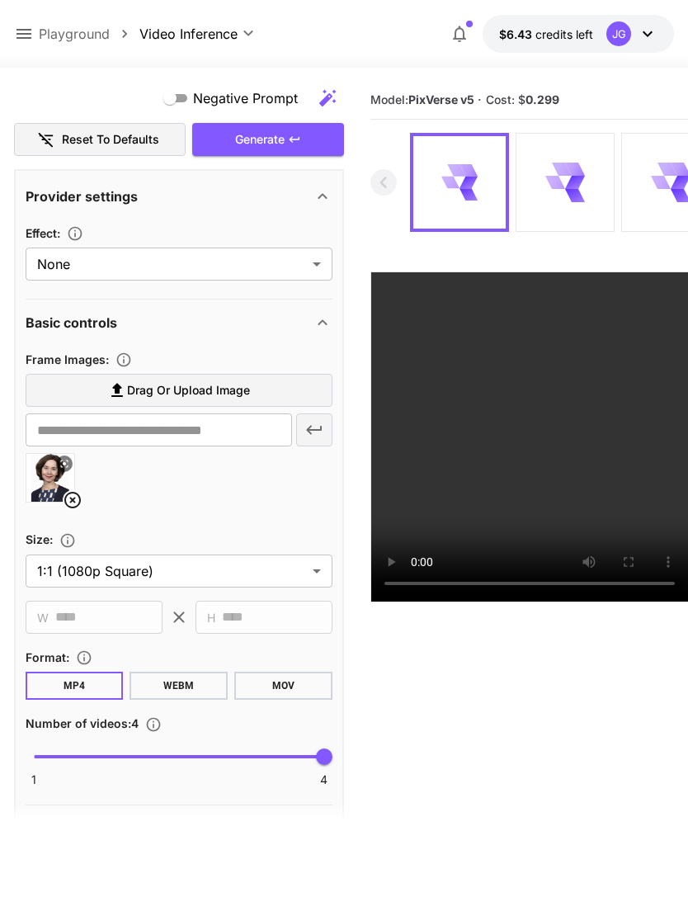
scroll to position [445, 0]
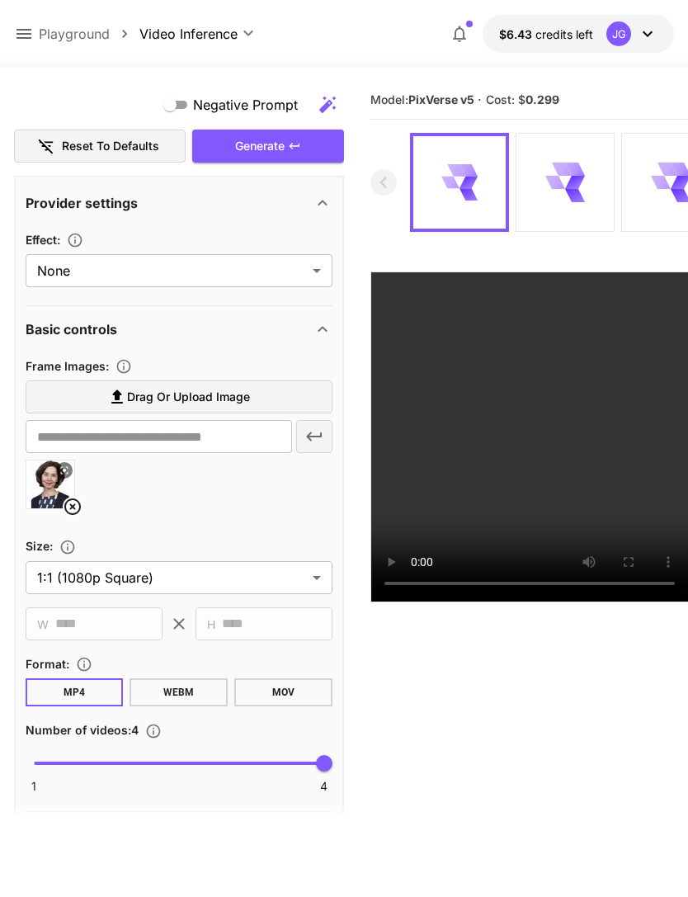
click at [74, 506] on icon at bounding box center [73, 507] width 20 height 20
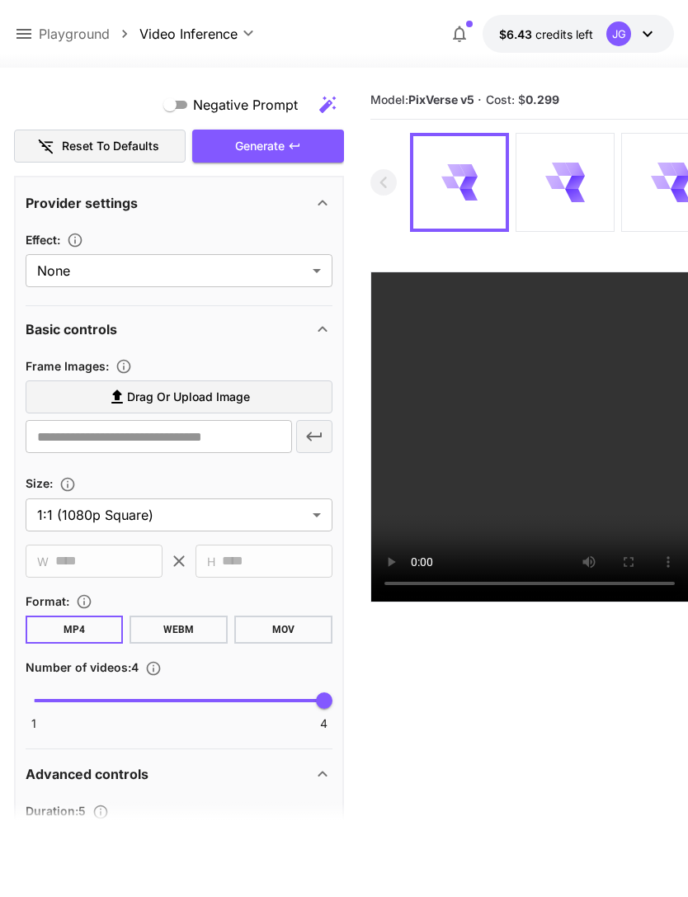
click at [207, 398] on span "Drag or upload image" at bounding box center [188, 397] width 123 height 21
click at [0, 0] on input "Drag or upload image" at bounding box center [0, 0] width 0 height 0
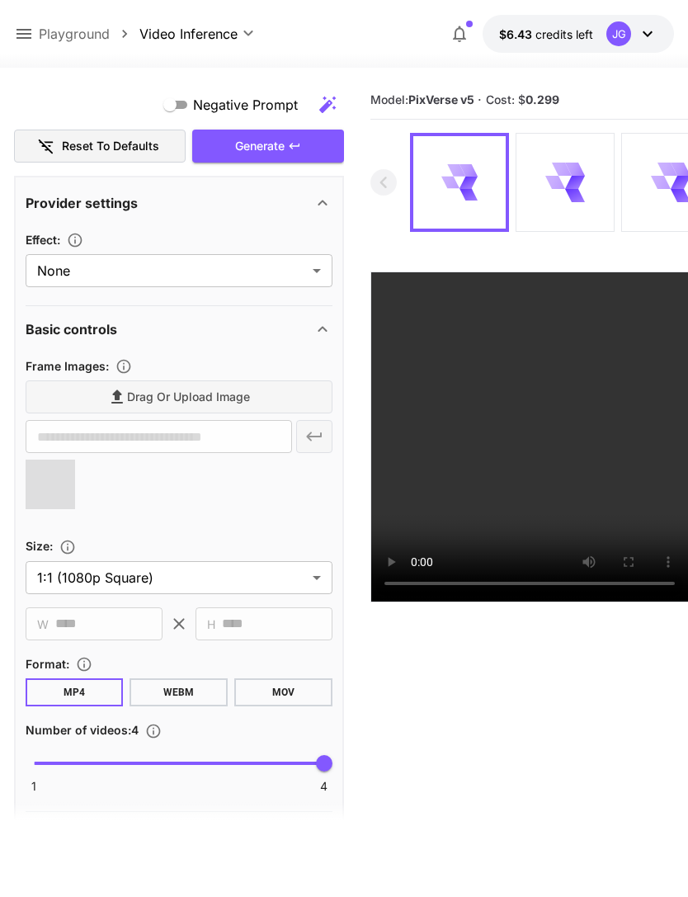
type input "**********"
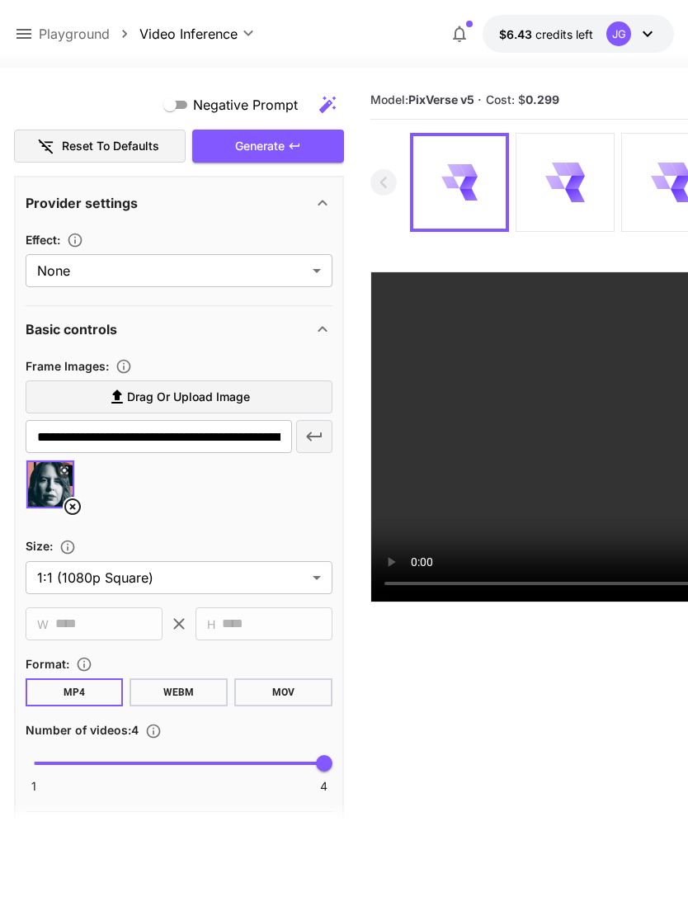
click at [276, 147] on div "Generate" at bounding box center [268, 147] width 152 height 34
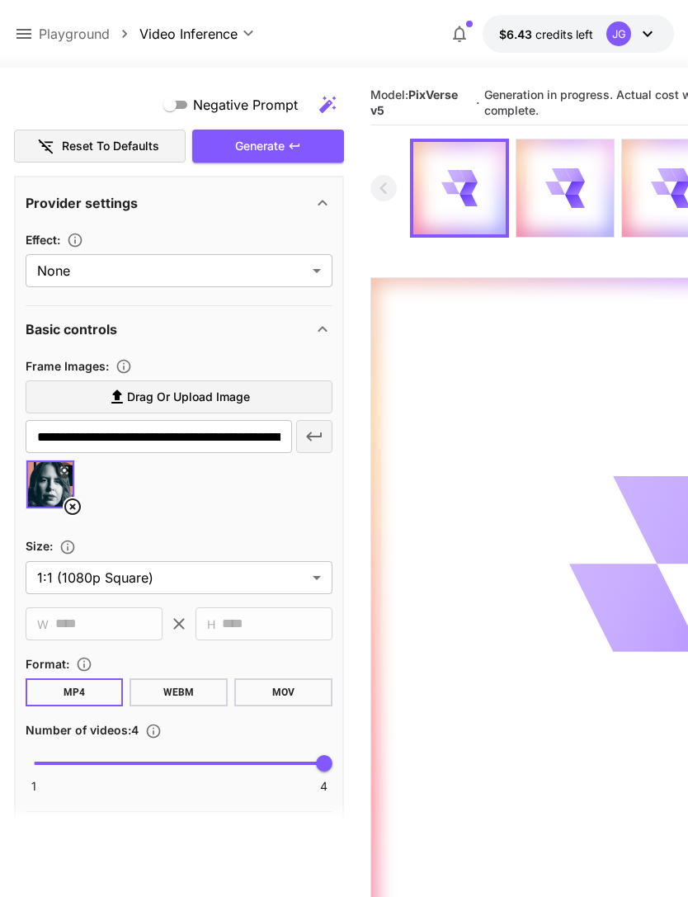
click at [33, 31] on icon at bounding box center [24, 34] width 20 height 20
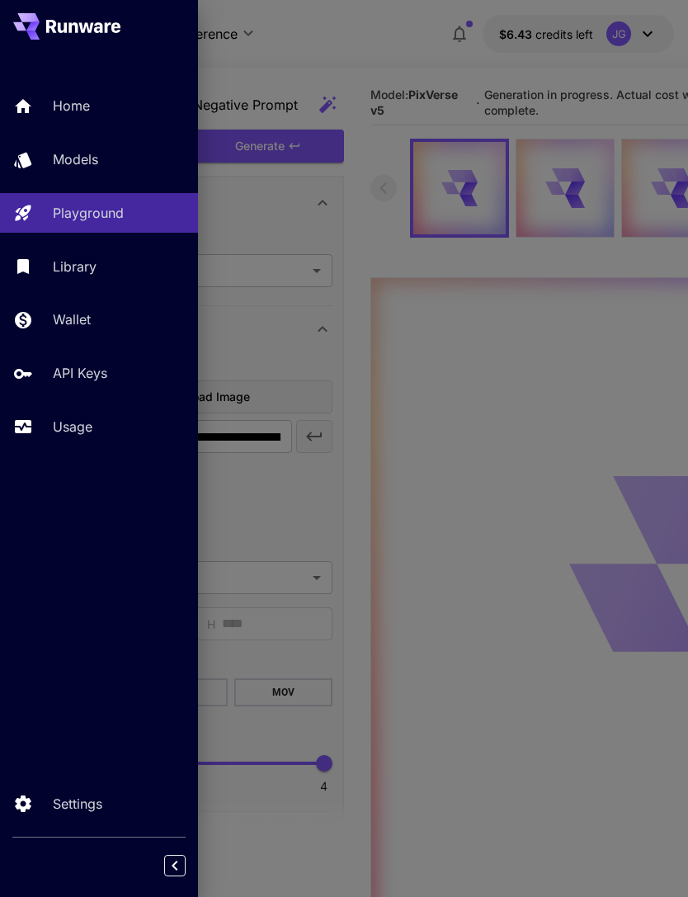
click at [90, 427] on p "Usage" at bounding box center [73, 427] width 40 height 20
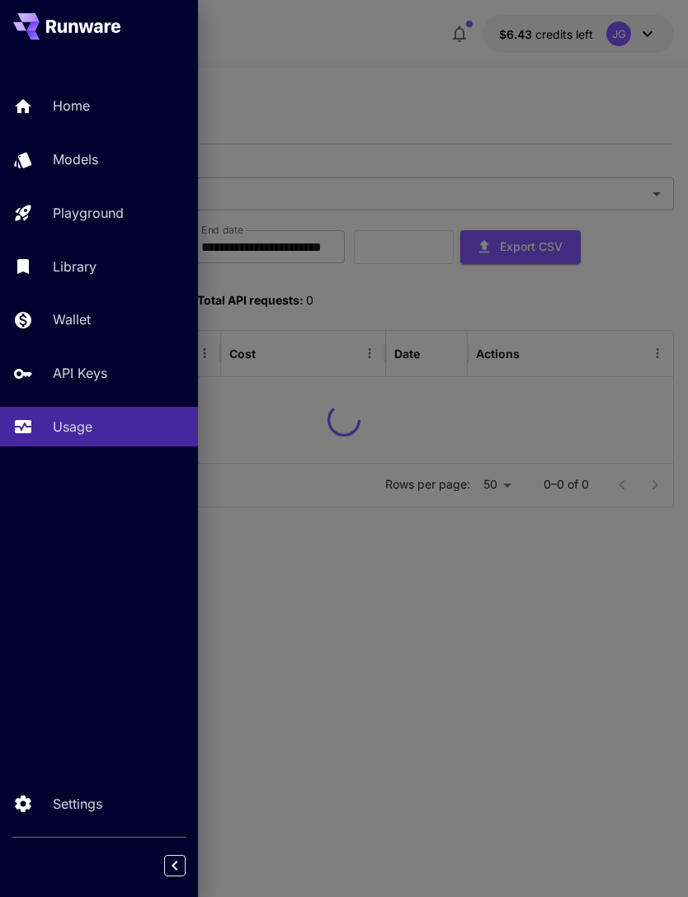
click at [380, 68] on div at bounding box center [344, 448] width 688 height 897
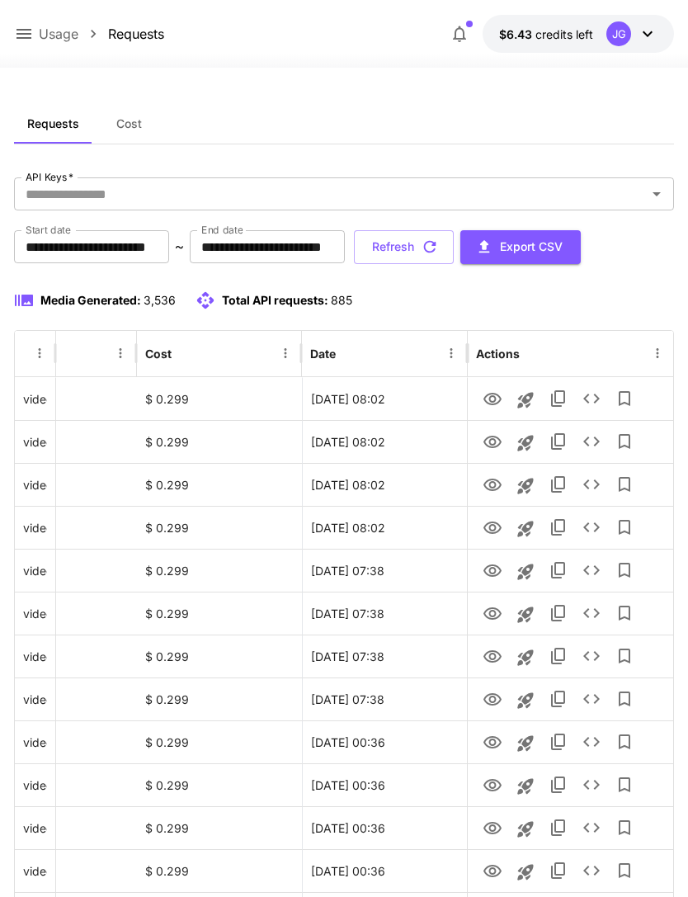
scroll to position [0, 84]
click at [495, 526] on icon "View" at bounding box center [493, 528] width 18 height 12
click at [493, 480] on icon "View" at bounding box center [493, 485] width 20 height 20
click at [498, 439] on icon "View" at bounding box center [493, 442] width 18 height 12
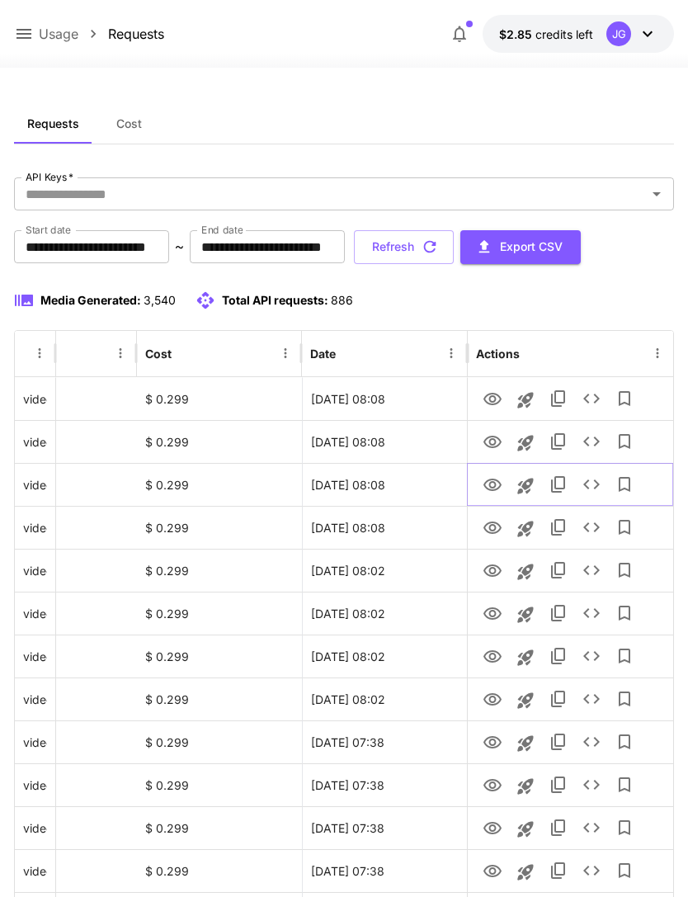
click at [493, 485] on icon "View" at bounding box center [493, 485] width 20 height 20
click at [499, 431] on link "View" at bounding box center [493, 441] width 20 height 21
click at [494, 398] on icon "View" at bounding box center [493, 399] width 18 height 12
click at [490, 444] on icon "View" at bounding box center [493, 442] width 18 height 12
click at [499, 390] on icon "View" at bounding box center [493, 400] width 20 height 20
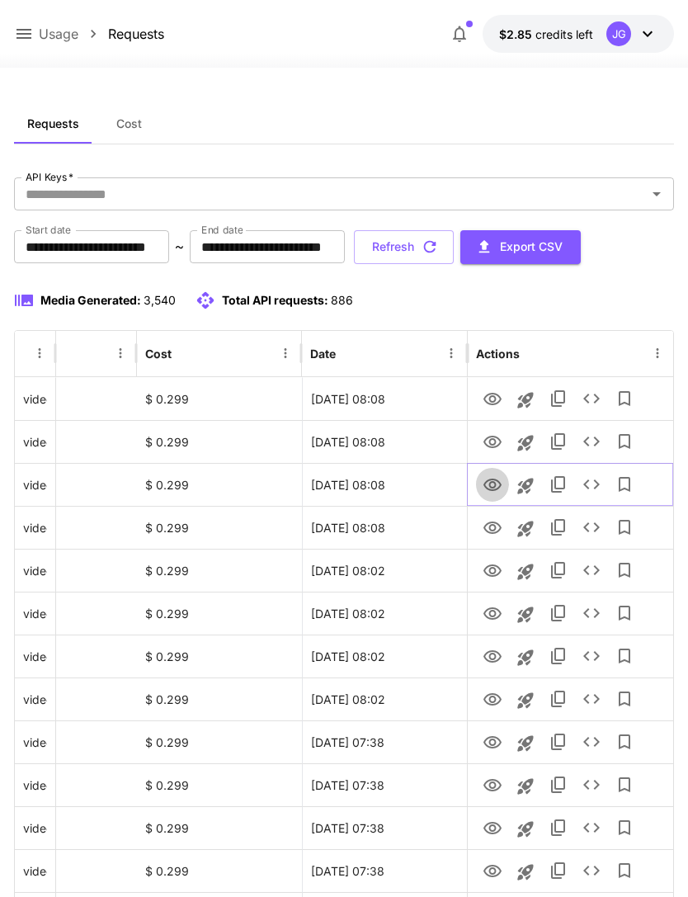
click at [496, 485] on icon "View" at bounding box center [493, 485] width 20 height 20
click at [498, 399] on icon "View" at bounding box center [493, 400] width 20 height 20
click at [25, 31] on icon at bounding box center [24, 34] width 15 height 10
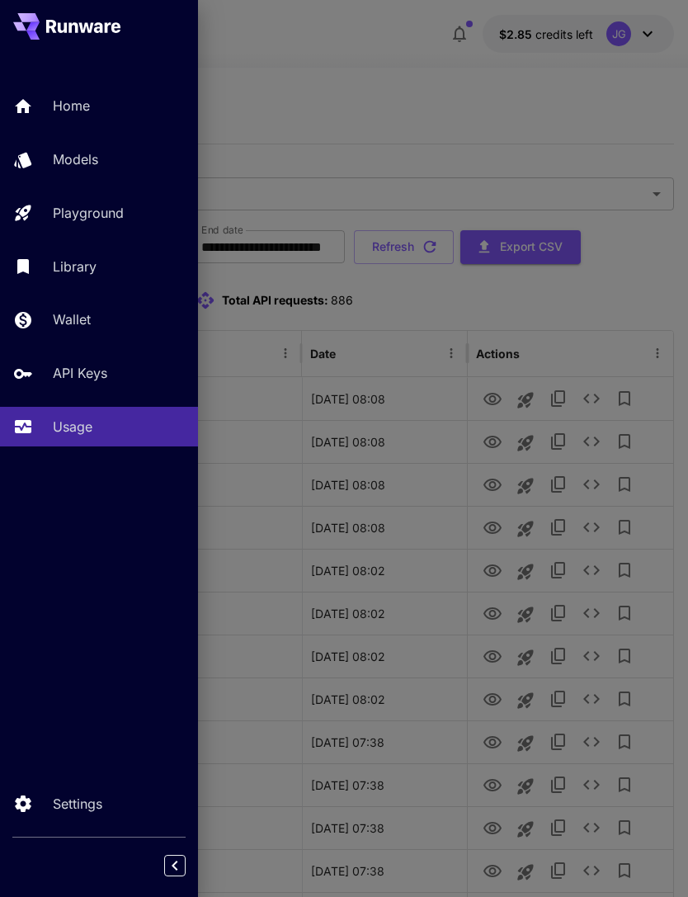
click at [116, 258] on div "Library" at bounding box center [119, 267] width 132 height 20
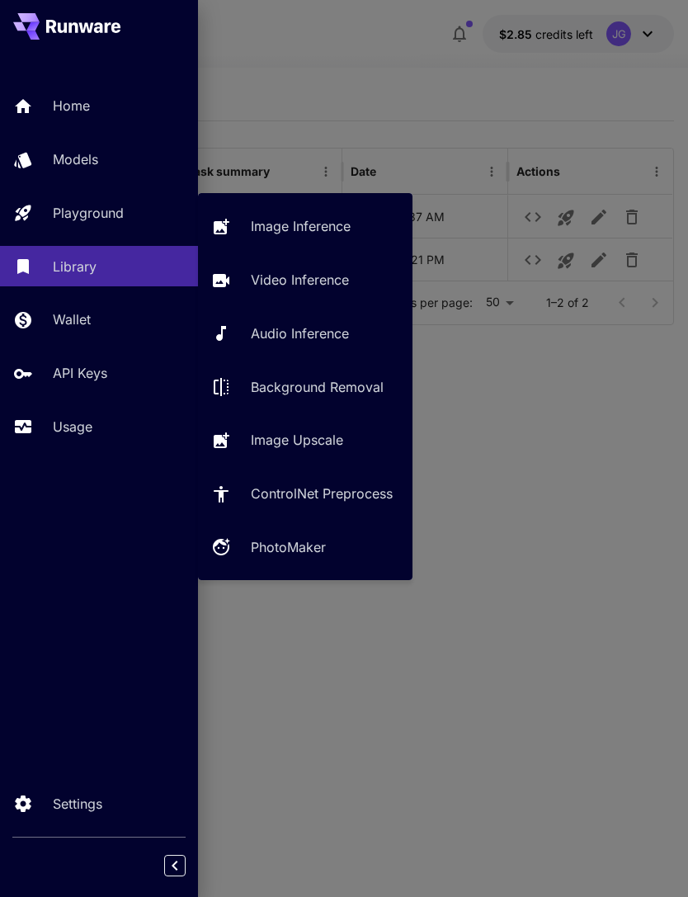
click at [124, 204] on p "Playground" at bounding box center [88, 213] width 71 height 20
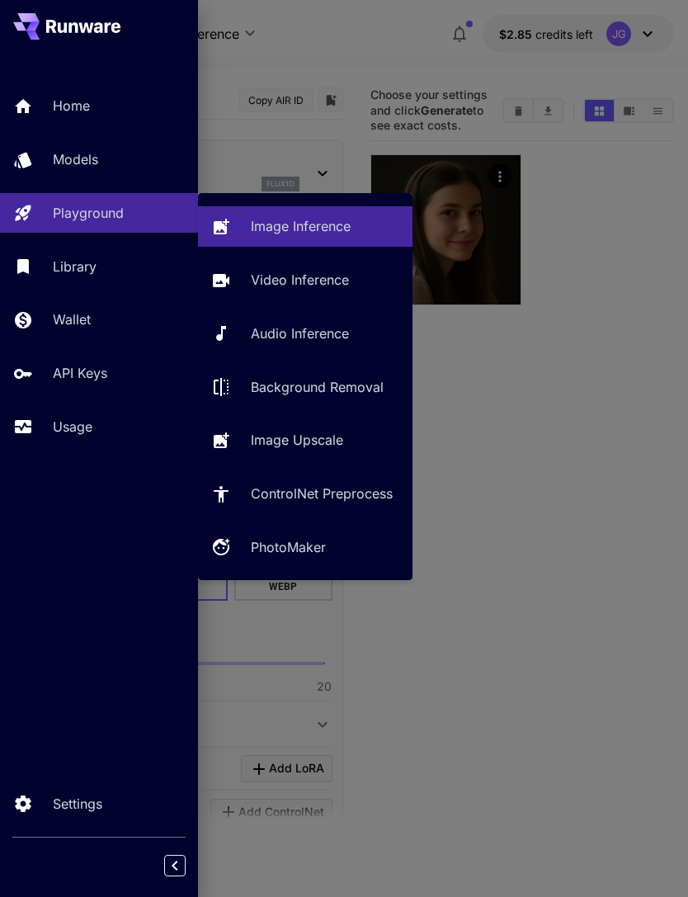
click at [313, 281] on p "Video Inference" at bounding box center [300, 280] width 98 height 20
type input "**********"
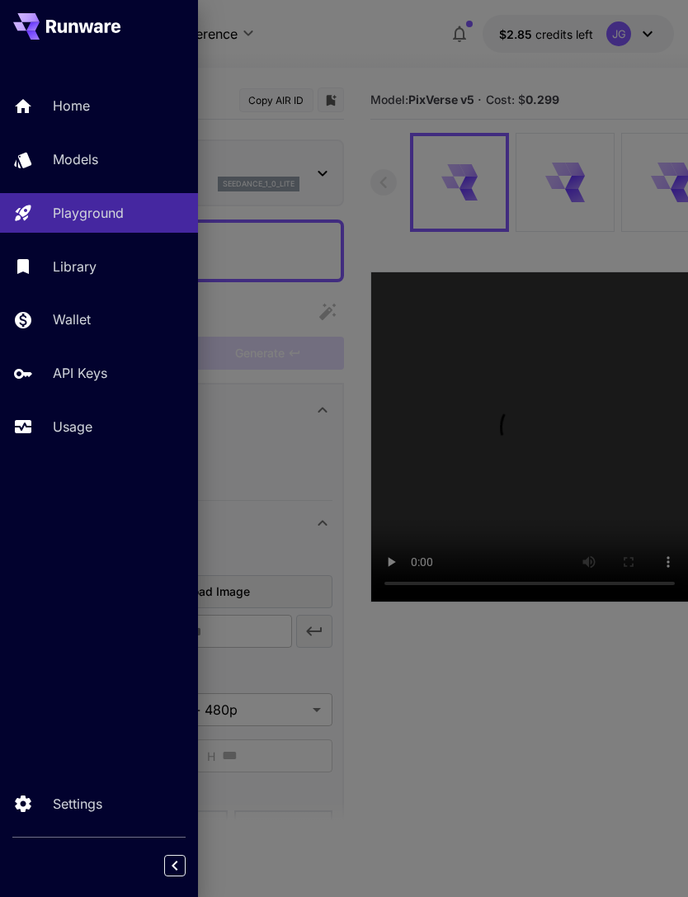
click at [355, 60] on div at bounding box center [344, 448] width 688 height 897
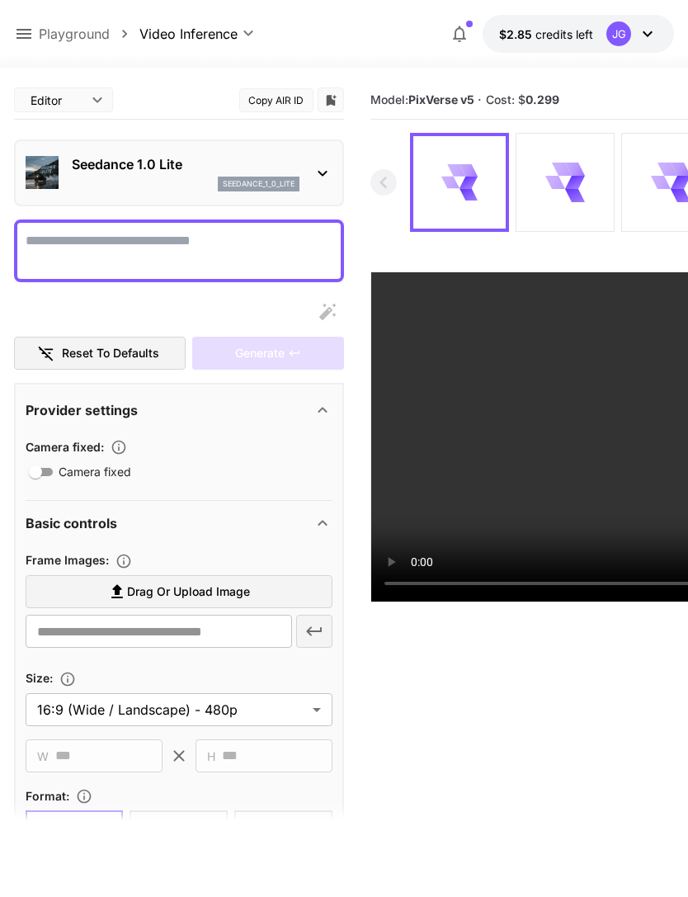
click at [29, 30] on icon at bounding box center [24, 34] width 15 height 10
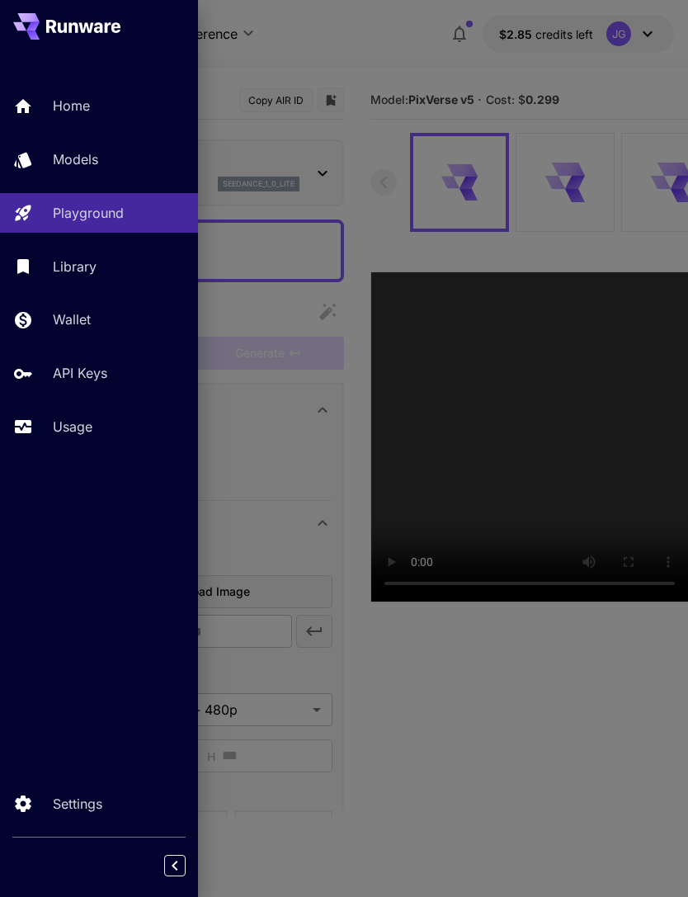
click at [83, 423] on p "Usage" at bounding box center [73, 427] width 40 height 20
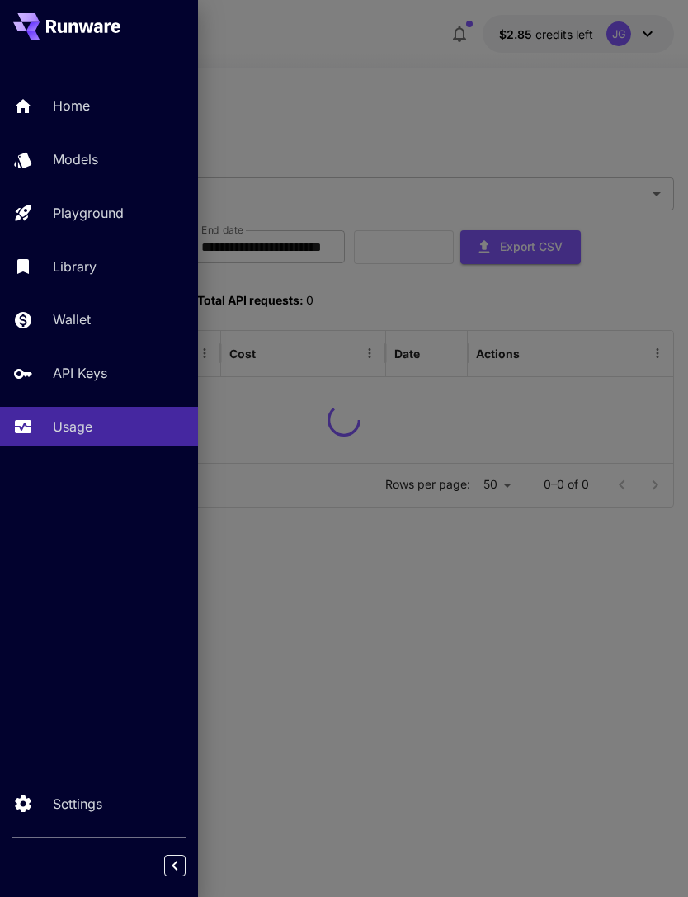
click at [369, 73] on div at bounding box center [344, 448] width 688 height 897
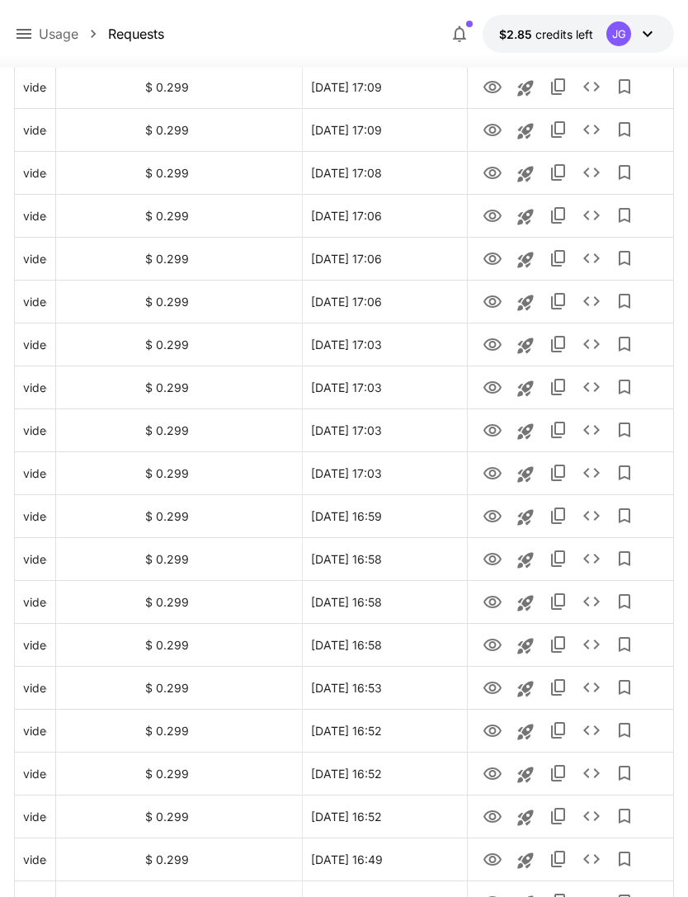
scroll to position [1666, 0]
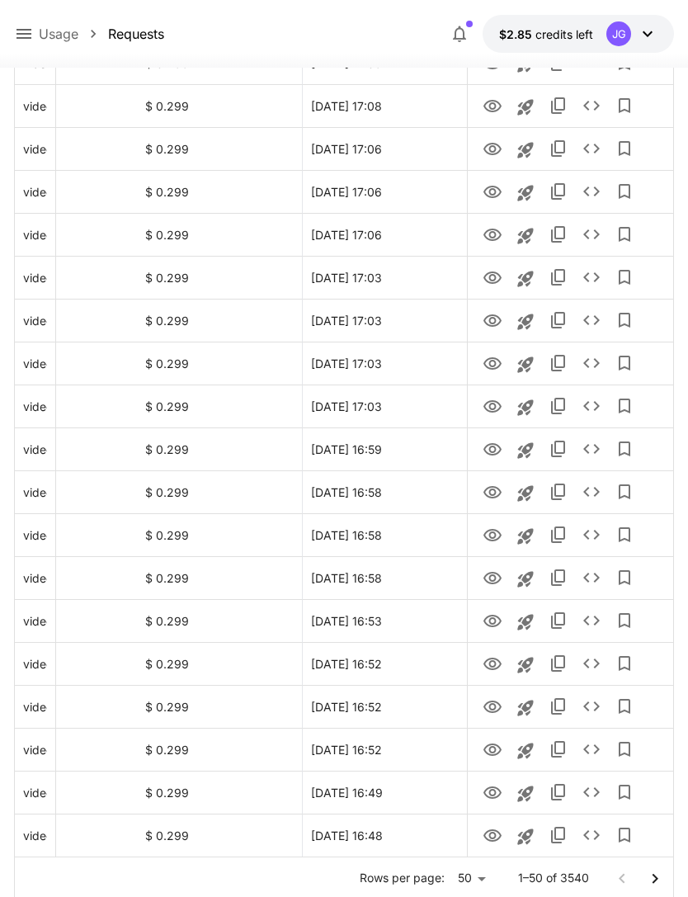
click at [650, 879] on icon "Go to next page" at bounding box center [655, 879] width 20 height 20
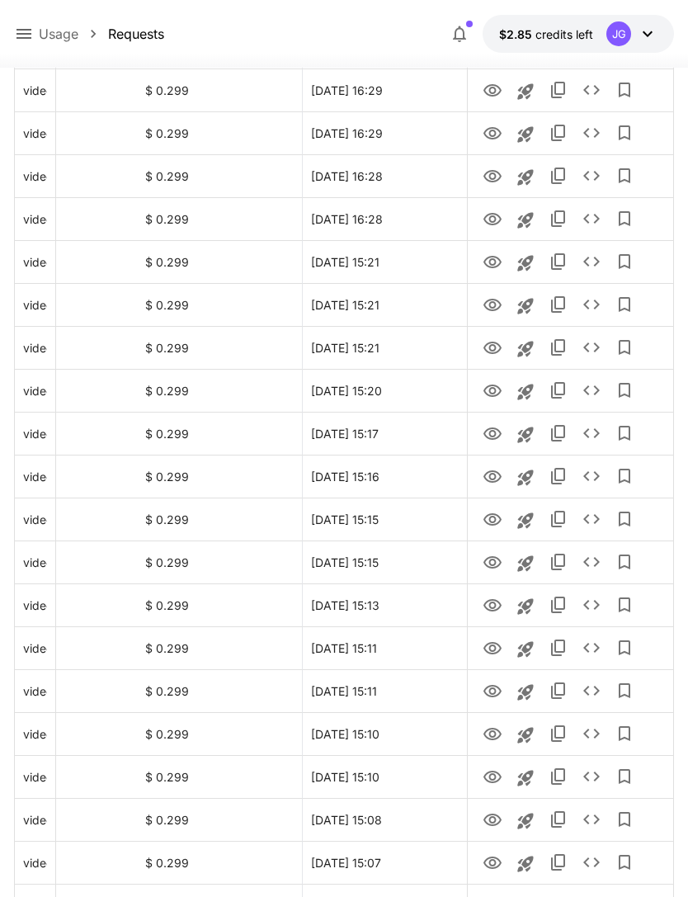
scroll to position [1080, 0]
click at [531, 262] on icon "Launch in playground" at bounding box center [526, 264] width 20 height 20
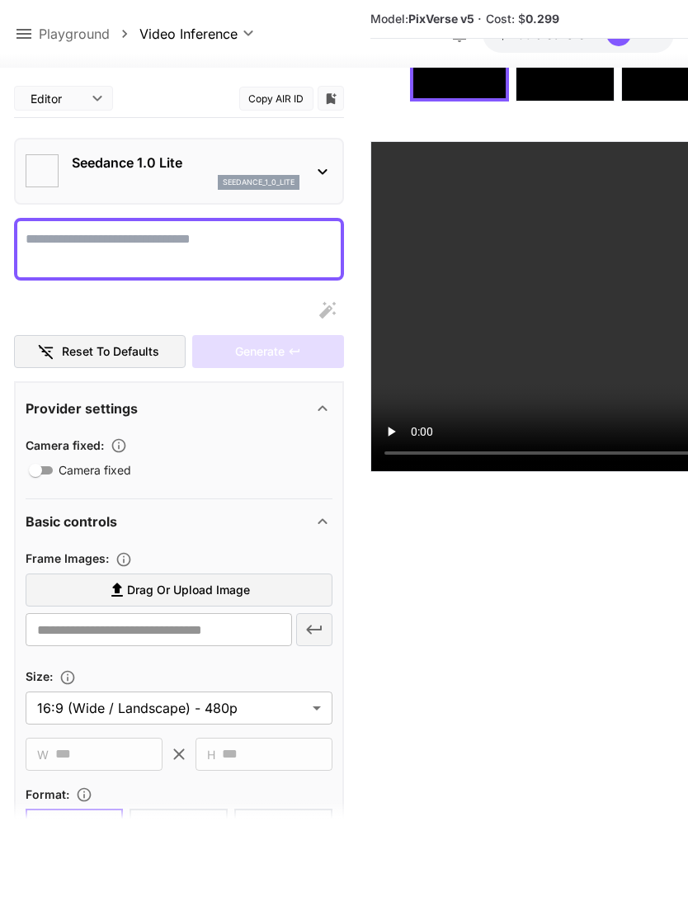
type textarea "**********"
type input "**********"
type input "***"
type input "*"
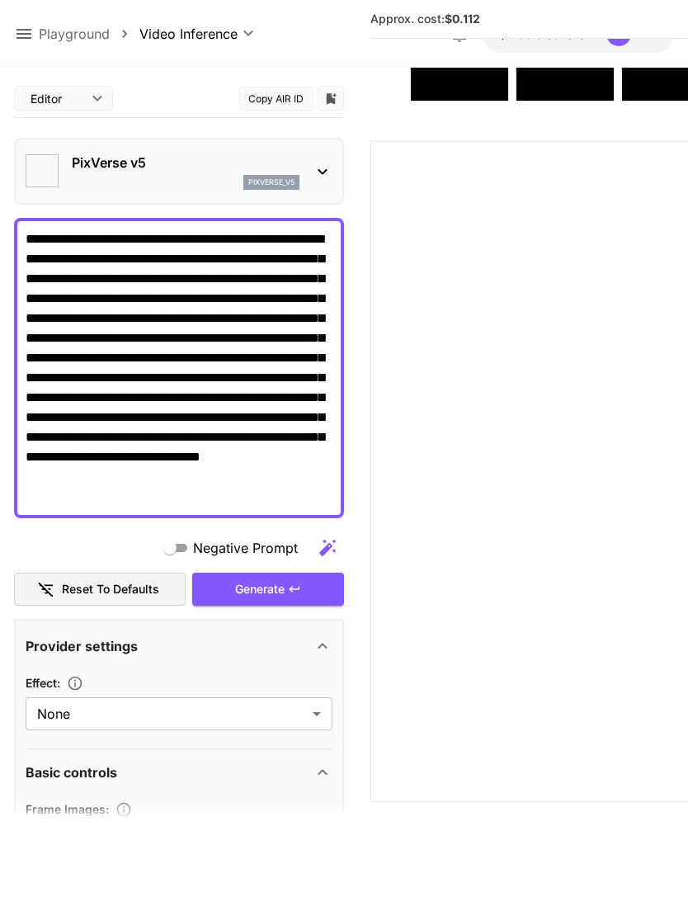
type input "**********"
type input "****"
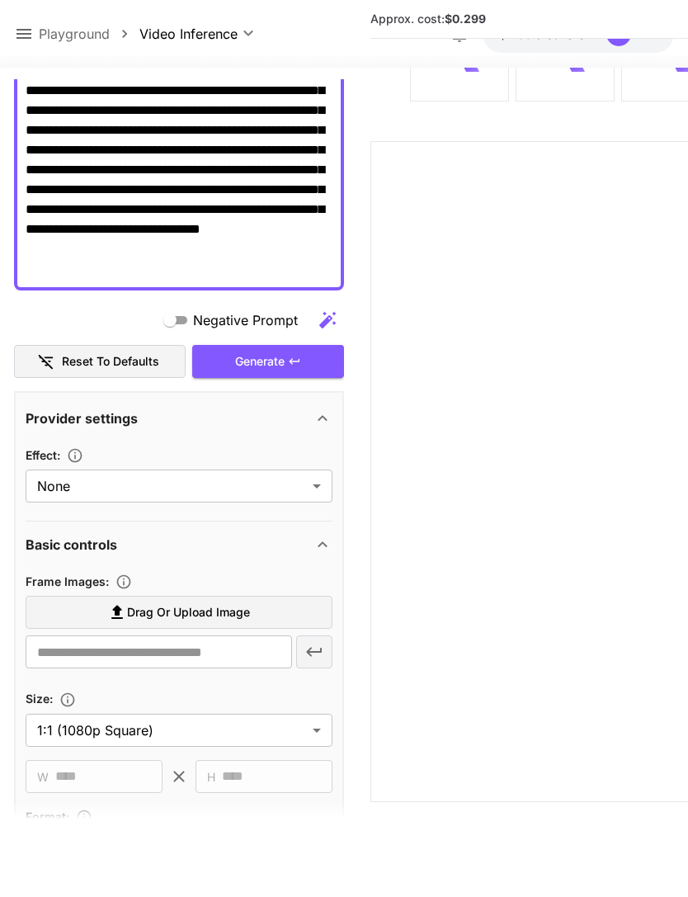
scroll to position [293, 0]
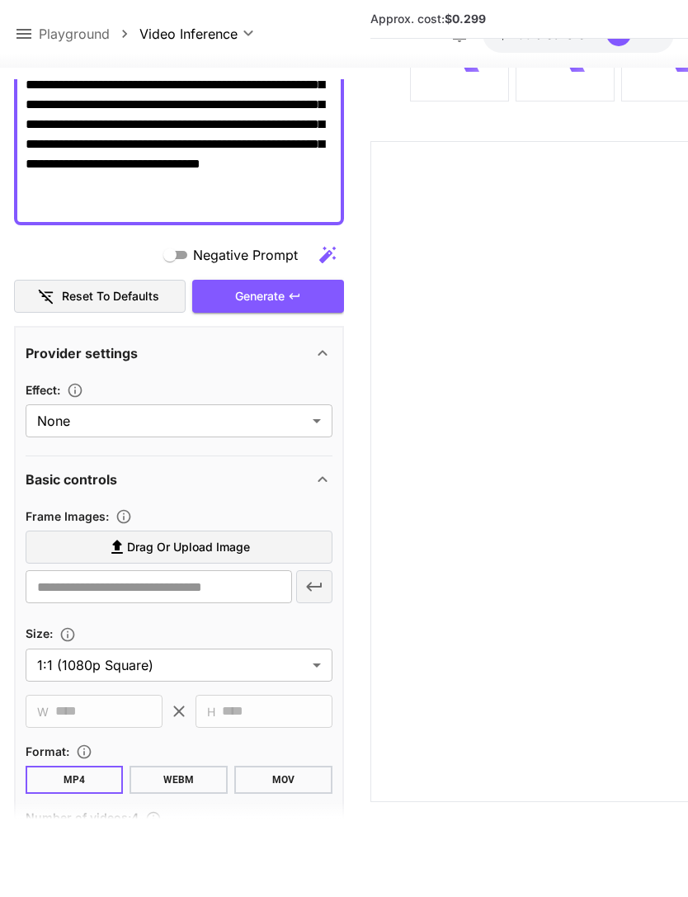
click at [224, 537] on span "Drag or upload image" at bounding box center [188, 547] width 123 height 21
click at [0, 0] on input "Drag or upload image" at bounding box center [0, 0] width 0 height 0
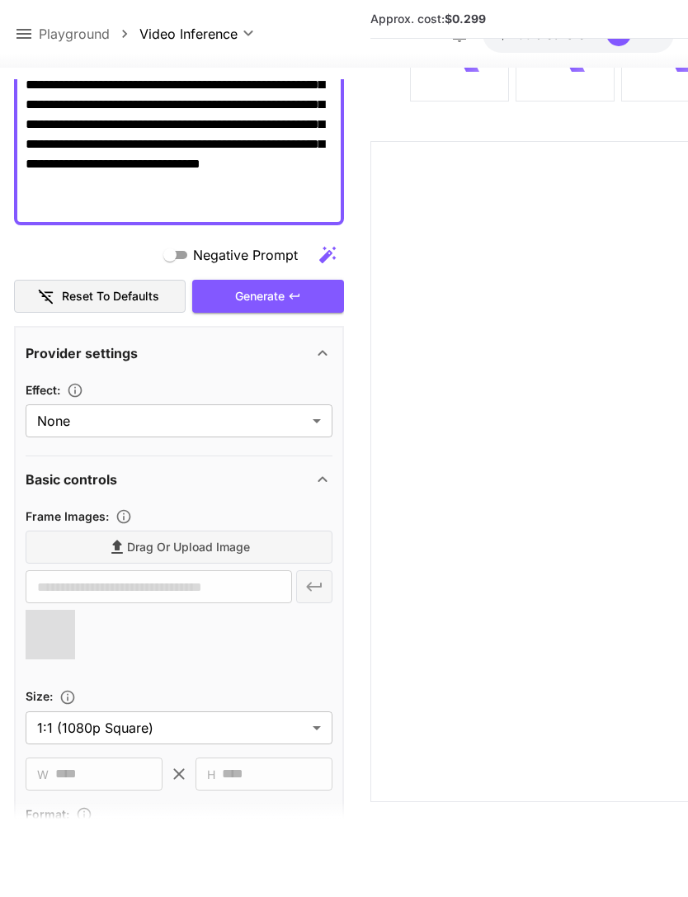
type input "**********"
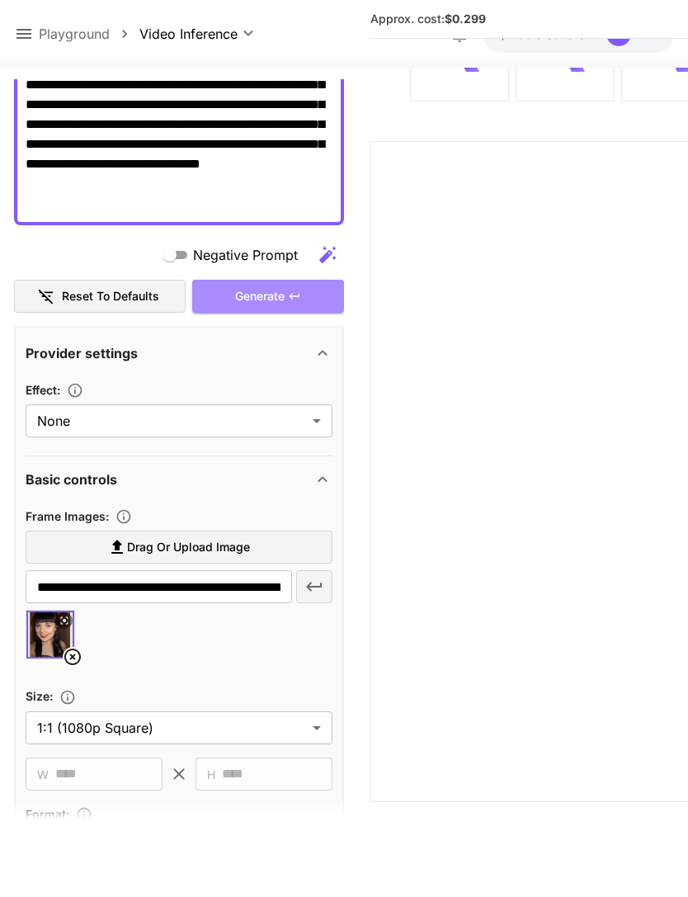
click at [281, 280] on div "Generate" at bounding box center [268, 297] width 152 height 34
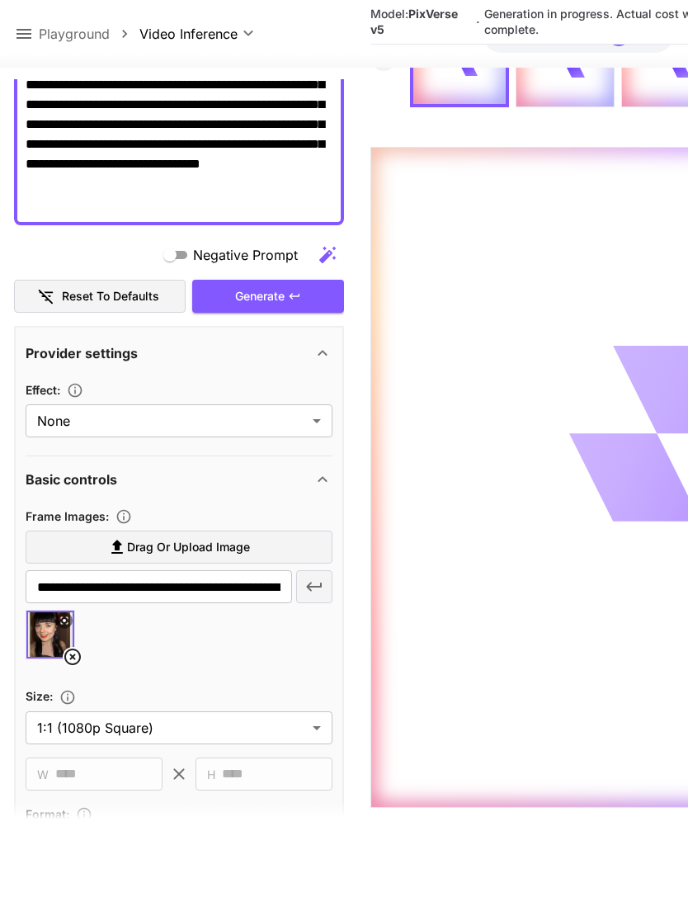
click at [32, 25] on icon at bounding box center [24, 34] width 20 height 20
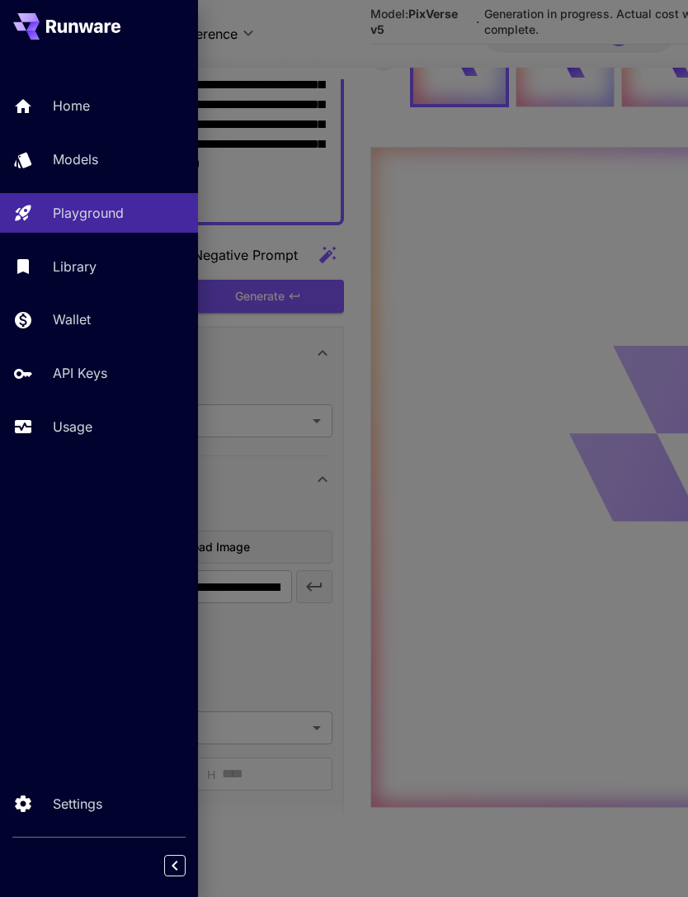
click at [90, 423] on p "Usage" at bounding box center [73, 427] width 40 height 20
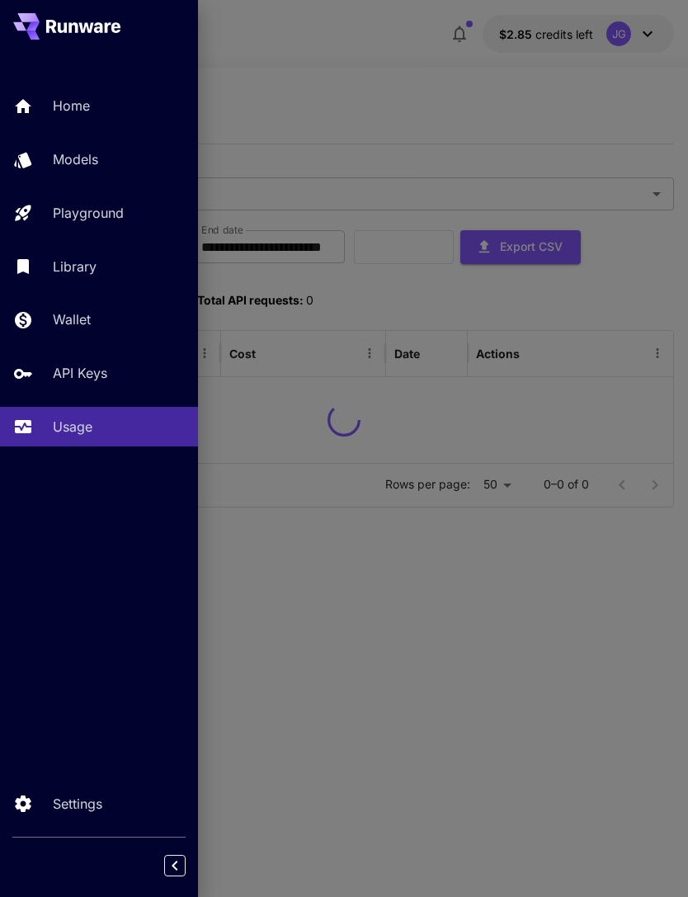
click at [394, 55] on div at bounding box center [344, 448] width 688 height 897
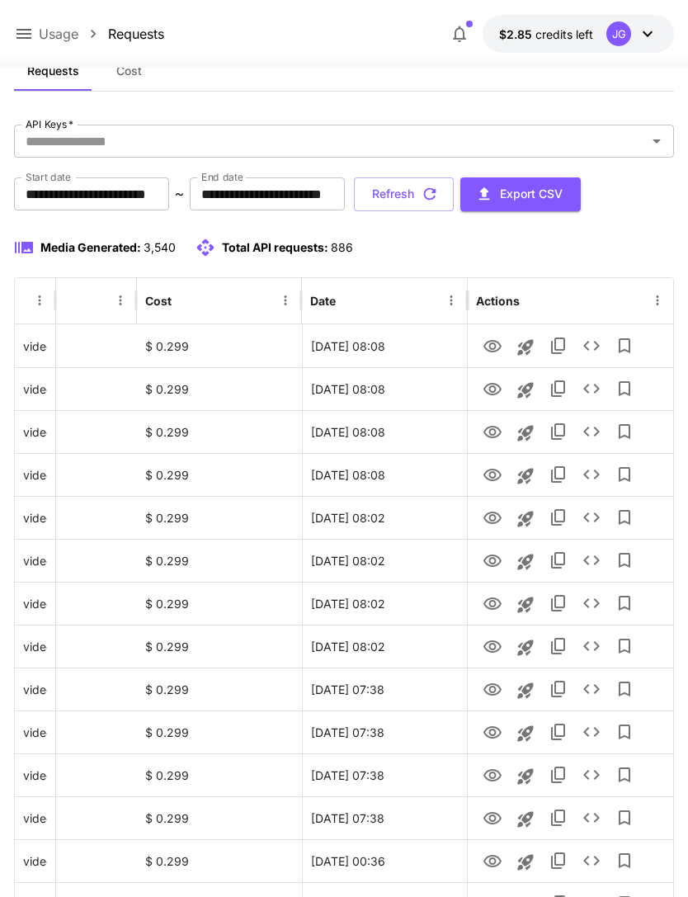
scroll to position [0, 84]
click at [439, 198] on icon "button" at bounding box center [430, 194] width 18 height 18
click at [489, 479] on icon "View" at bounding box center [493, 475] width 18 height 12
click at [492, 435] on icon "View" at bounding box center [493, 432] width 18 height 12
click at [494, 390] on icon "View" at bounding box center [493, 389] width 18 height 12
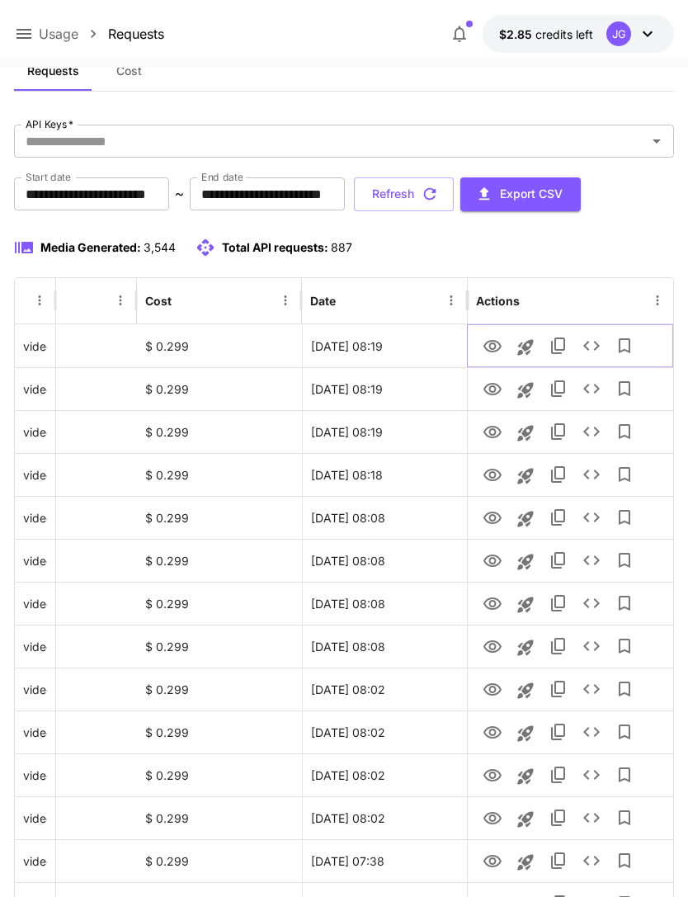
click at [500, 344] on icon "View" at bounding box center [493, 346] width 18 height 12
click at [490, 473] on icon "View" at bounding box center [493, 475] width 18 height 12
click at [27, 32] on icon at bounding box center [24, 34] width 20 height 20
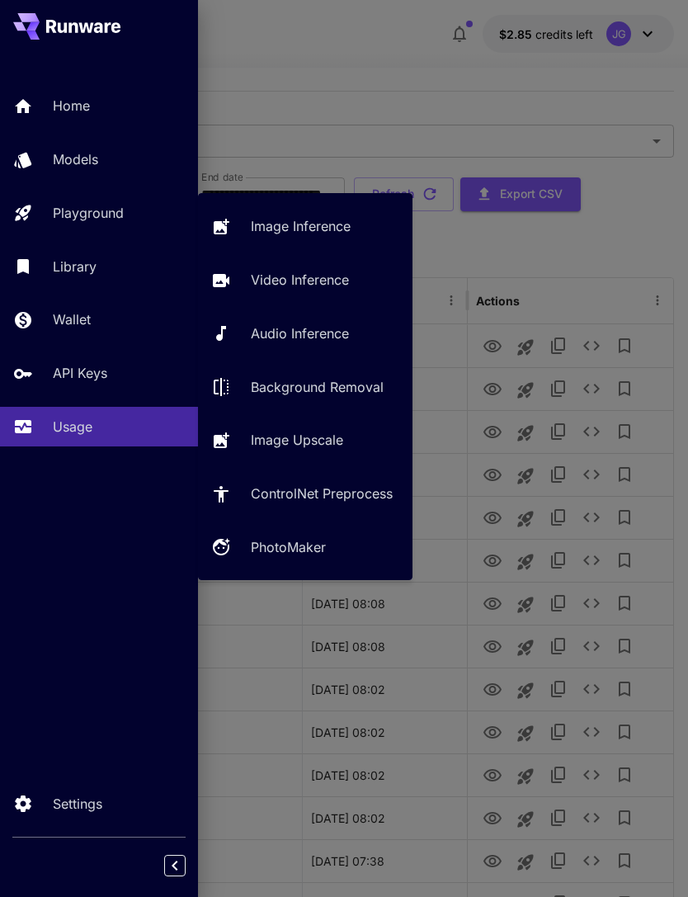
click at [314, 285] on p "Video Inference" at bounding box center [300, 280] width 98 height 20
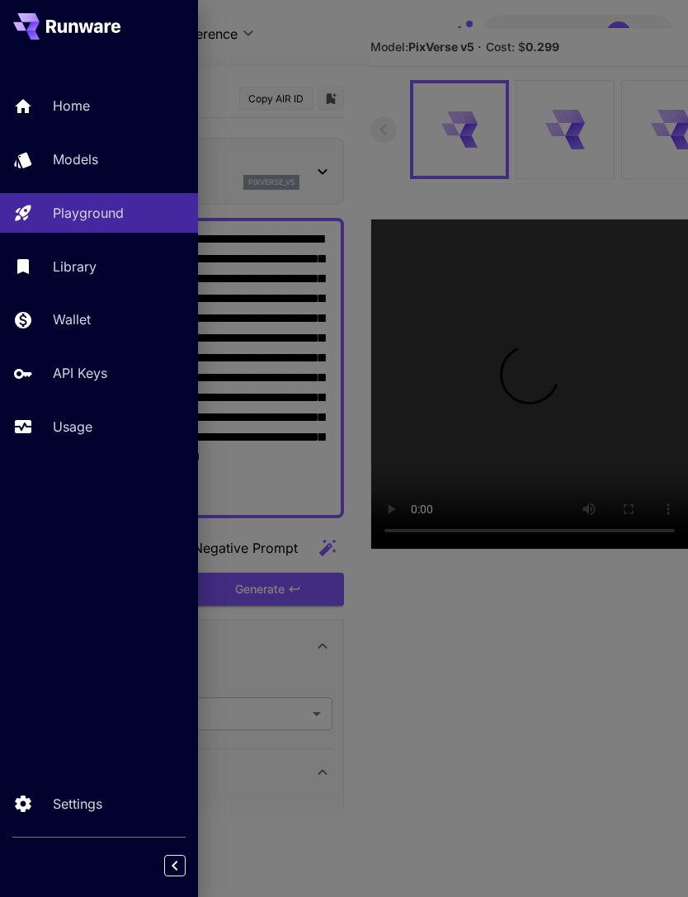
click at [401, 74] on div at bounding box center [344, 448] width 688 height 897
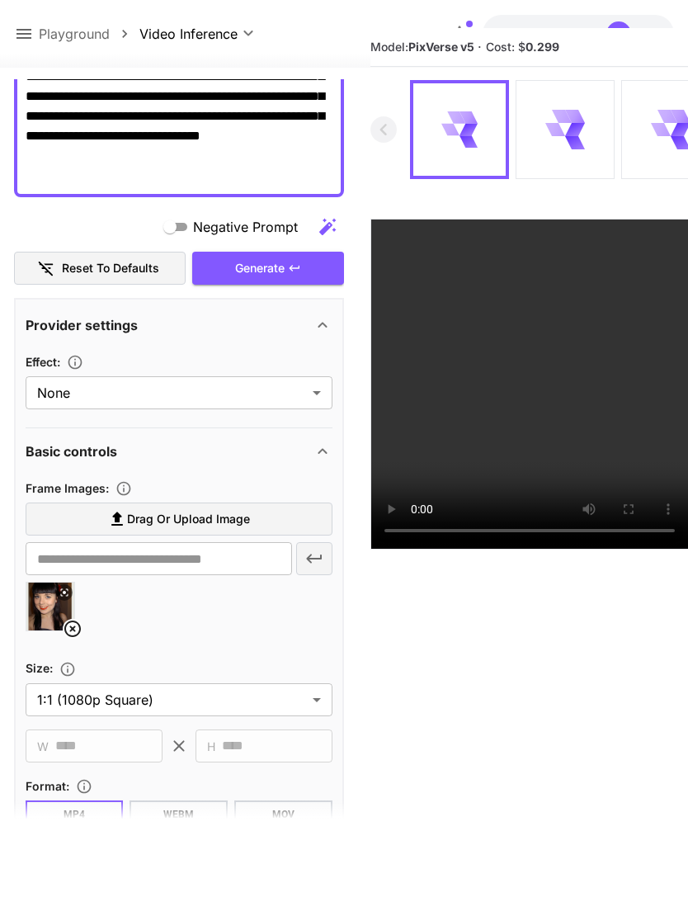
scroll to position [321, 0]
click at [64, 628] on icon at bounding box center [73, 629] width 20 height 20
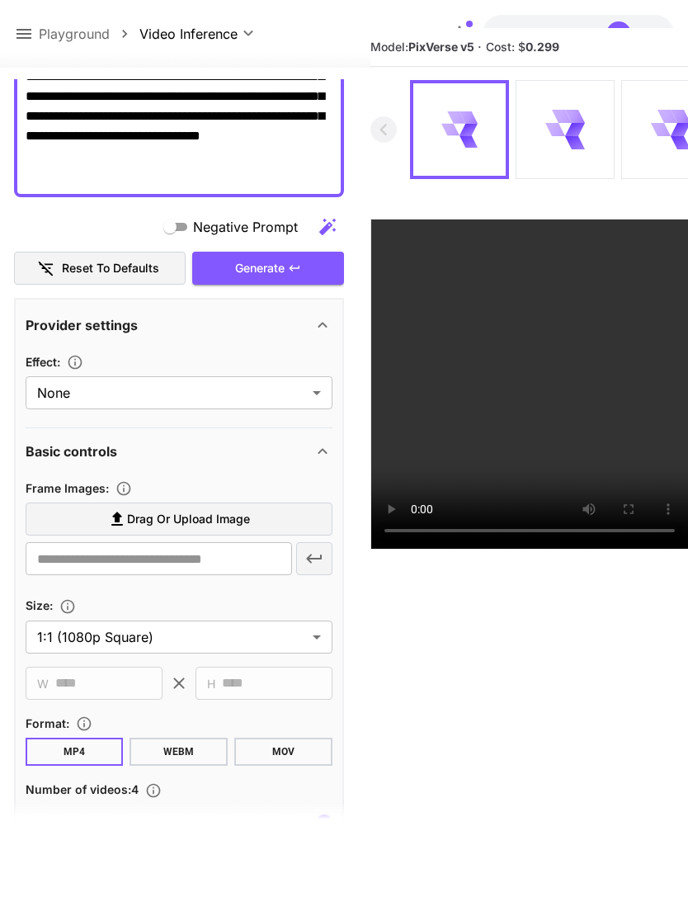
click at [201, 514] on span "Drag or upload image" at bounding box center [188, 519] width 123 height 21
click at [0, 0] on input "Drag or upload image" at bounding box center [0, 0] width 0 height 0
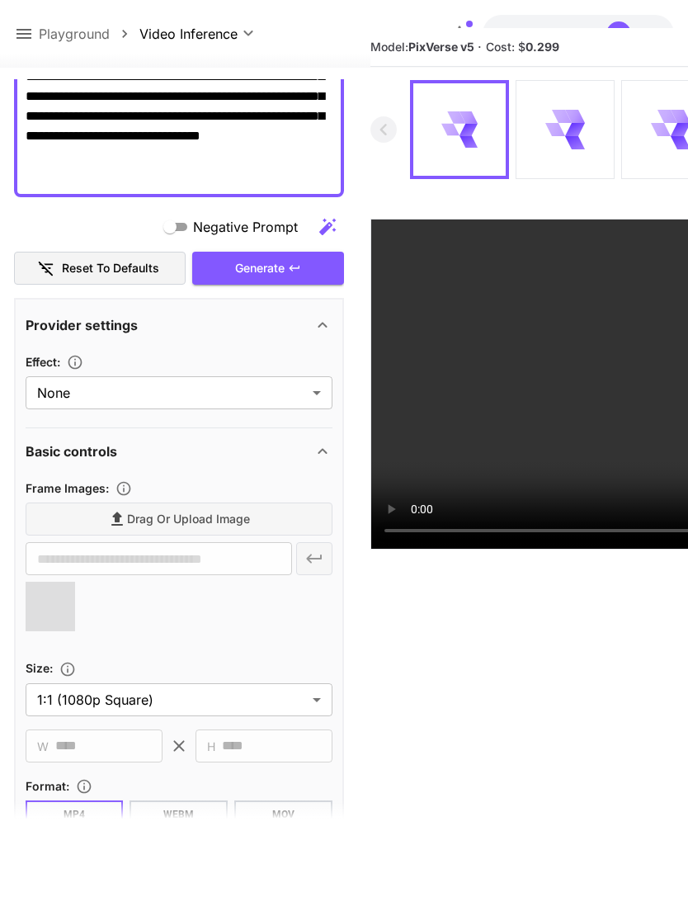
type input "**********"
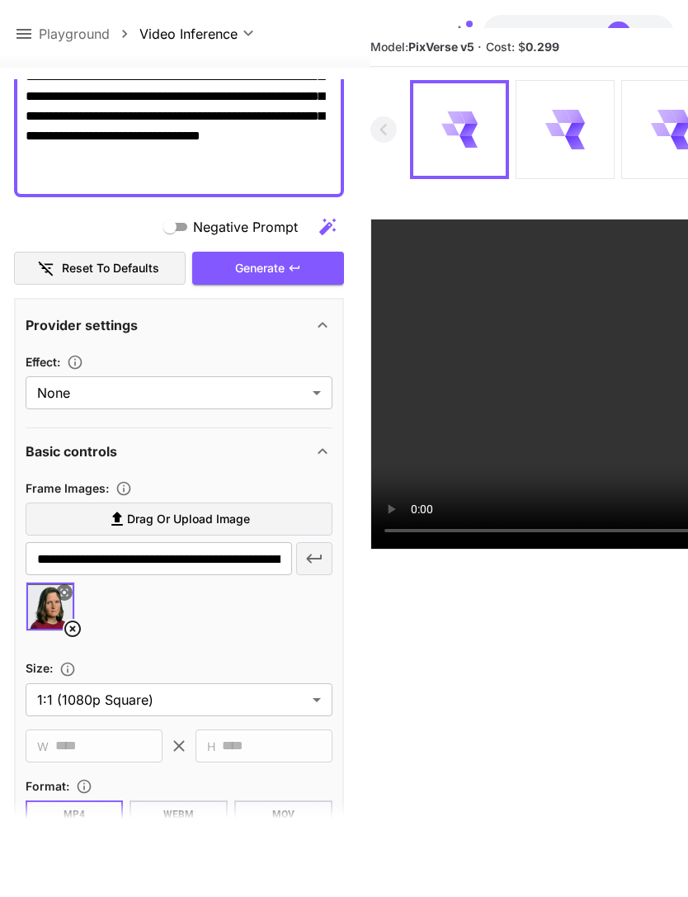
click at [306, 268] on div "Generate" at bounding box center [268, 269] width 152 height 34
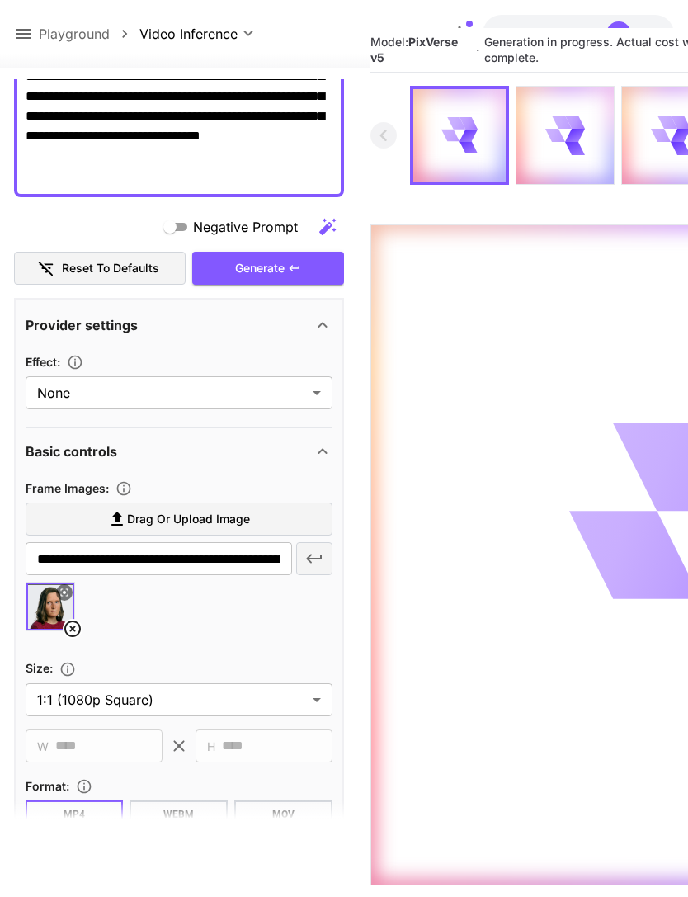
click at [23, 32] on icon at bounding box center [24, 34] width 20 height 20
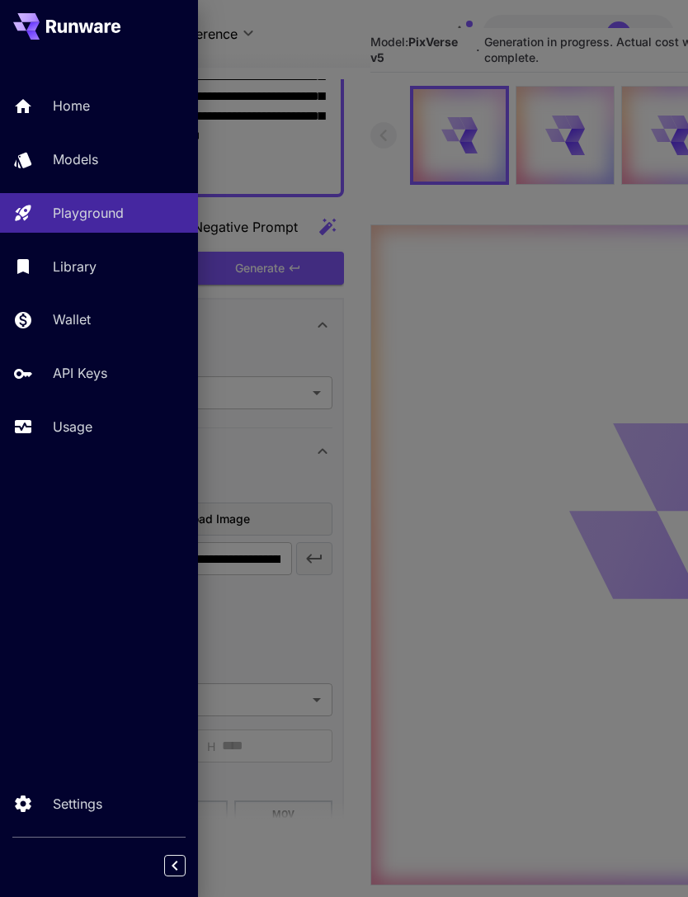
click at [105, 427] on div "Usage" at bounding box center [119, 427] width 132 height 20
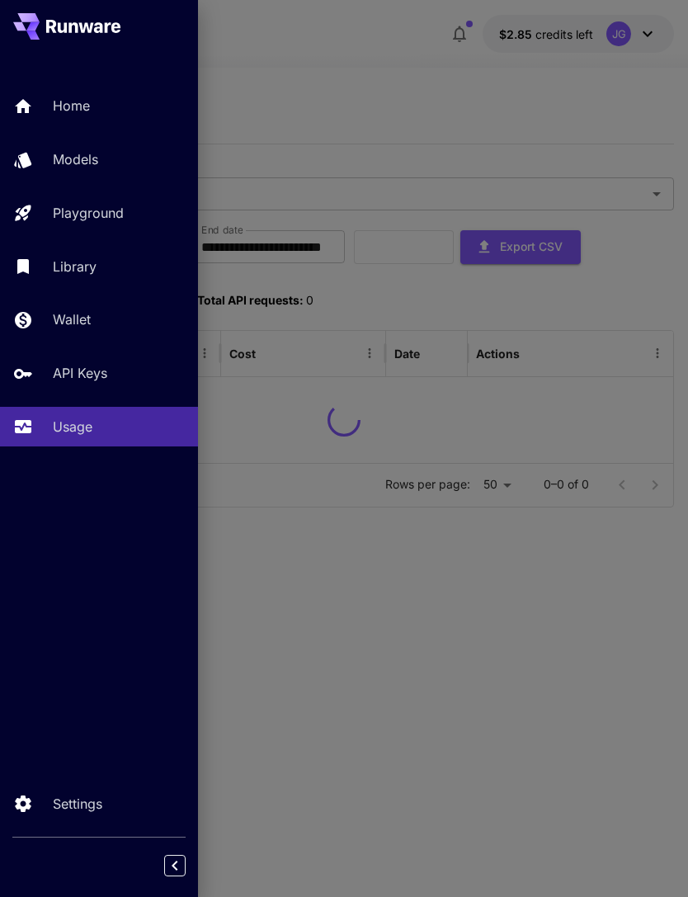
click at [442, 83] on div at bounding box center [344, 448] width 688 height 897
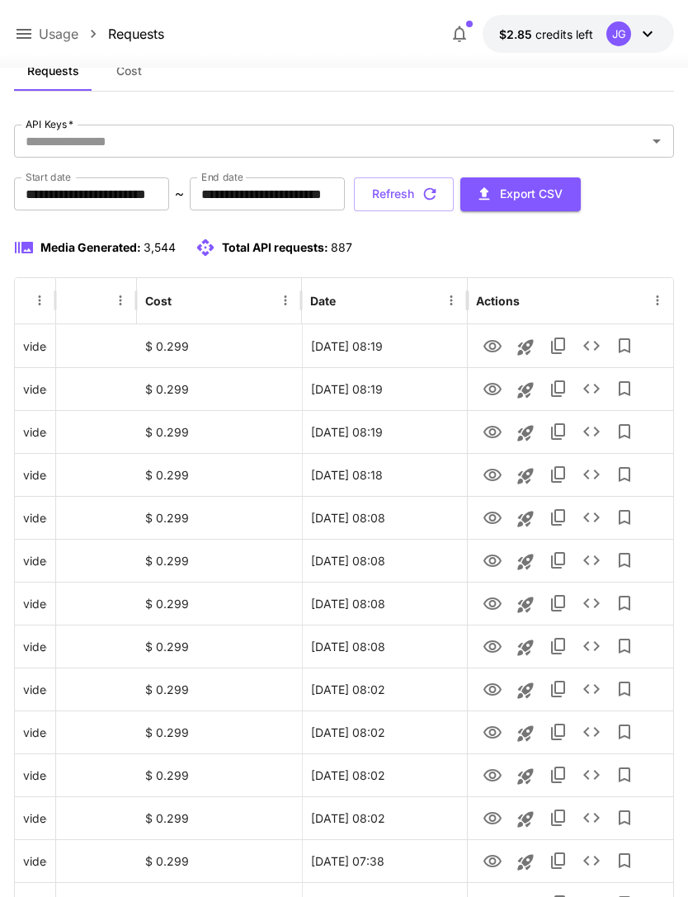
scroll to position [0, 84]
click at [497, 519] on icon "View" at bounding box center [493, 518] width 20 height 20
click at [496, 555] on icon "View" at bounding box center [493, 561] width 20 height 20
click at [493, 599] on icon "View" at bounding box center [493, 604] width 20 height 20
click at [493, 648] on icon "View" at bounding box center [493, 647] width 20 height 20
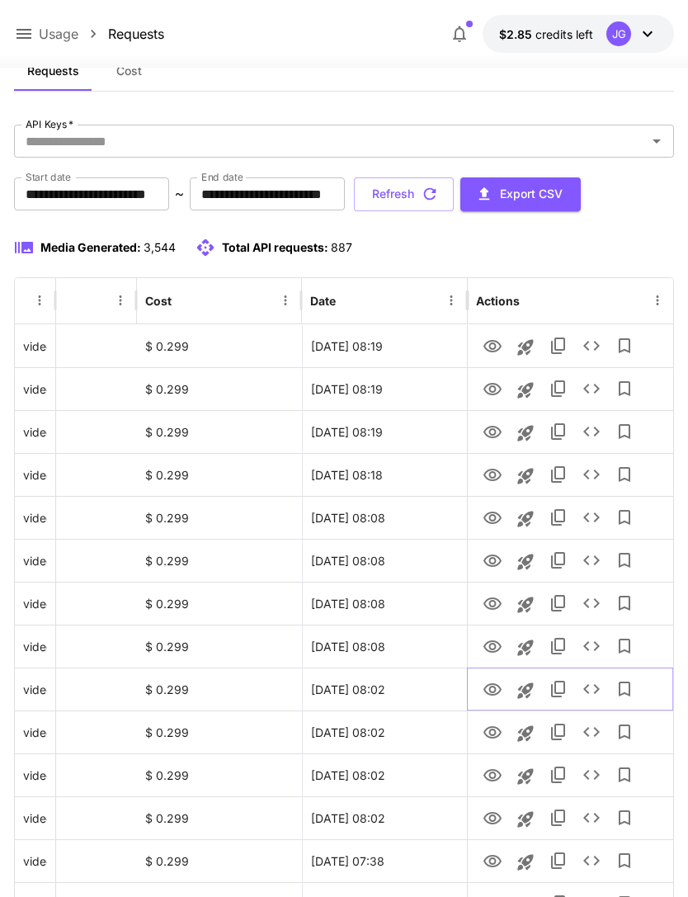
click at [498, 692] on icon "View" at bounding box center [493, 689] width 18 height 12
click at [499, 736] on icon "View" at bounding box center [493, 733] width 20 height 20
click at [492, 858] on icon "View" at bounding box center [493, 861] width 18 height 12
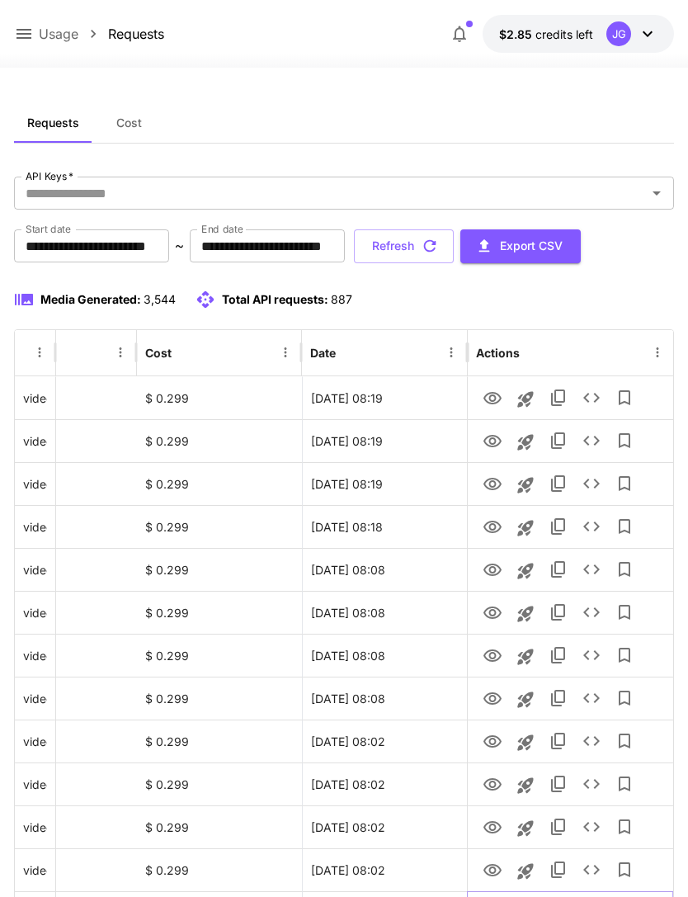
scroll to position [0, 0]
click at [491, 523] on icon "View" at bounding box center [493, 528] width 20 height 20
click at [494, 489] on icon "View" at bounding box center [493, 485] width 18 height 12
click at [493, 441] on icon "View" at bounding box center [493, 442] width 20 height 20
click at [494, 390] on icon "View" at bounding box center [493, 400] width 20 height 20
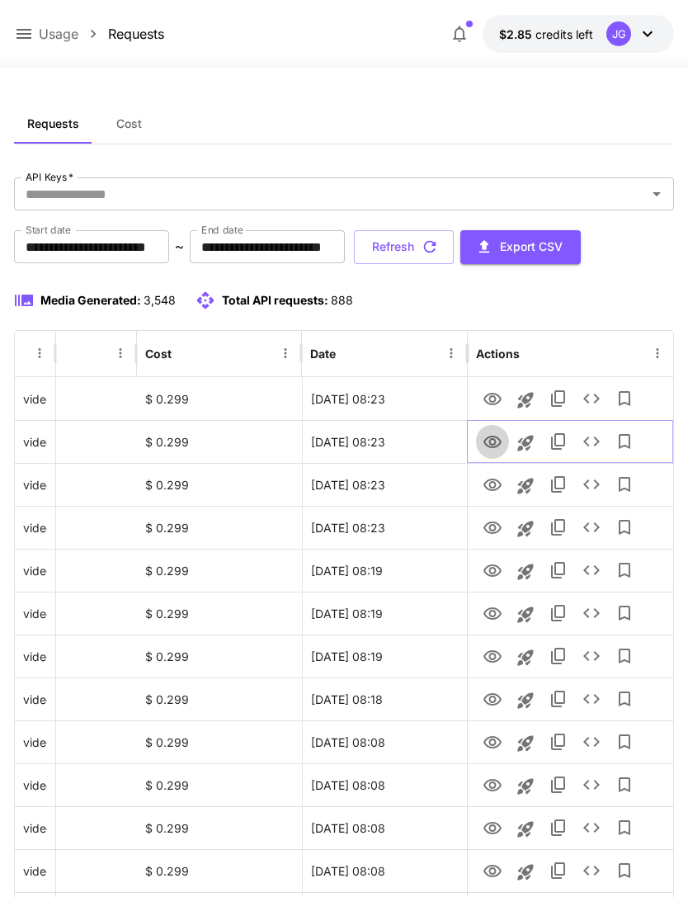
click at [494, 444] on icon "View" at bounding box center [493, 442] width 18 height 12
click at [498, 399] on icon "View" at bounding box center [493, 400] width 20 height 20
click at [497, 447] on icon "View" at bounding box center [493, 442] width 20 height 20
click at [494, 487] on icon "View" at bounding box center [493, 485] width 18 height 12
click at [496, 531] on icon "View" at bounding box center [493, 528] width 18 height 12
